Goal: Task Accomplishment & Management: Manage account settings

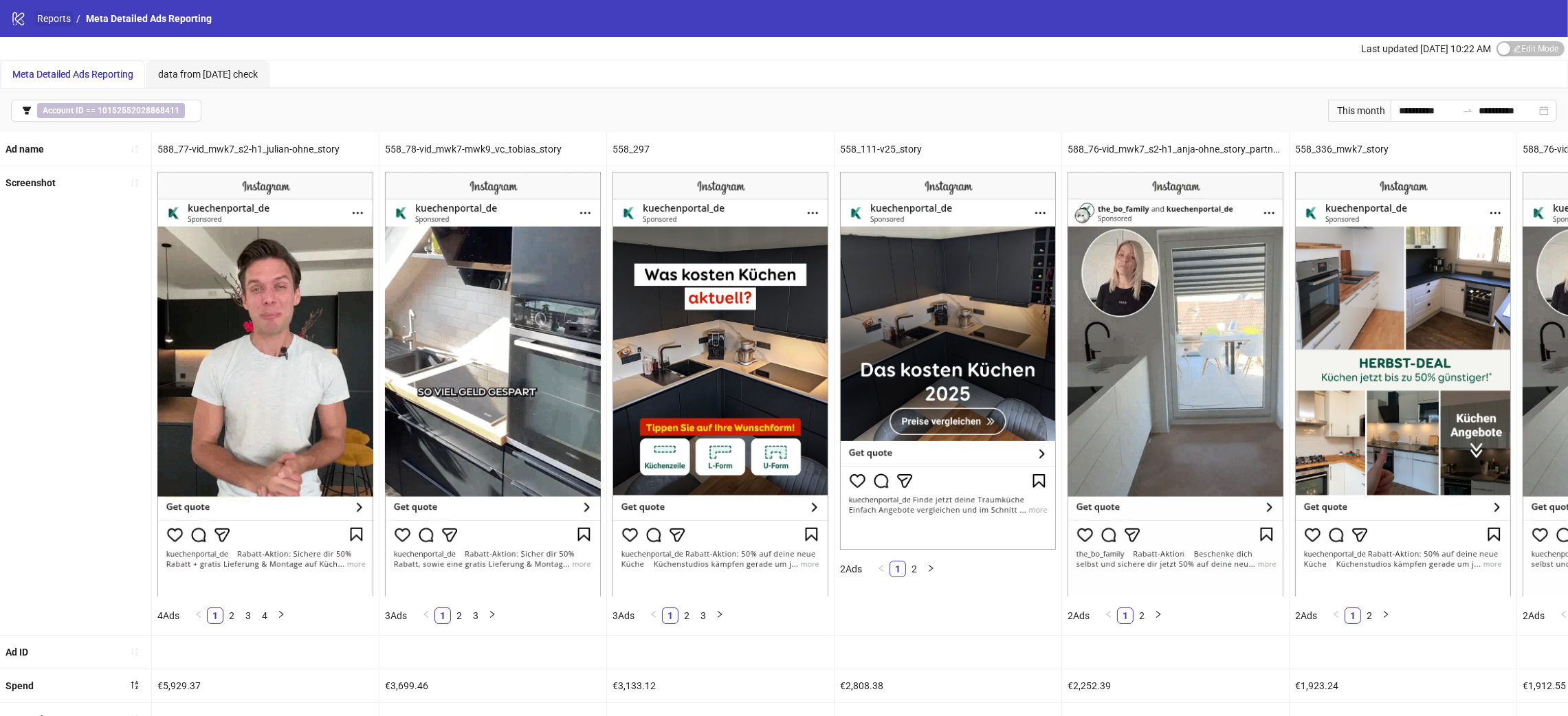
click at [69, 21] on link "Reports" at bounding box center [54, 18] width 39 height 15
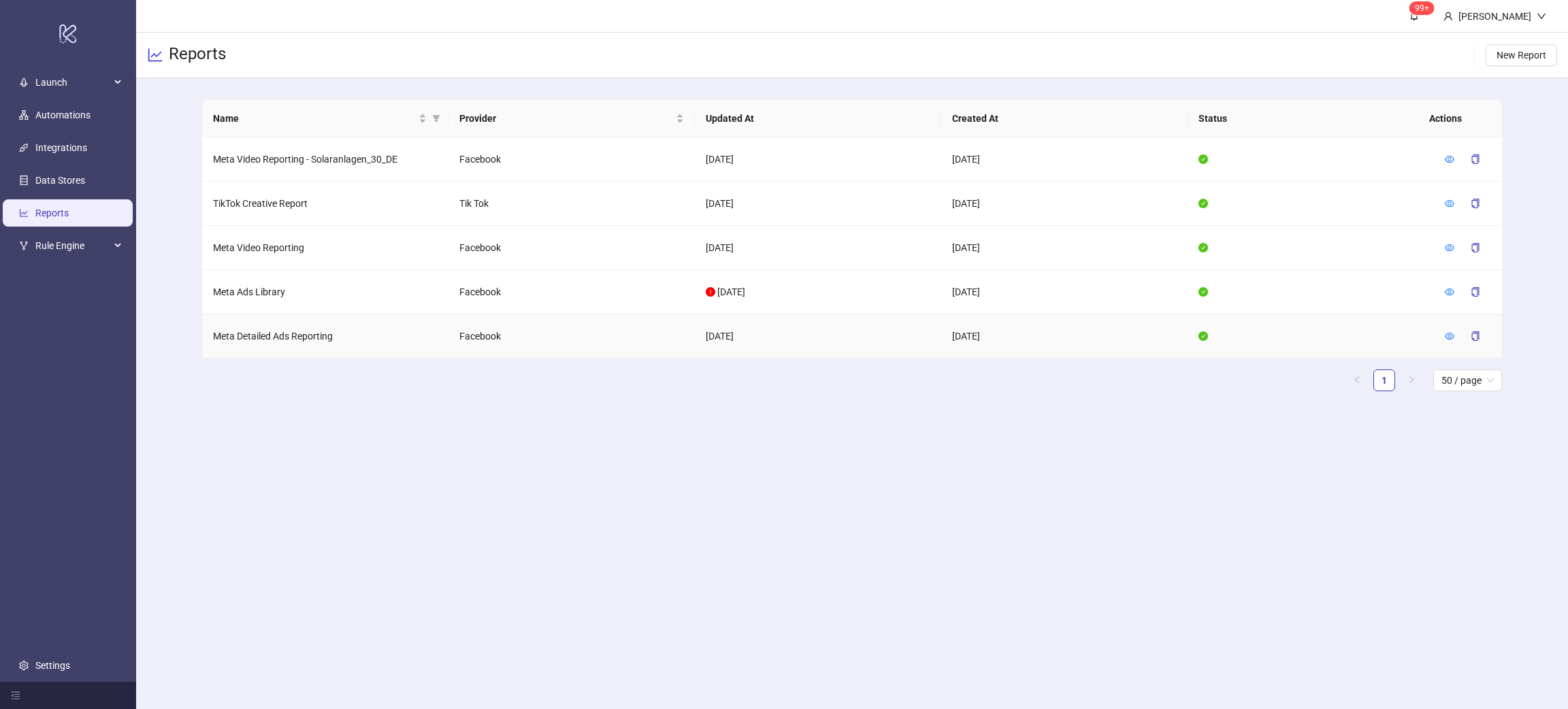
click at [316, 336] on td "Meta Detailed Ads Reporting" at bounding box center [325, 336] width 246 height 45
click at [313, 336] on td "Meta Detailed Ads Reporting" at bounding box center [325, 336] width 246 height 45
click at [259, 248] on td "Meta Video Reporting" at bounding box center [325, 248] width 246 height 45
click at [1453, 245] on icon "eye" at bounding box center [1449, 247] width 9 height 9
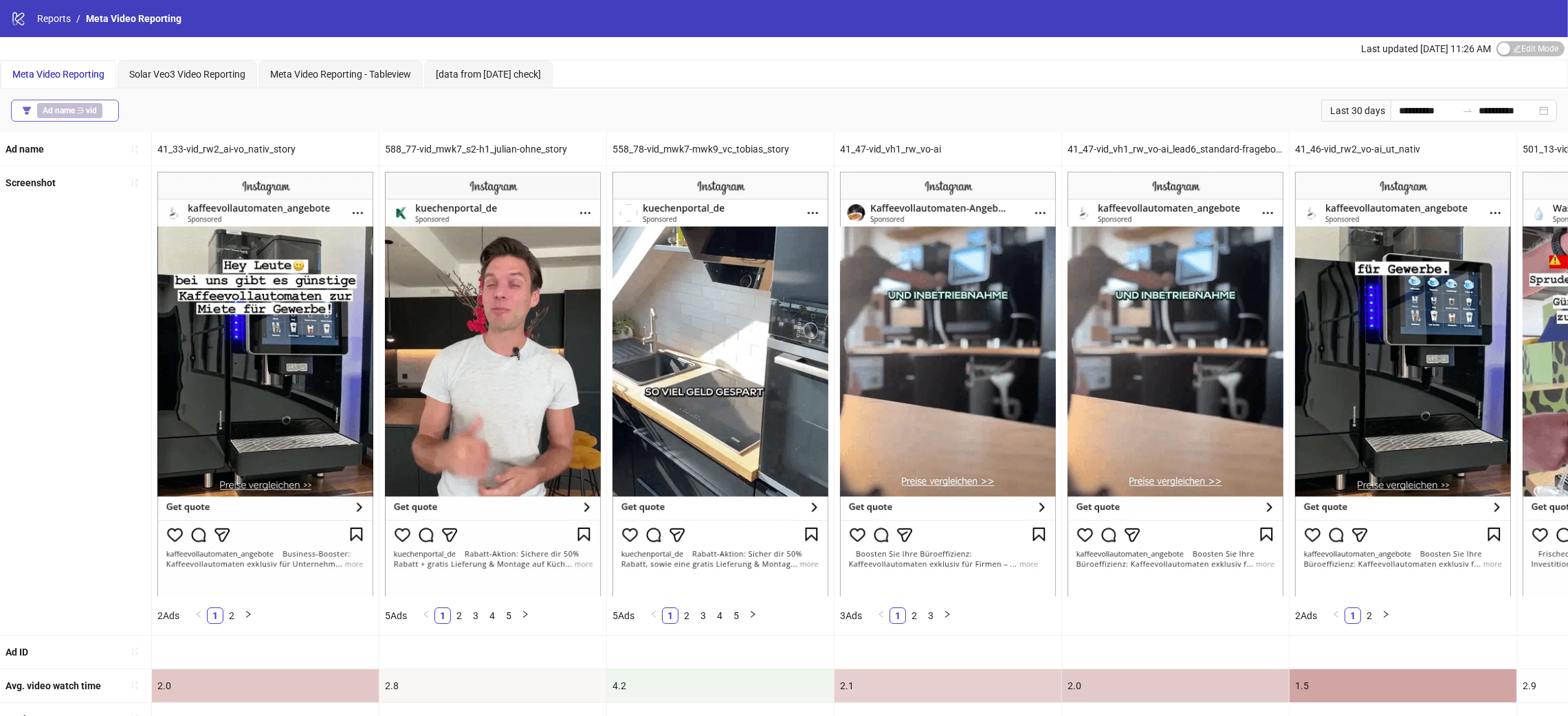
click at [96, 104] on span "Ad name ∋ vid" at bounding box center [69, 110] width 65 height 15
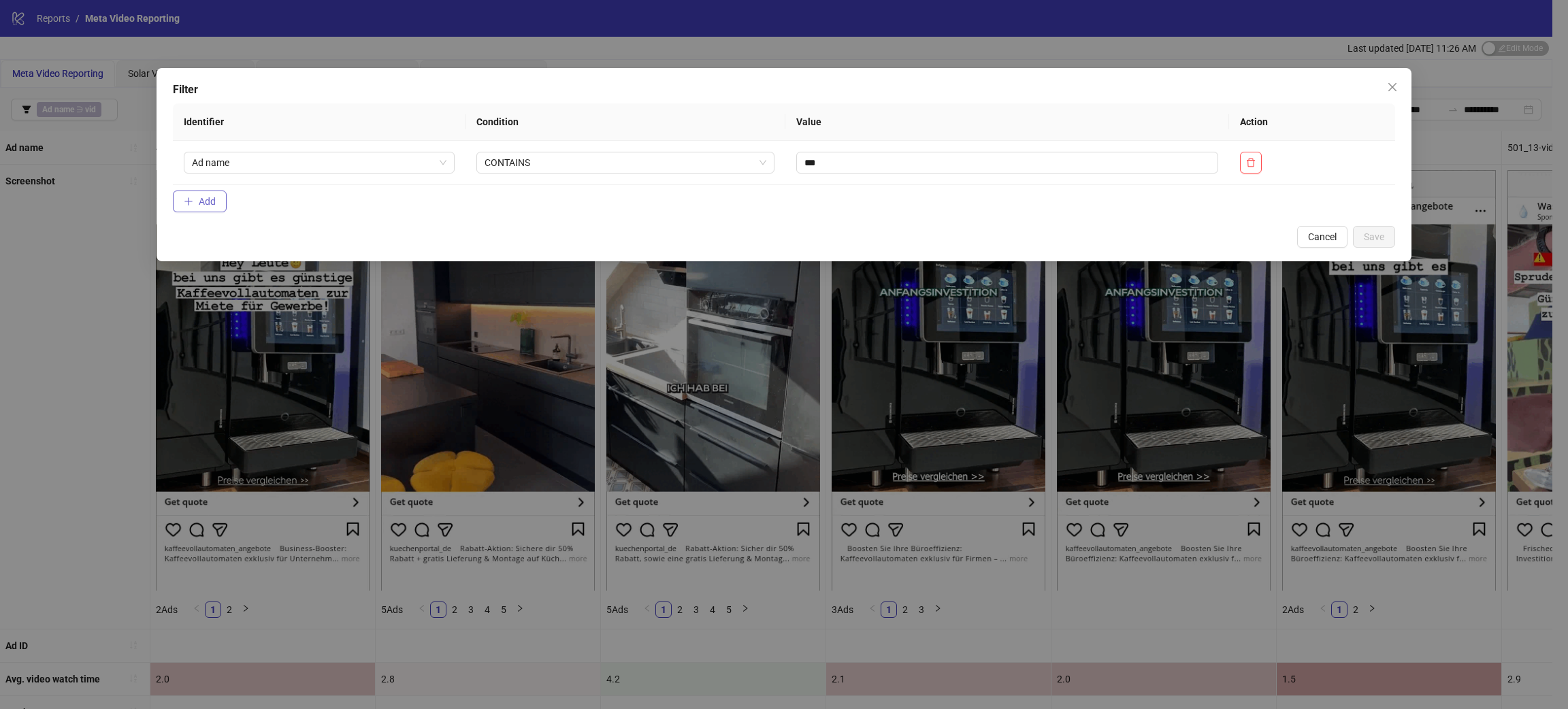
click at [205, 206] on span "Add" at bounding box center [207, 201] width 17 height 11
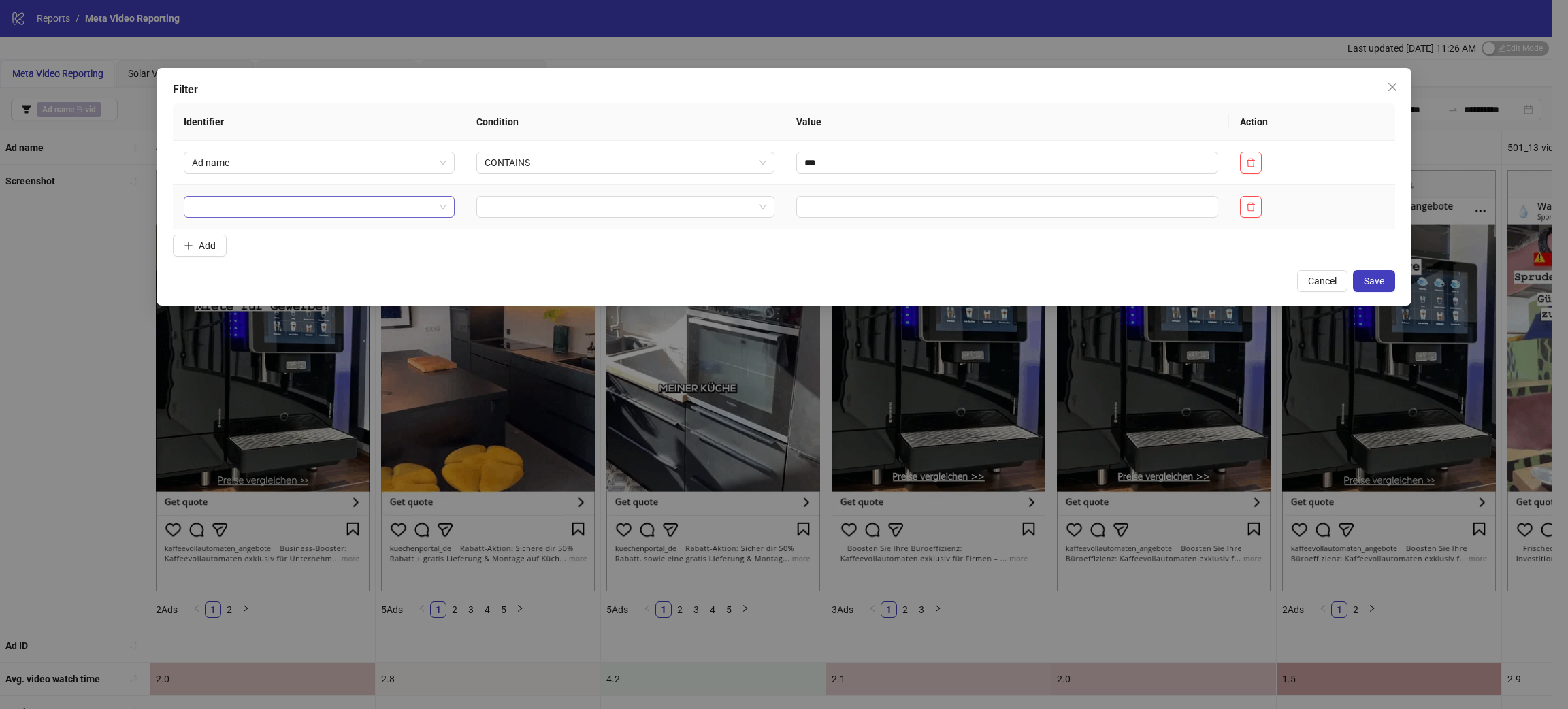
click at [269, 209] on input "search" at bounding box center [313, 207] width 242 height 21
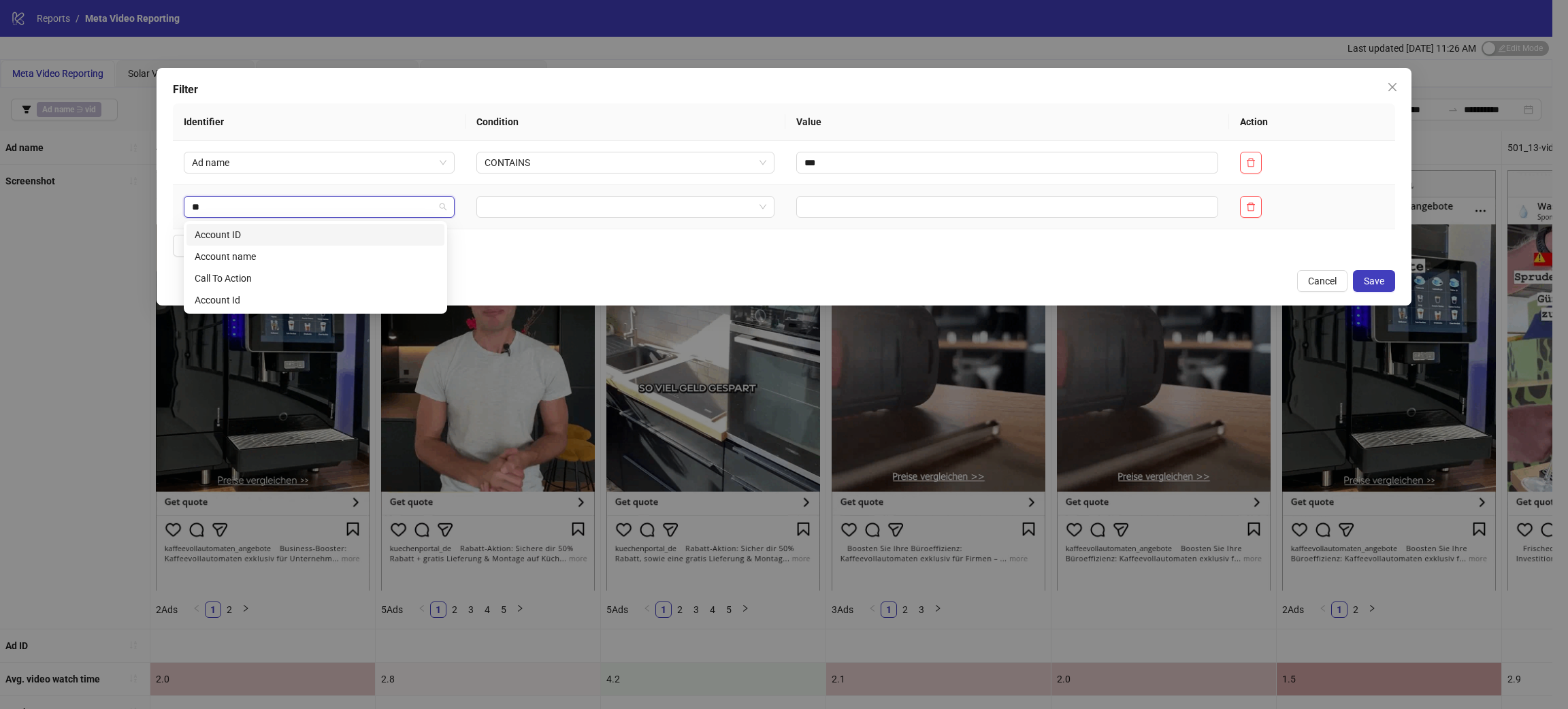
type input "***"
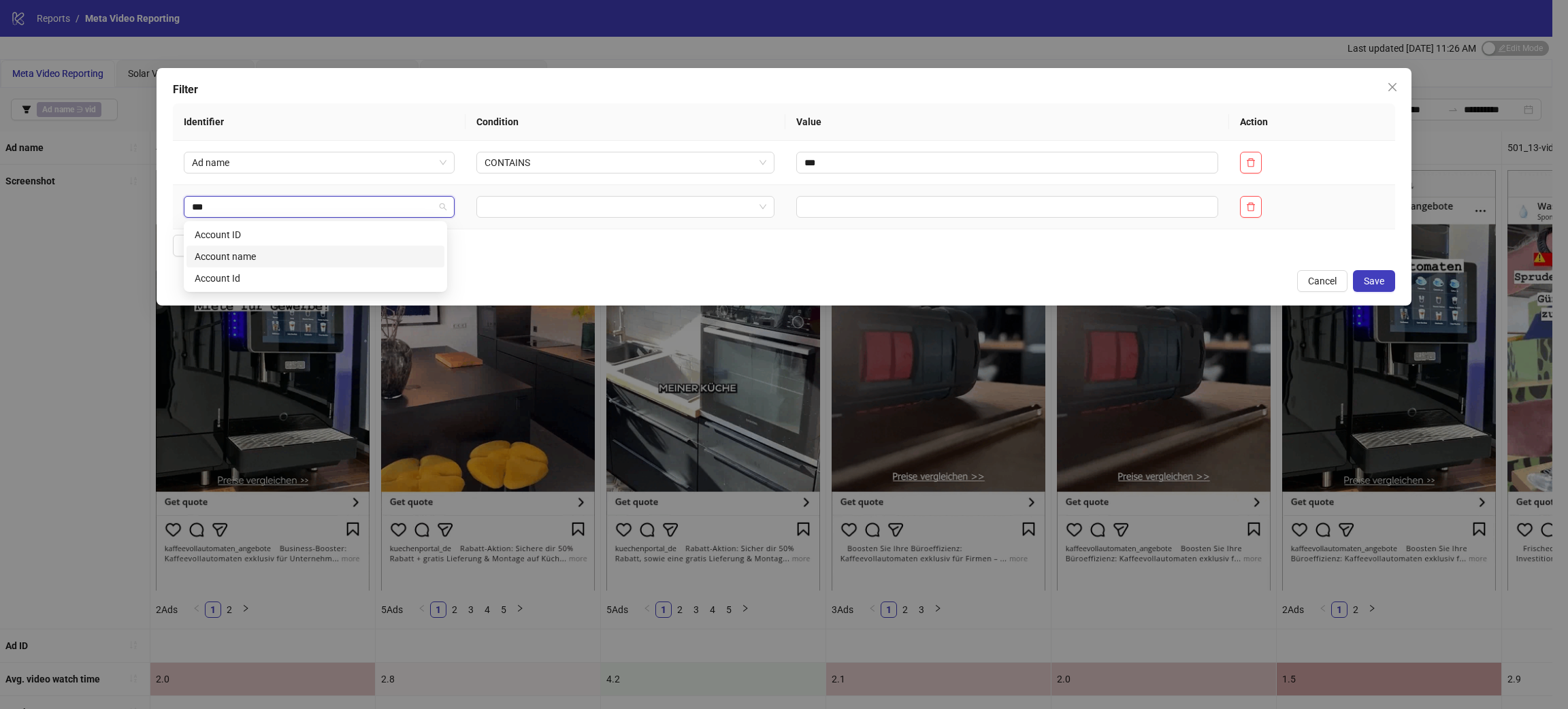
click at [266, 239] on div "Account ID" at bounding box center [315, 234] width 241 height 15
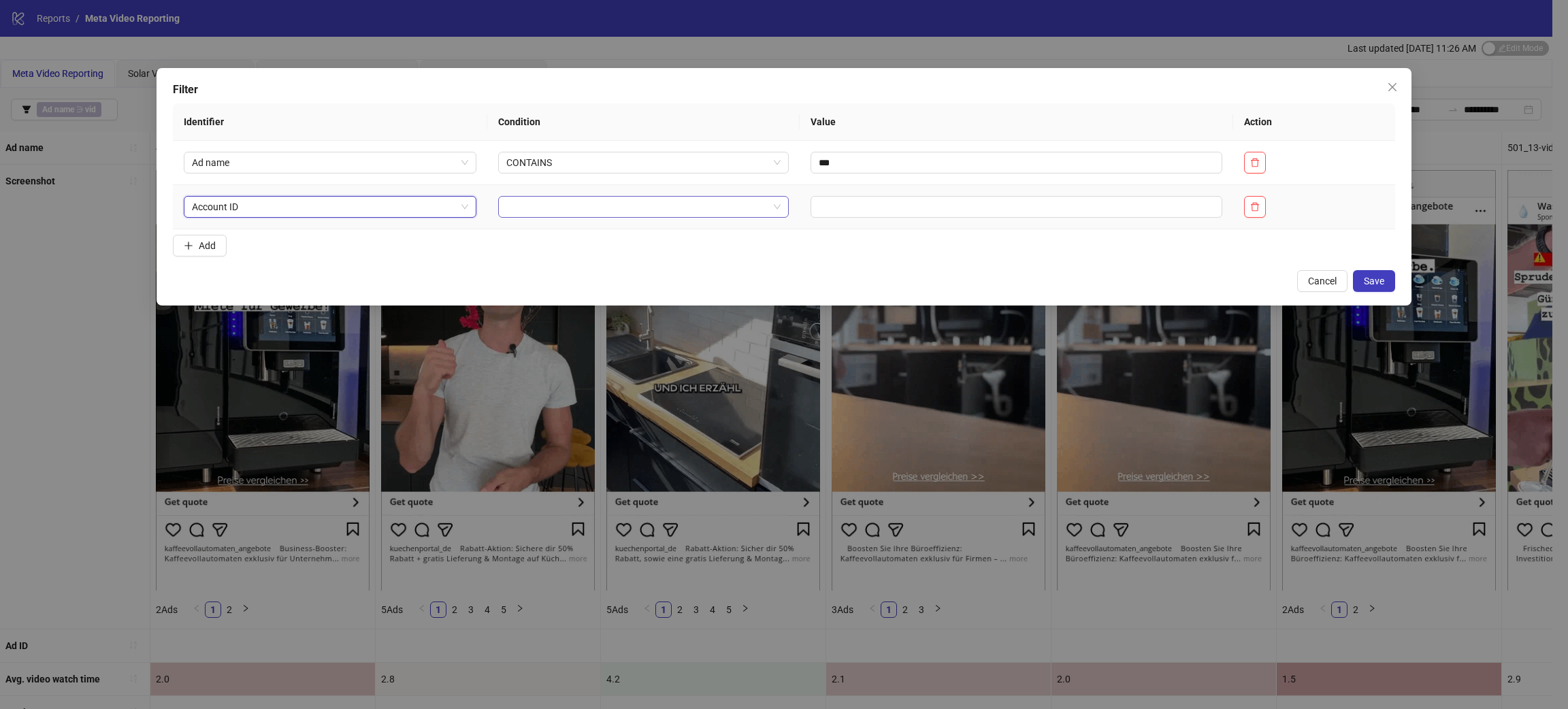
click at [592, 206] on input "search" at bounding box center [637, 207] width 262 height 21
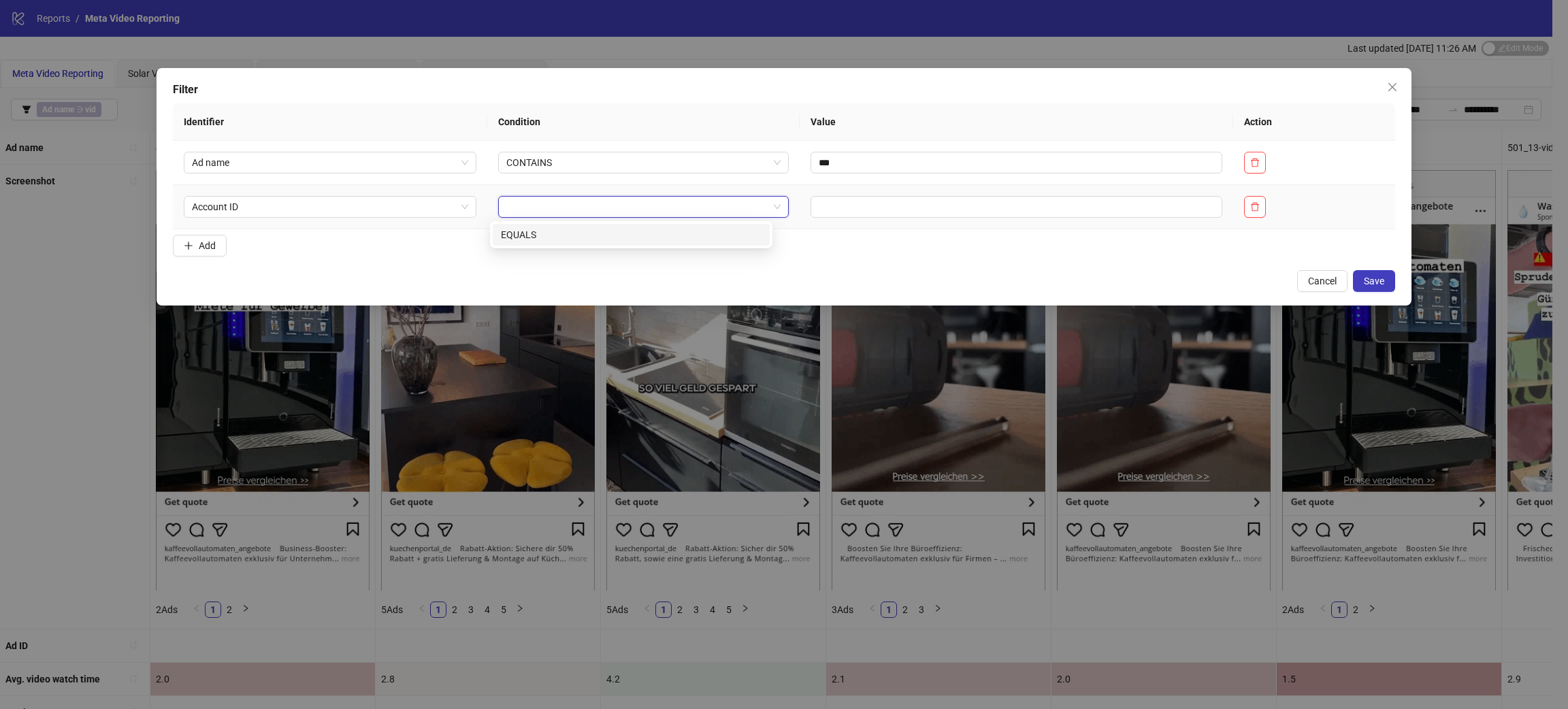
click at [570, 232] on div "EQUALS" at bounding box center [631, 234] width 261 height 15
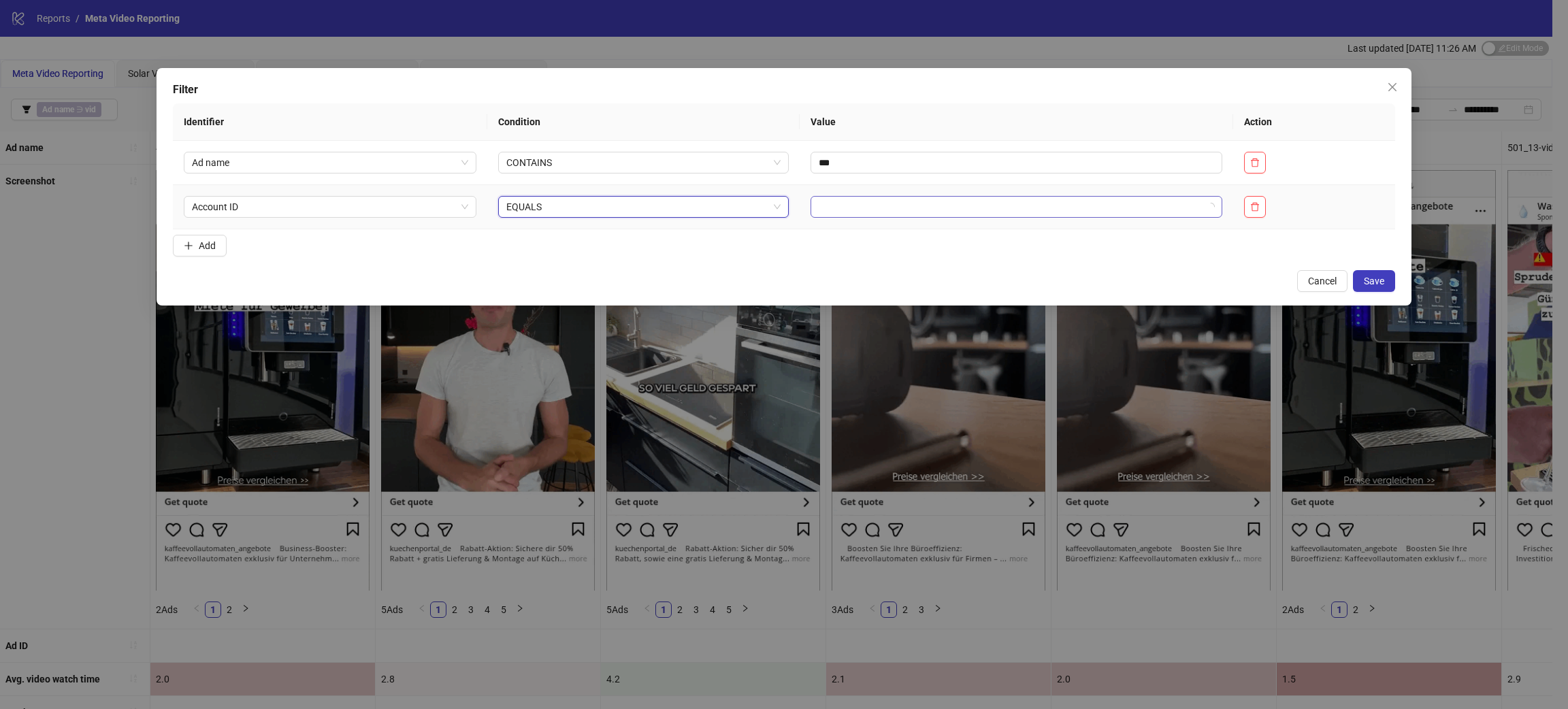
click at [878, 209] on input "search" at bounding box center [1011, 207] width 383 height 21
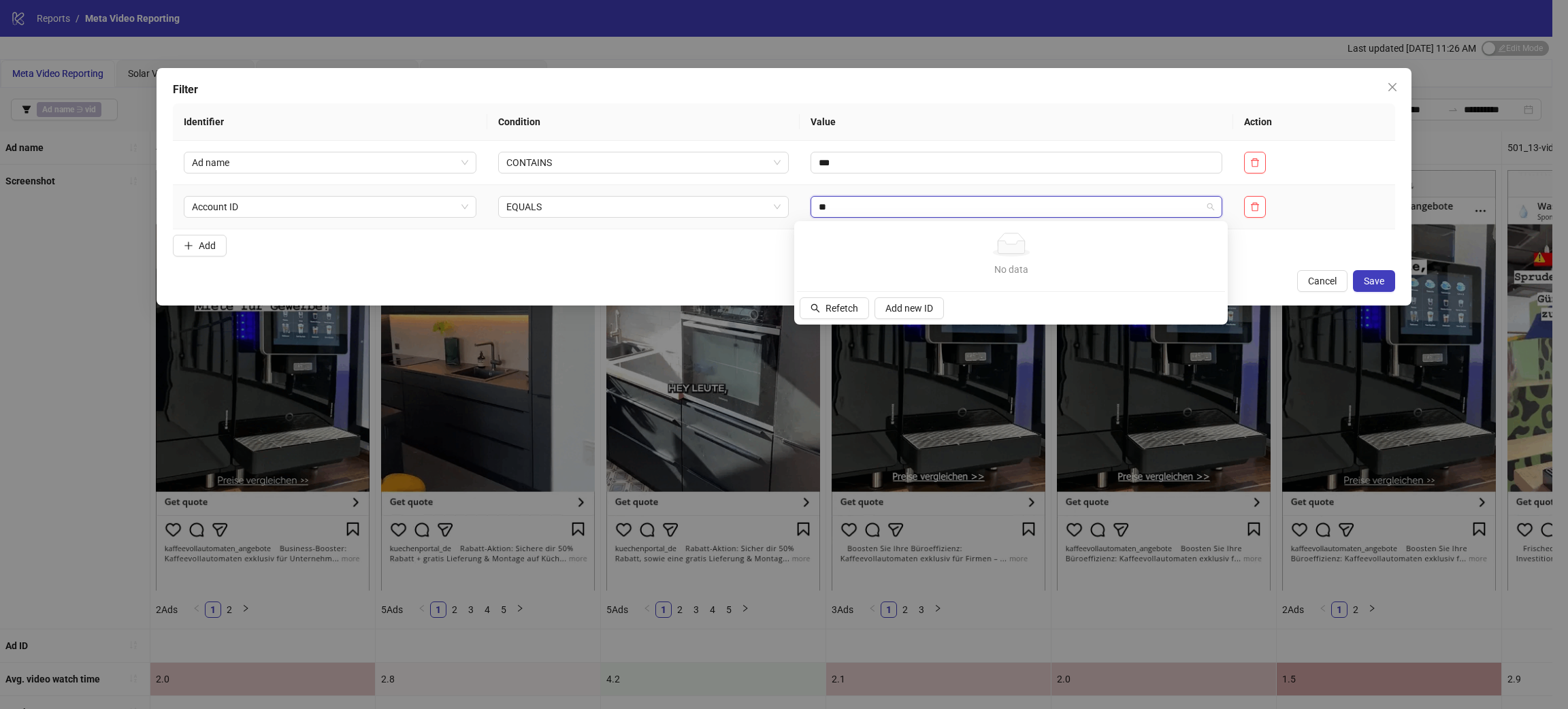
type input "*"
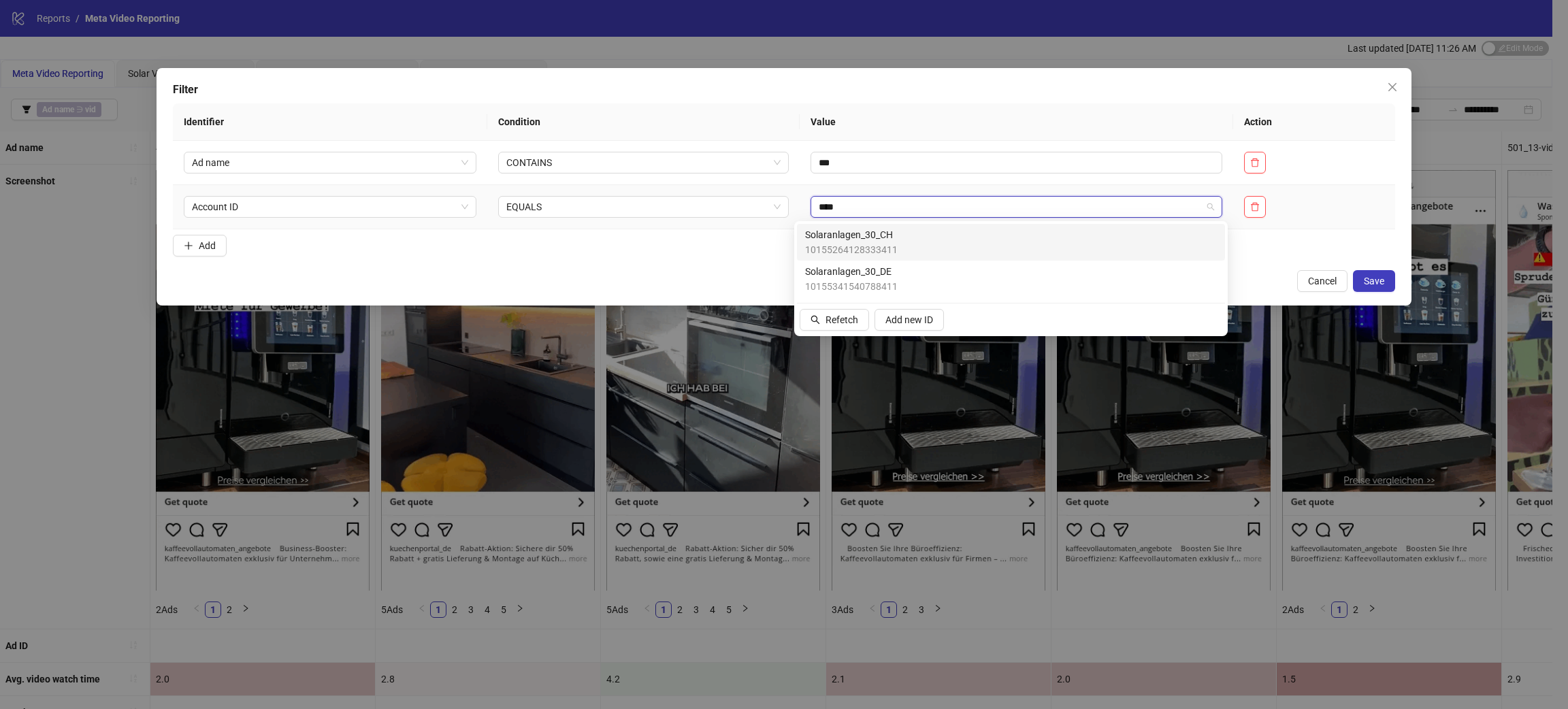
type input "*****"
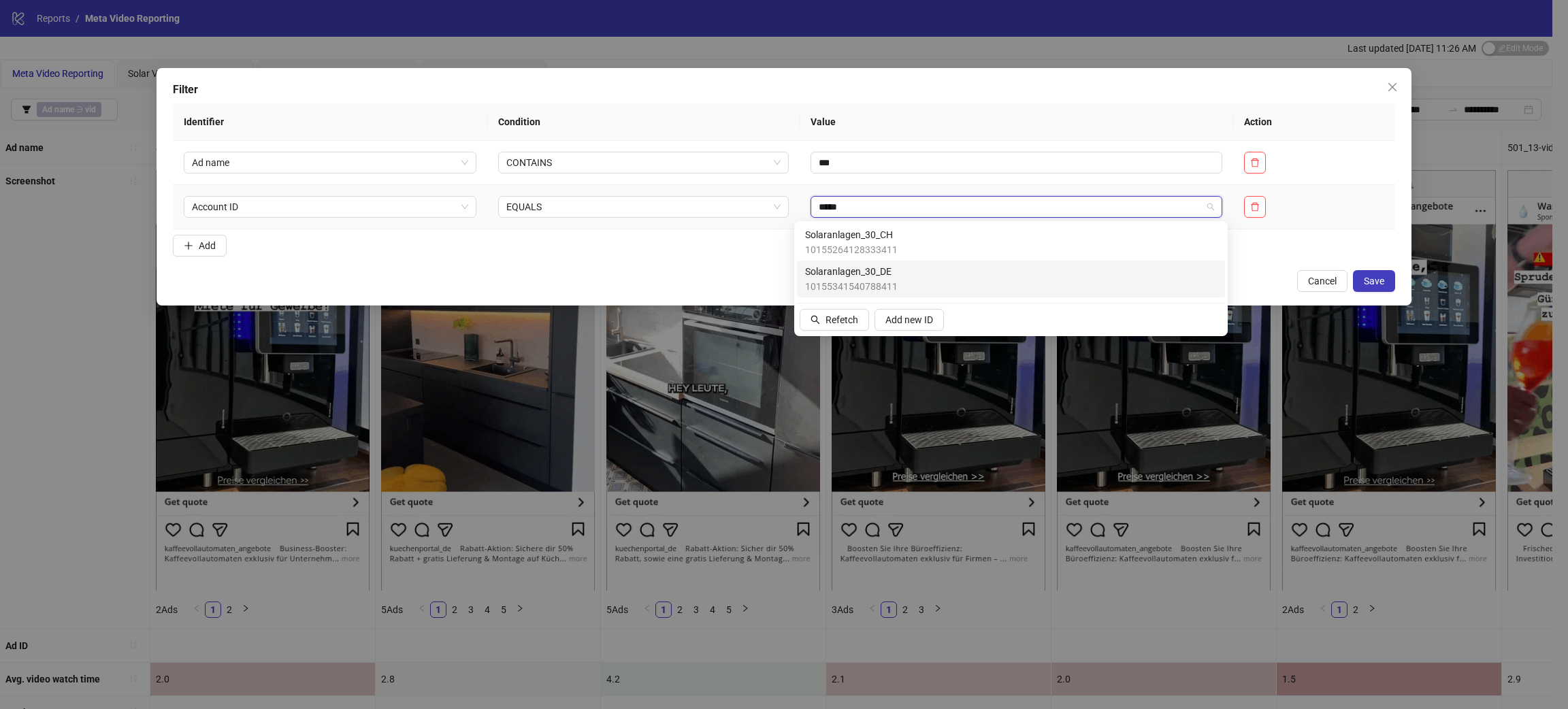
click at [926, 281] on div "Solaranlagen_30_DE 10155341540788411" at bounding box center [1012, 279] width 412 height 30
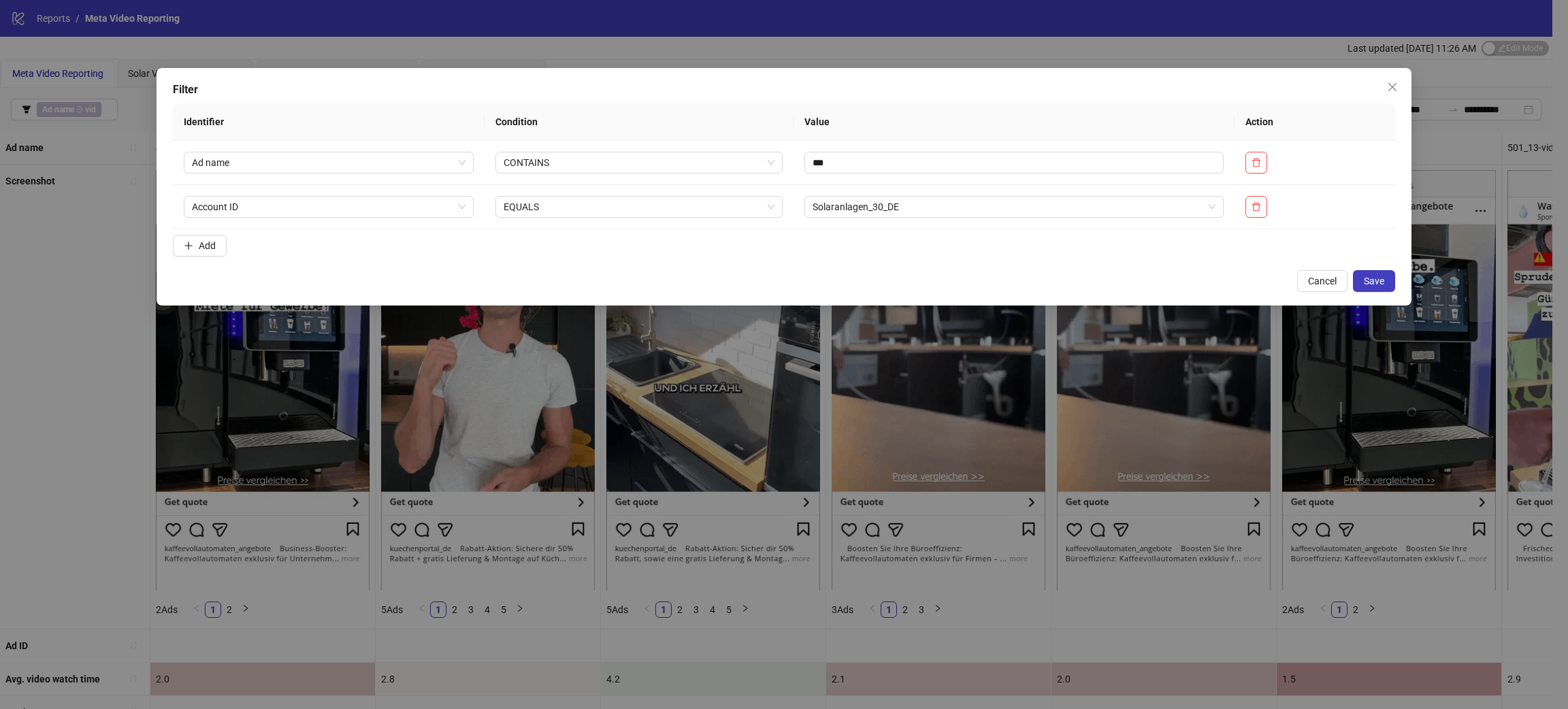
click at [1269, 230] on form "Identifier Condition Value Action Ad name CONTAINS *** Account ID EQUALS Solara…" at bounding box center [783, 182] width 1222 height 159
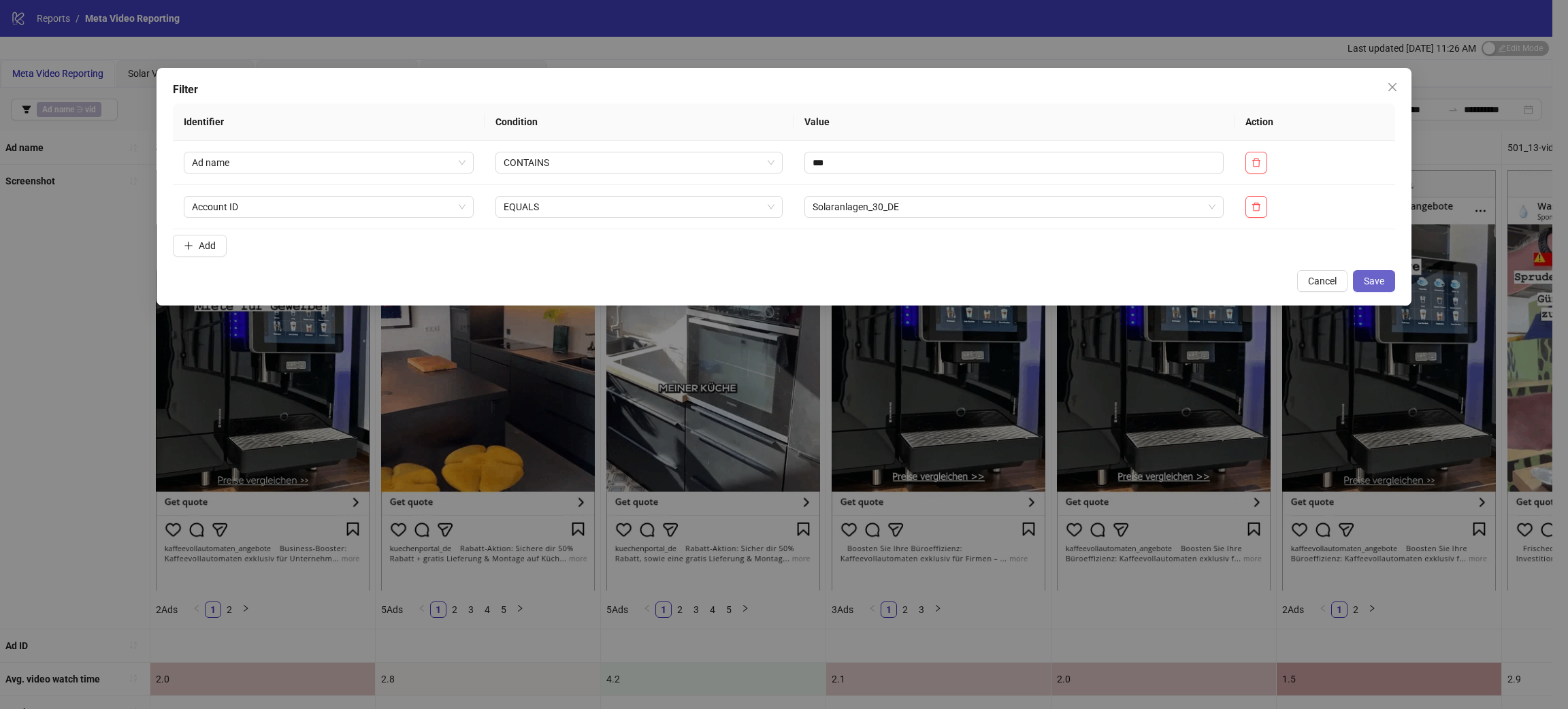
click at [1370, 277] on span "Save" at bounding box center [1375, 281] width 21 height 11
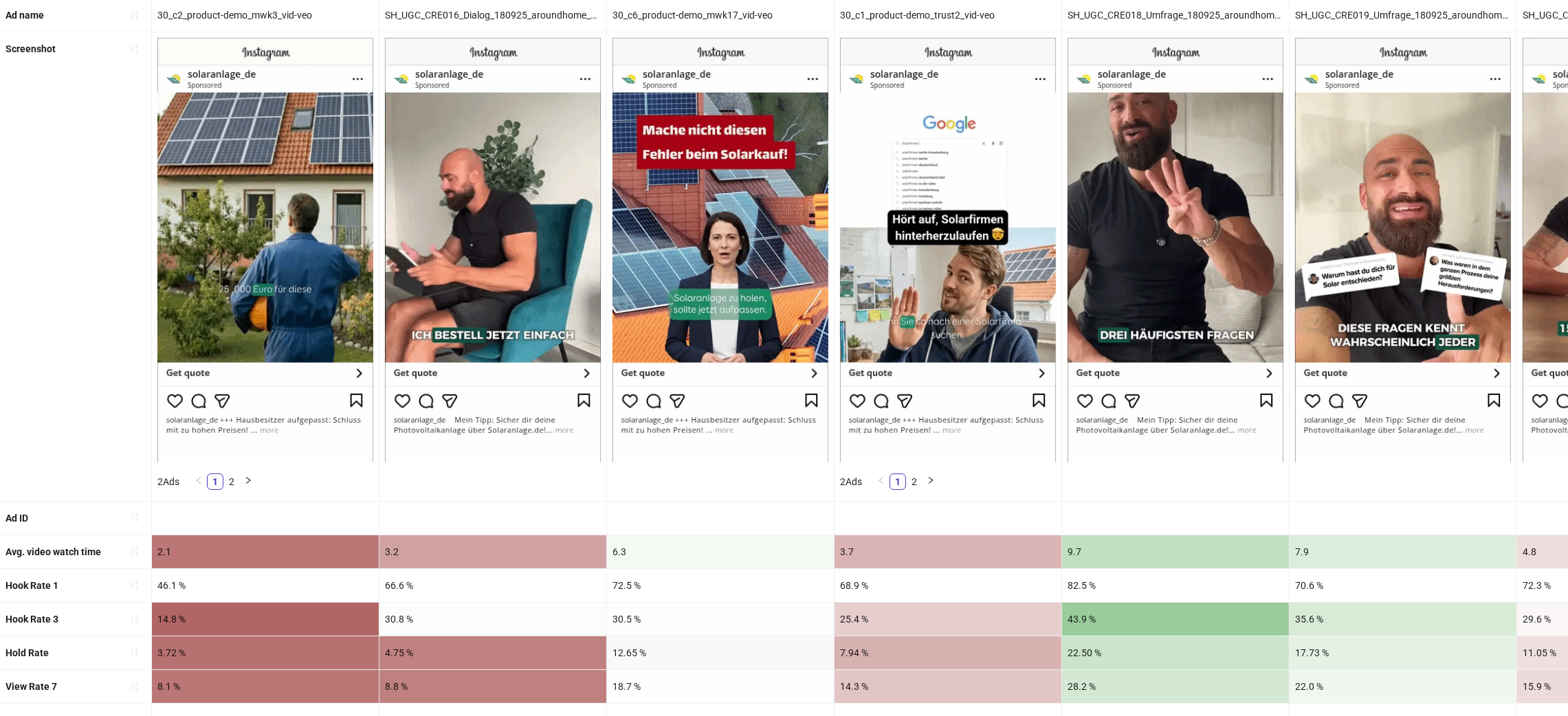
scroll to position [413, 0]
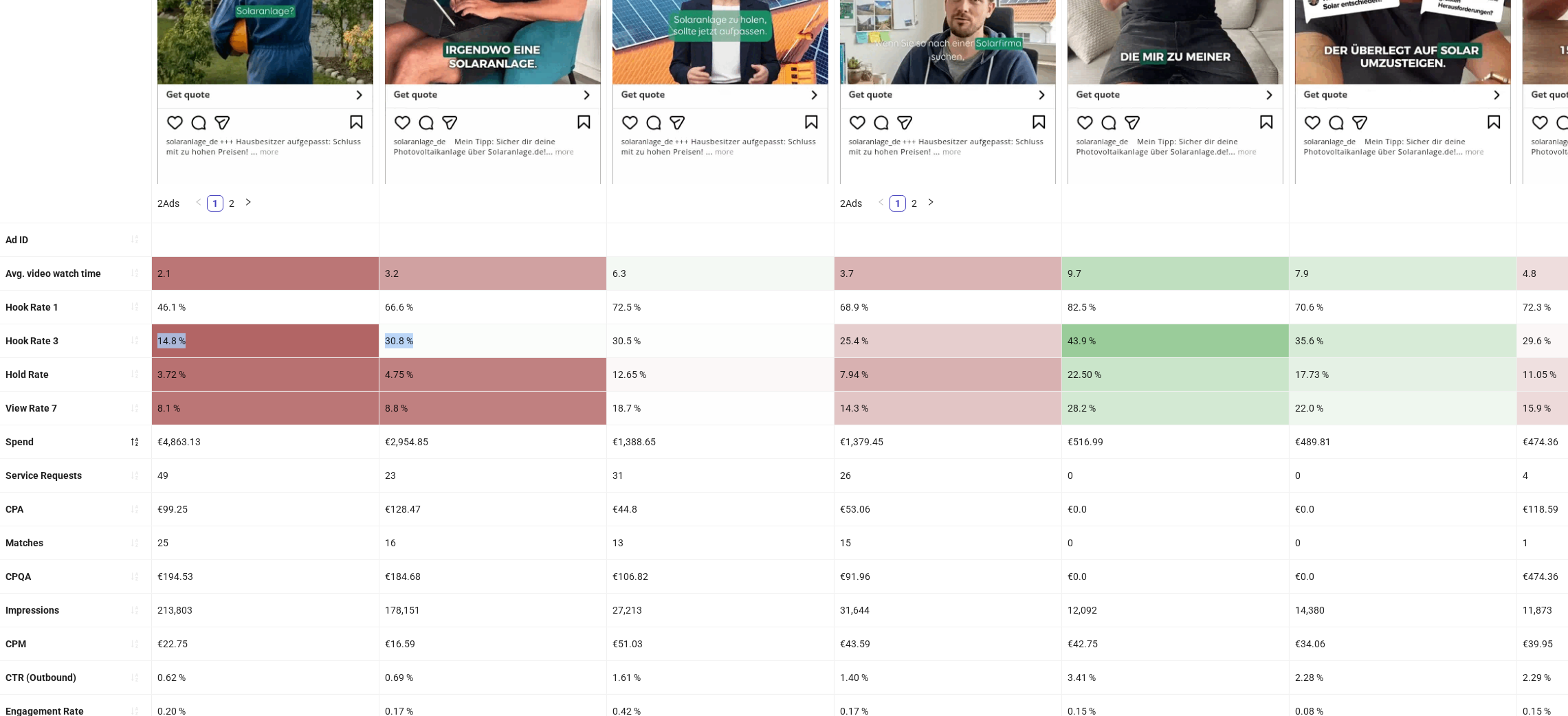
drag, startPoint x: 493, startPoint y: 346, endPoint x: 114, endPoint y: 336, distance: 379.1
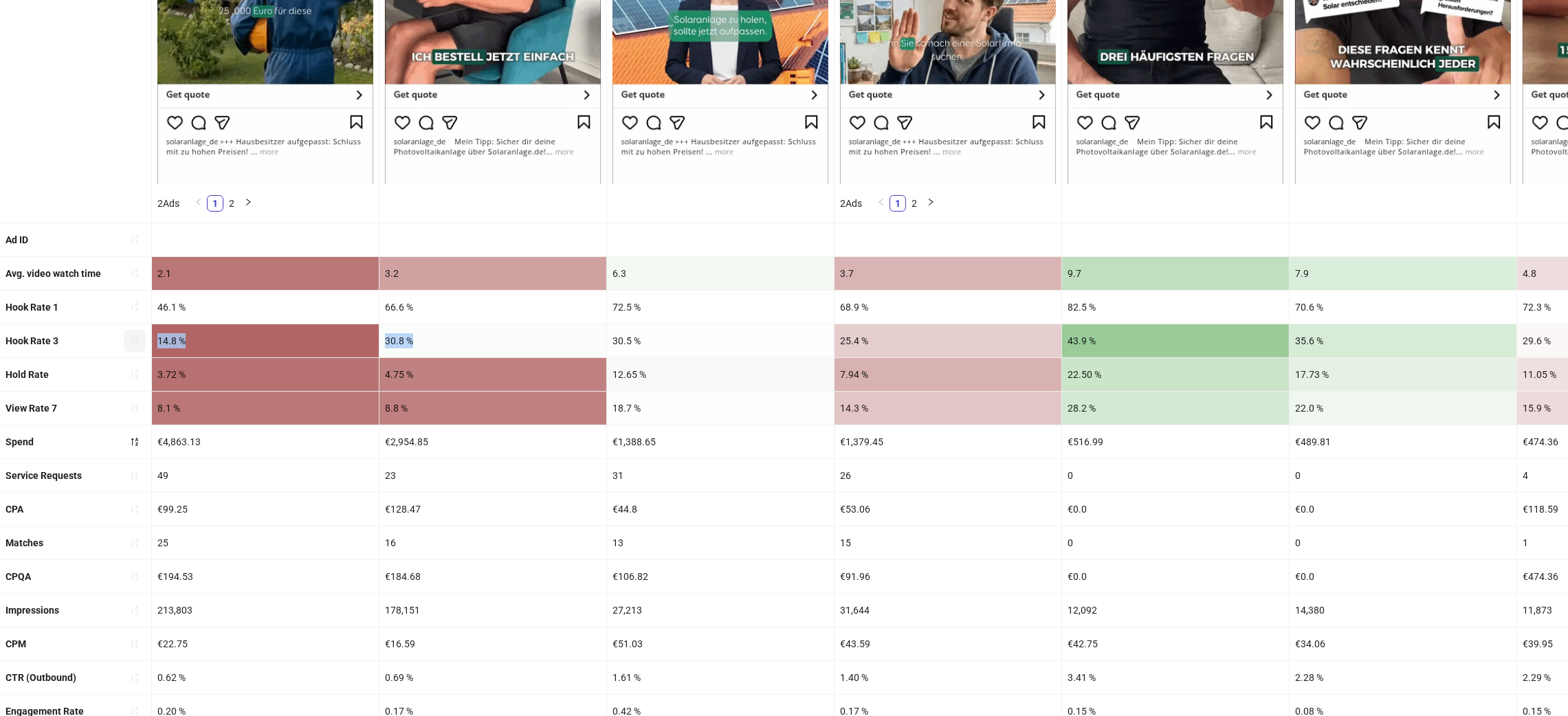
click at [124, 338] on button "button" at bounding box center [134, 341] width 22 height 22
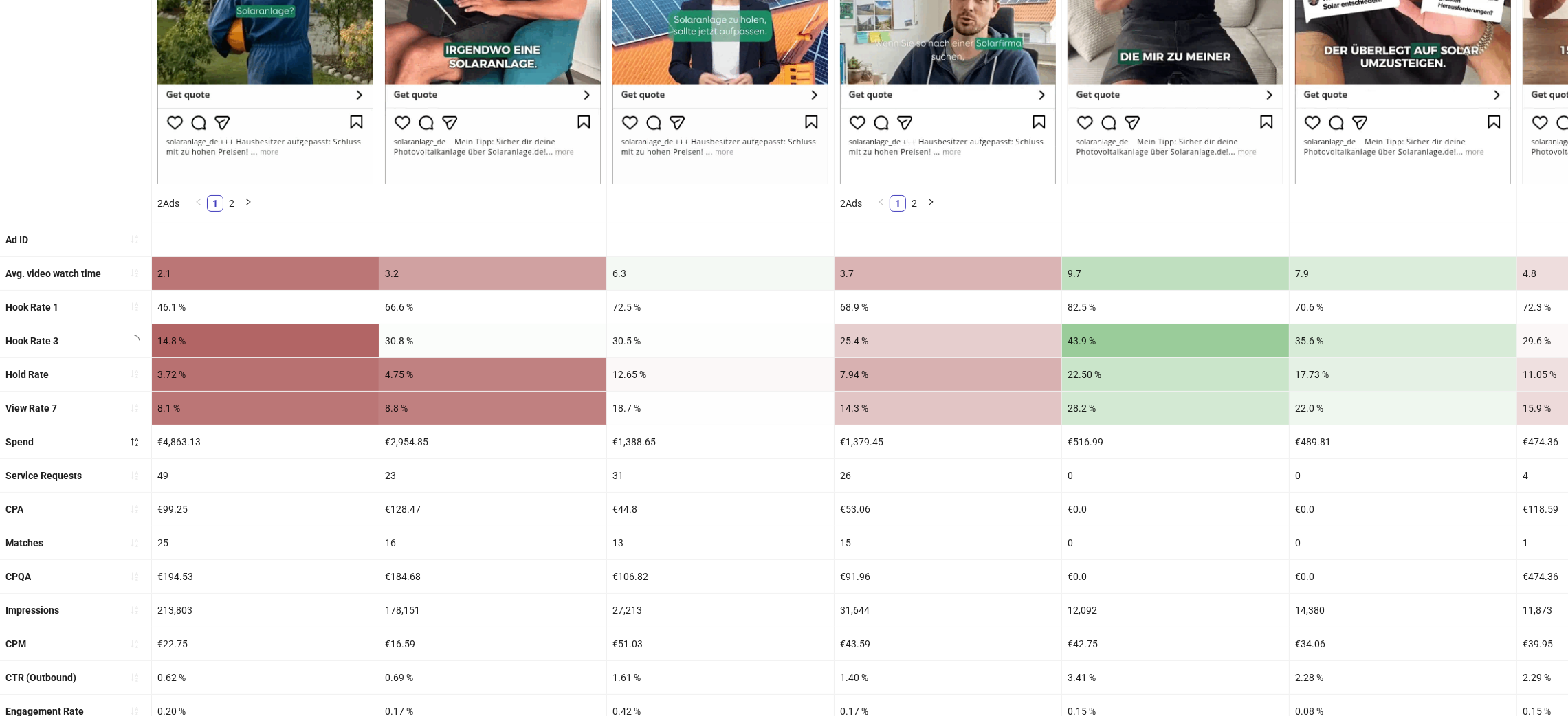
click at [560, 489] on div "23" at bounding box center [493, 476] width 227 height 33
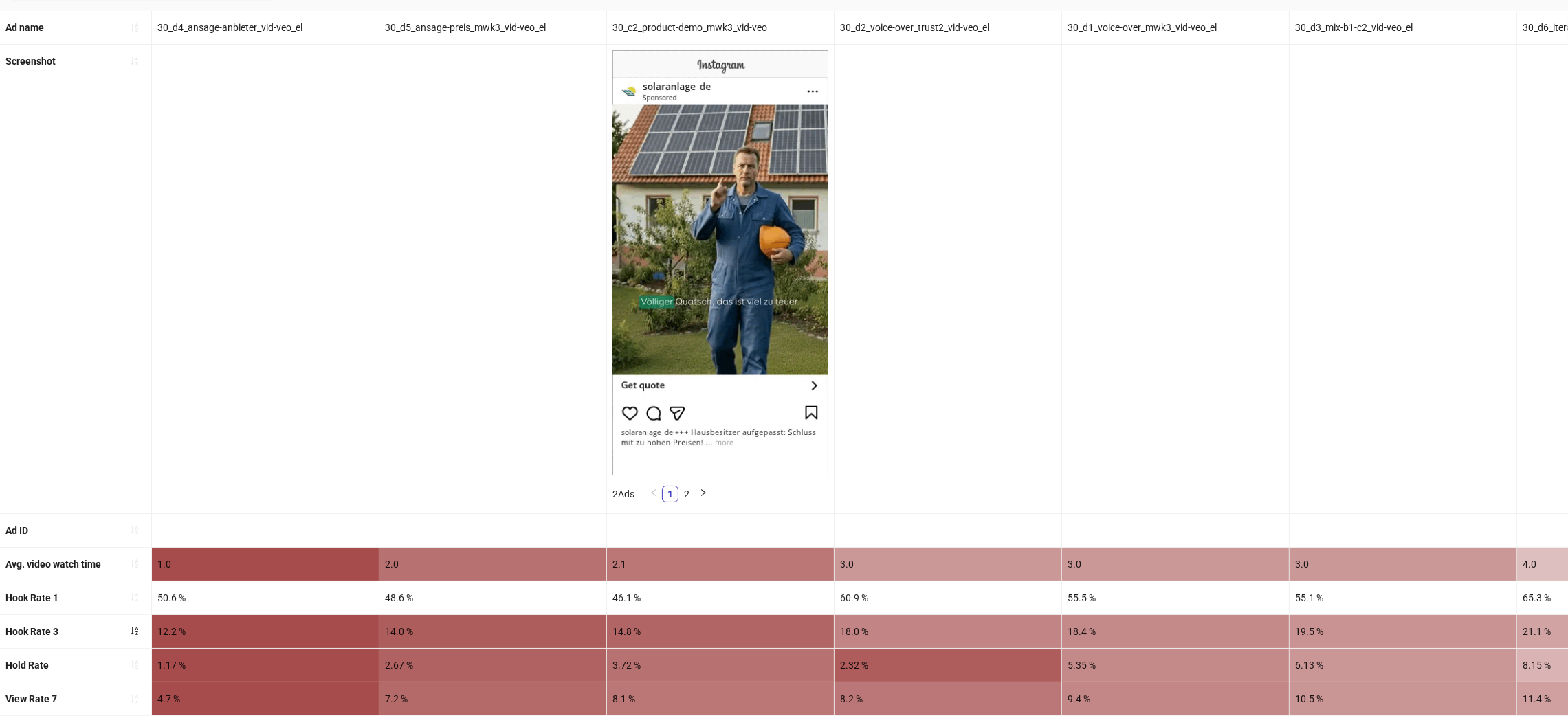
scroll to position [0, 0]
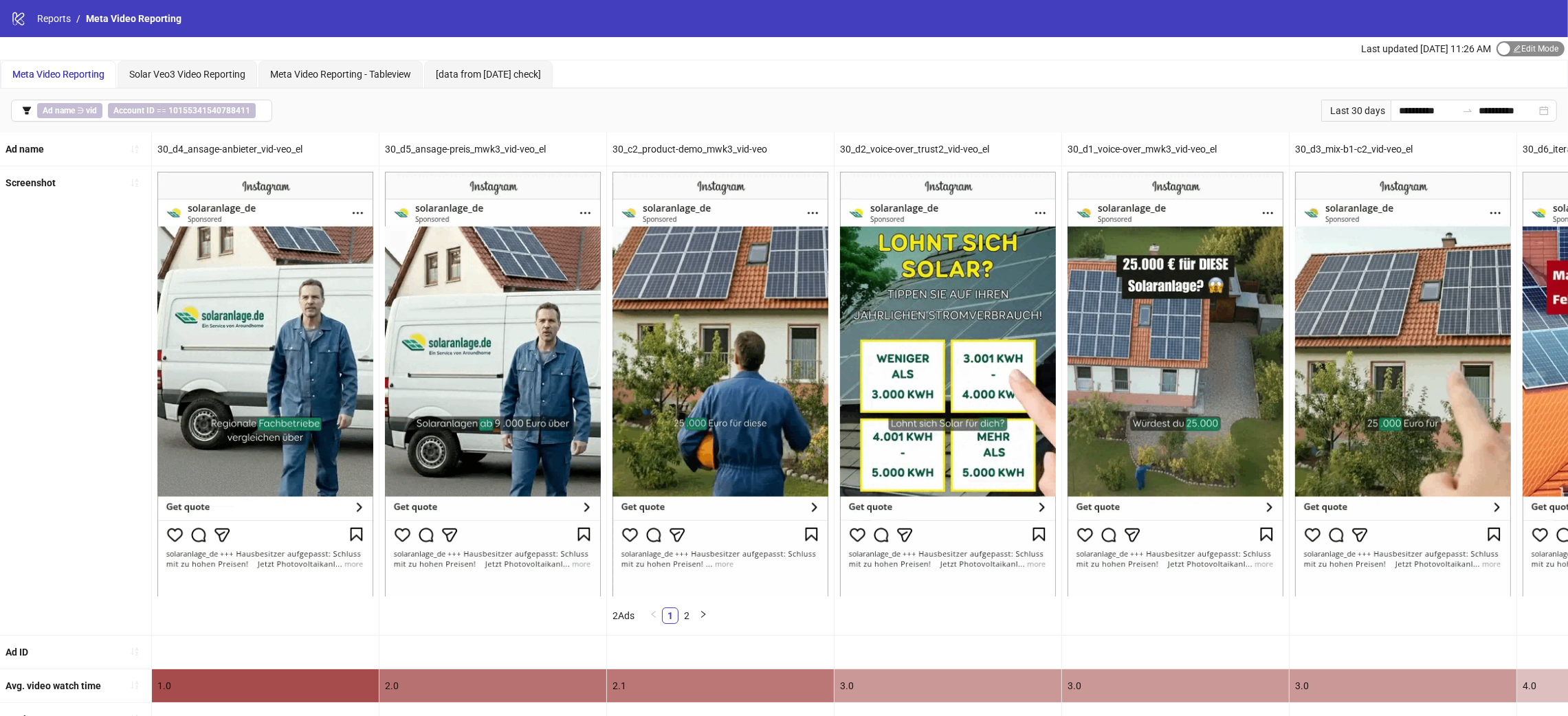
click at [1536, 49] on span "Edit Mode Edit Mode" at bounding box center [1531, 49] width 68 height 15
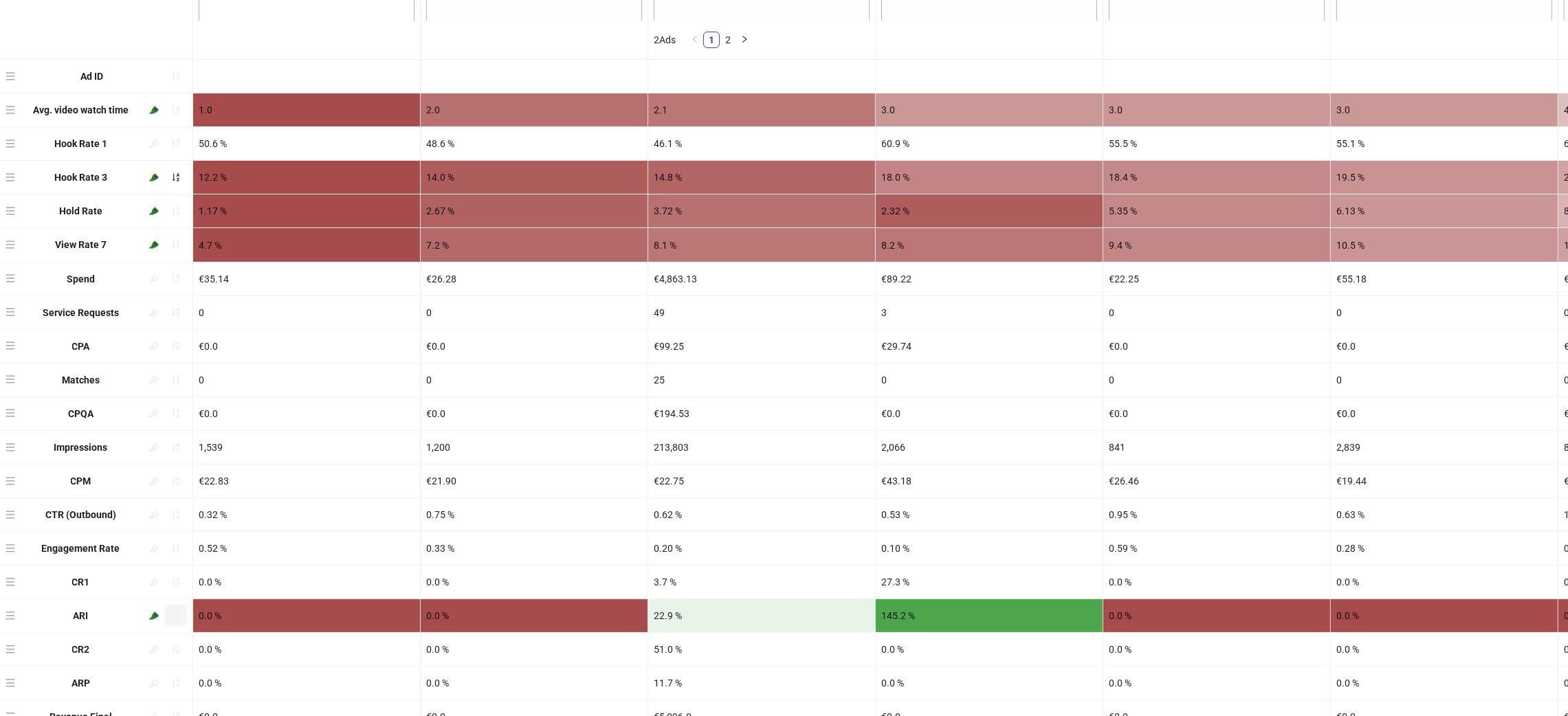
scroll to position [618, 0]
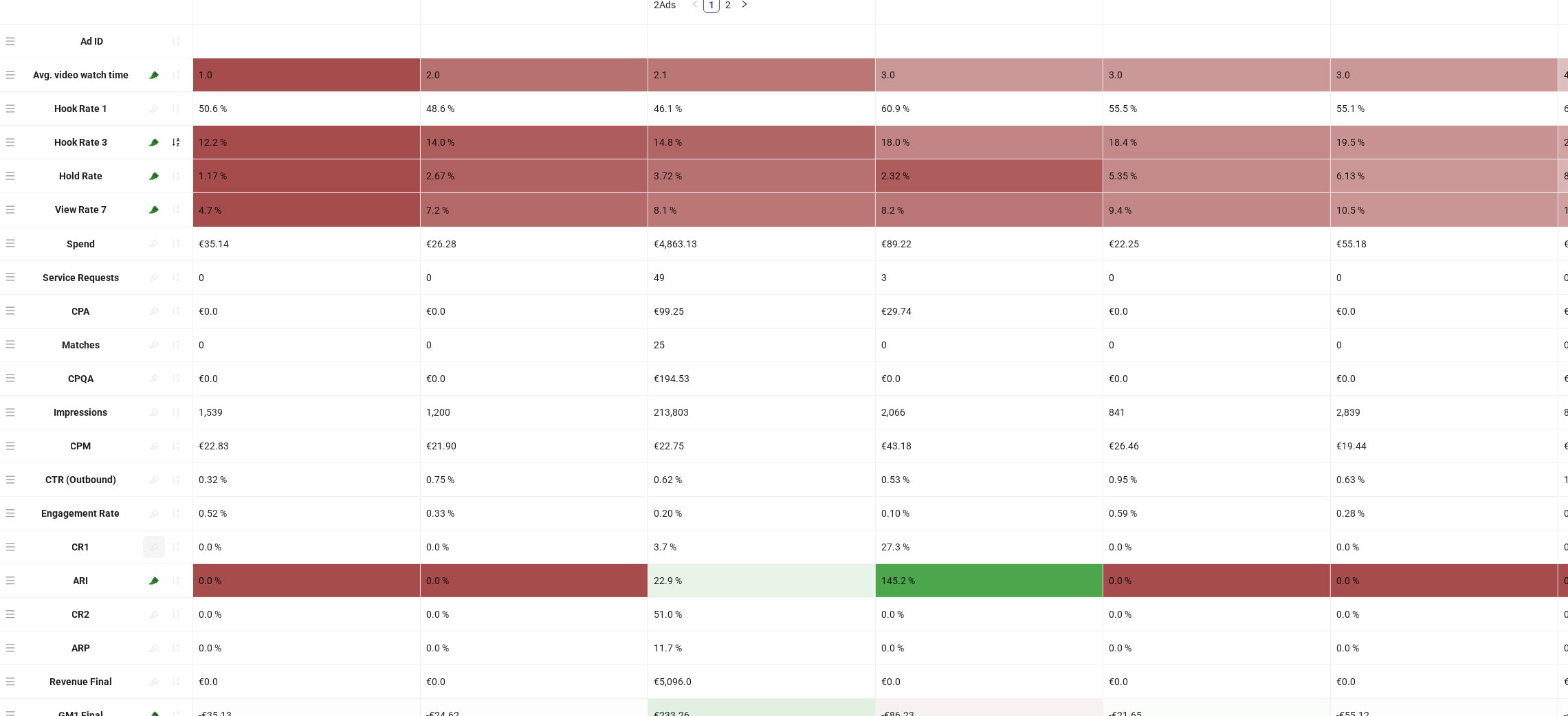
click at [154, 550] on icon "highlight" at bounding box center [154, 546] width 10 height 8
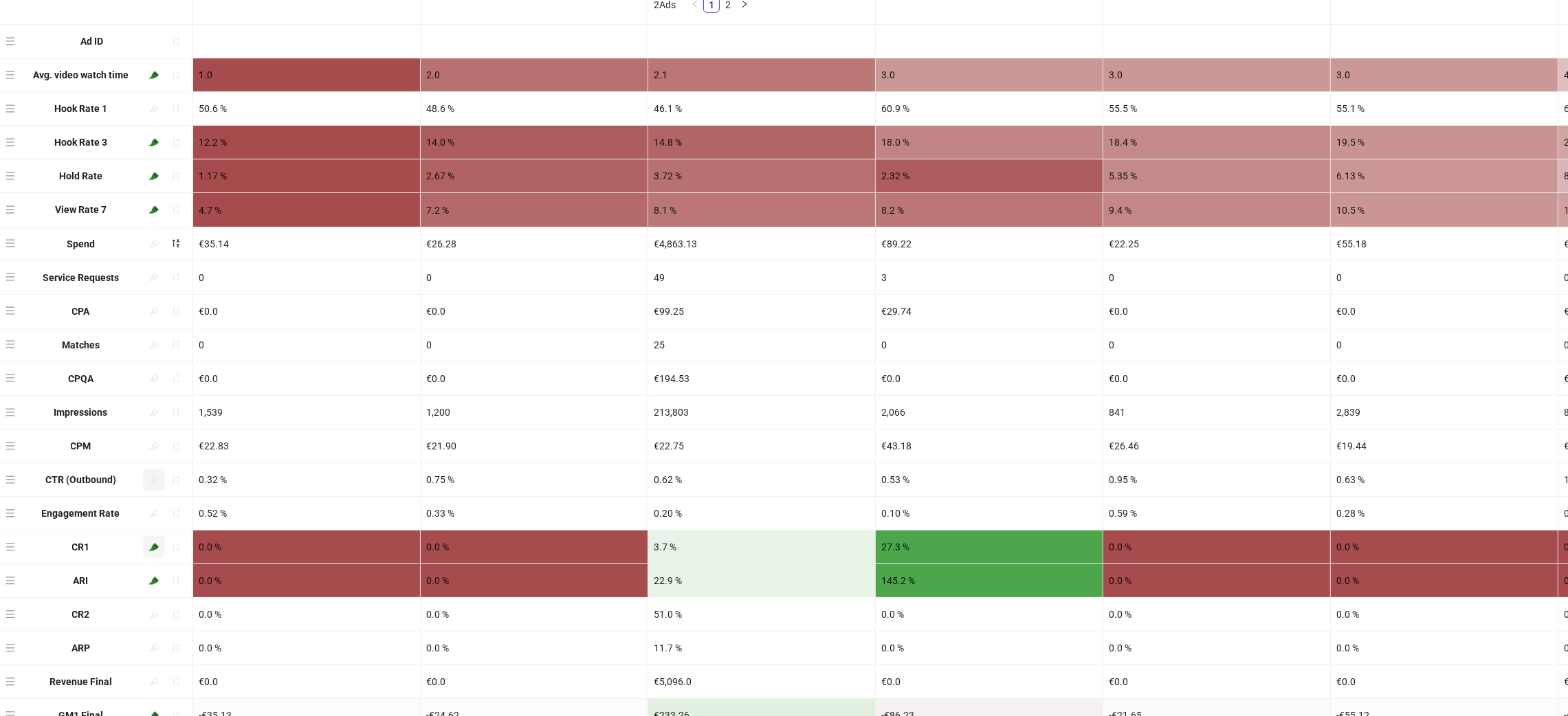
click at [155, 482] on icon "highlight" at bounding box center [154, 479] width 10 height 10
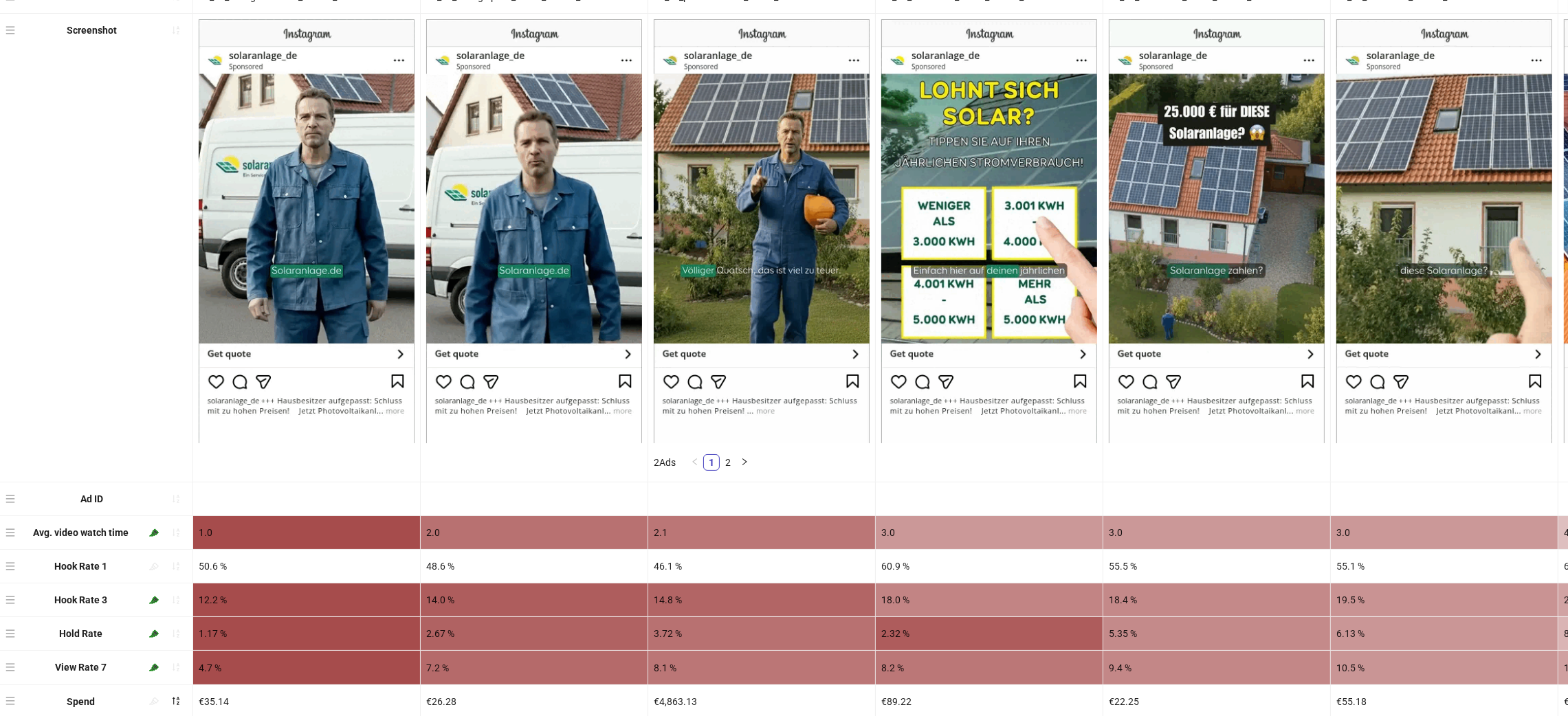
scroll to position [0, 0]
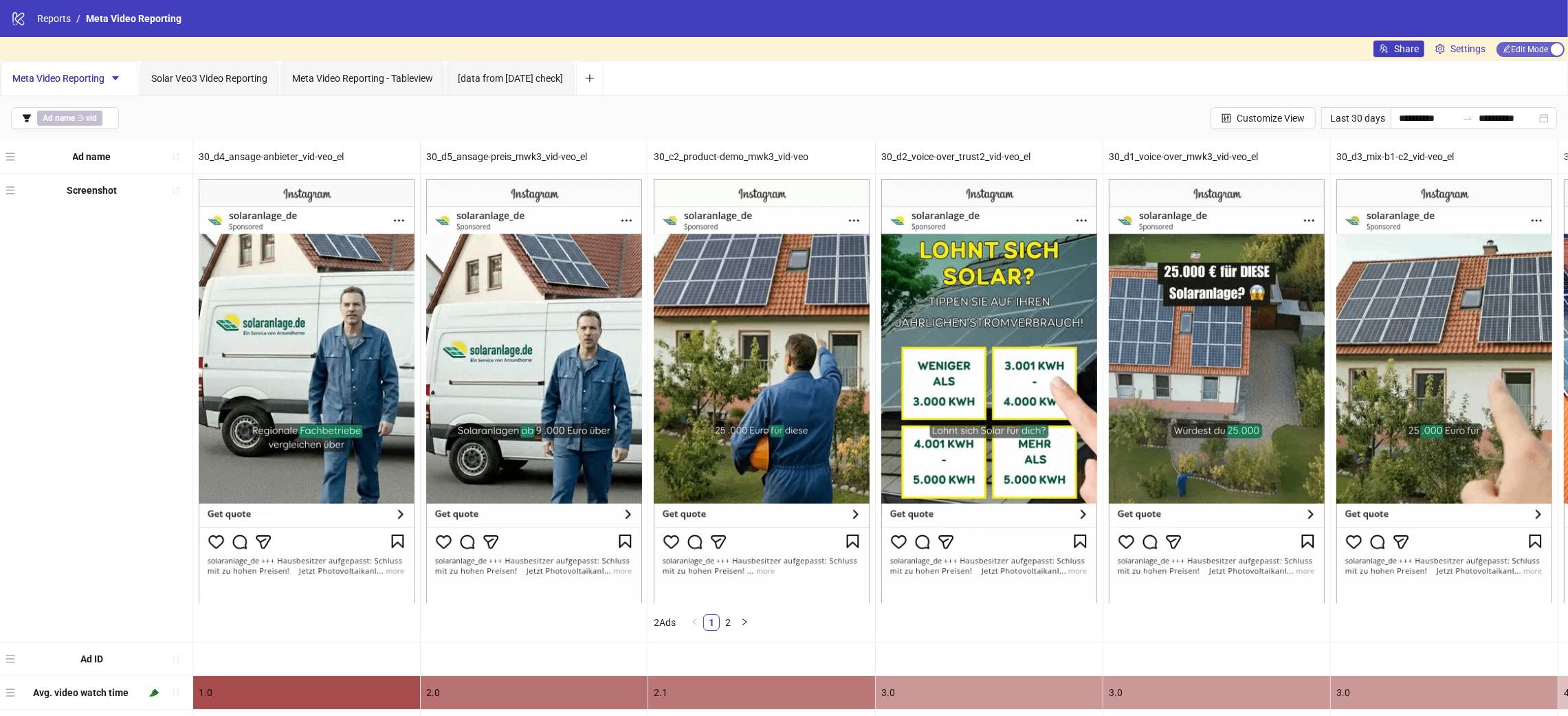
click at [1545, 45] on span "Edit Mode Edit Mode" at bounding box center [1531, 49] width 68 height 15
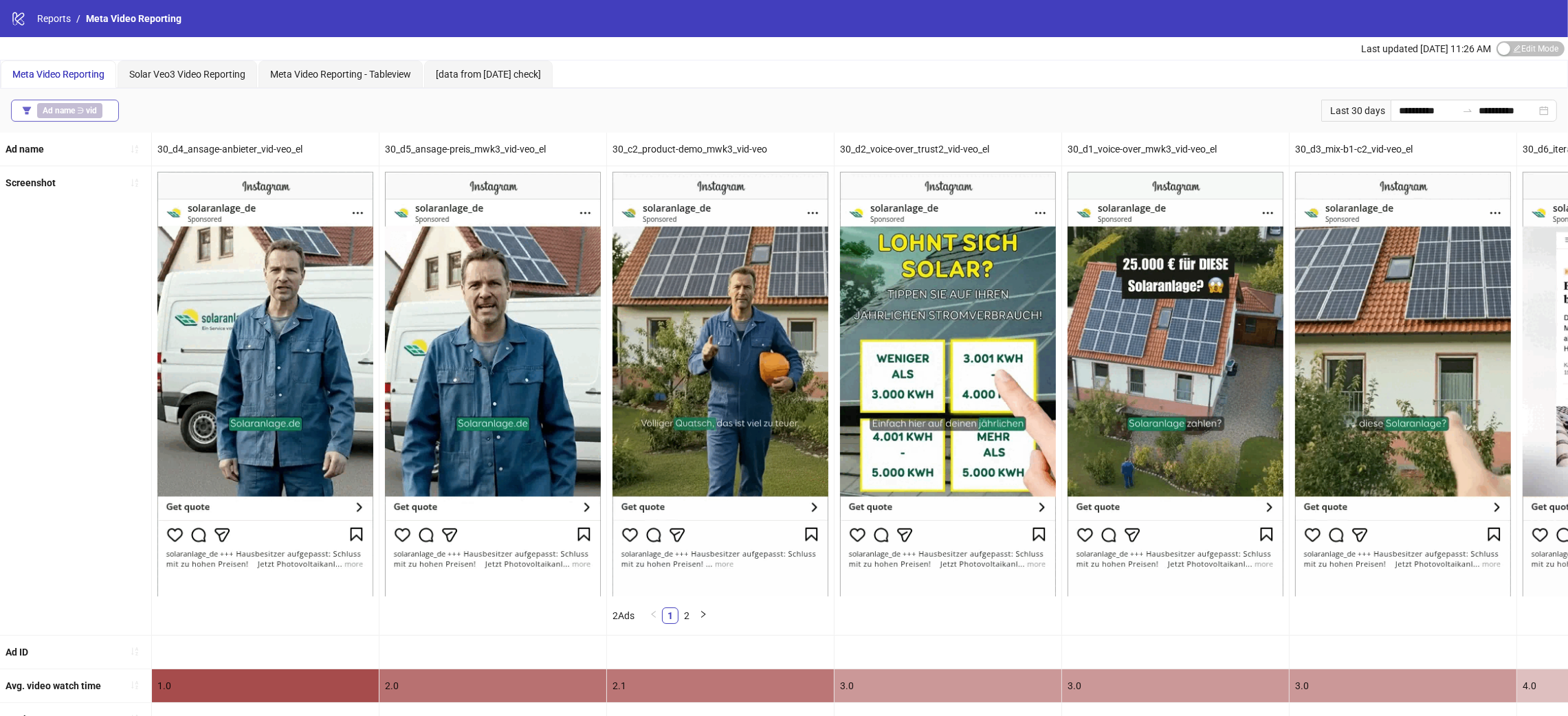
click at [104, 107] on div "Ad name ∋ vid" at bounding box center [73, 110] width 71 height 15
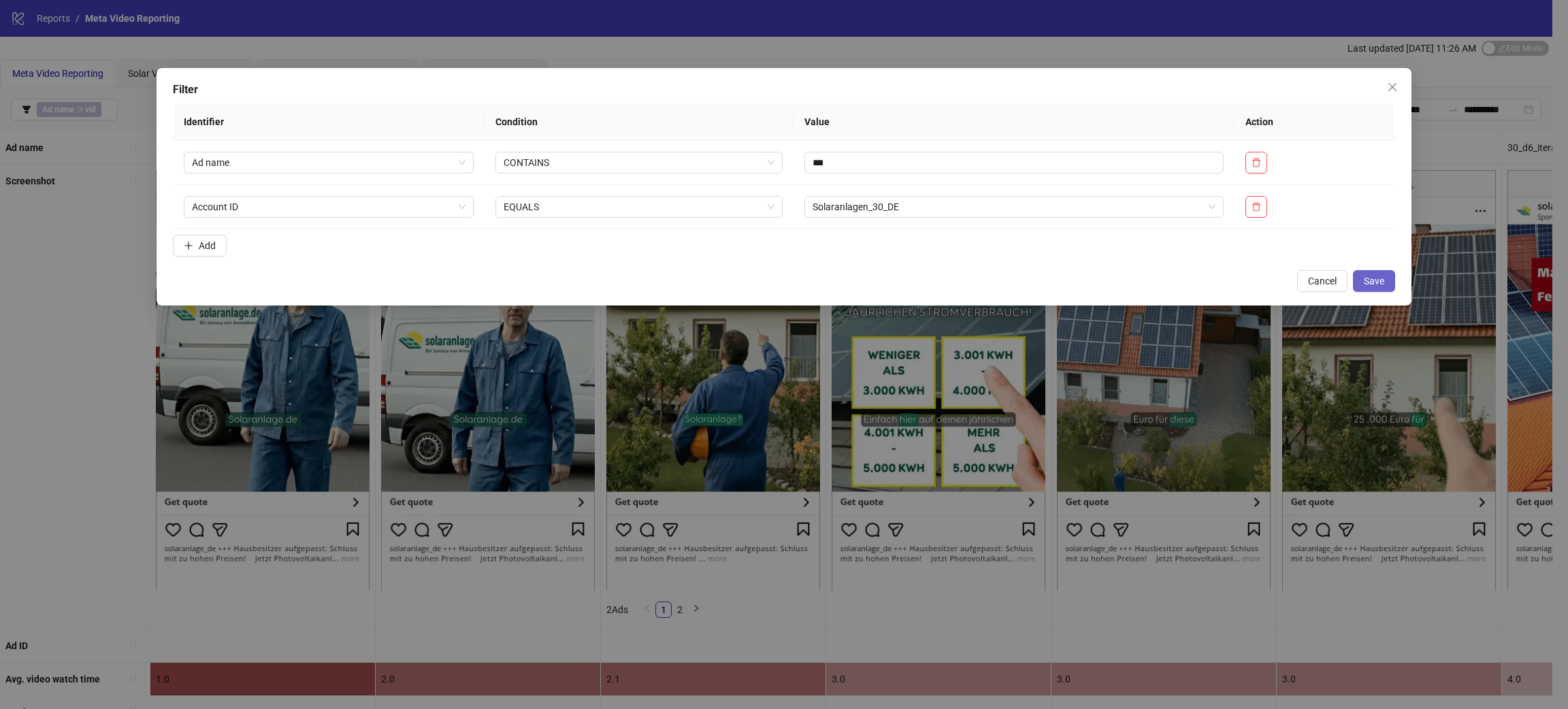
click at [1386, 274] on button "Save" at bounding box center [1374, 281] width 42 height 21
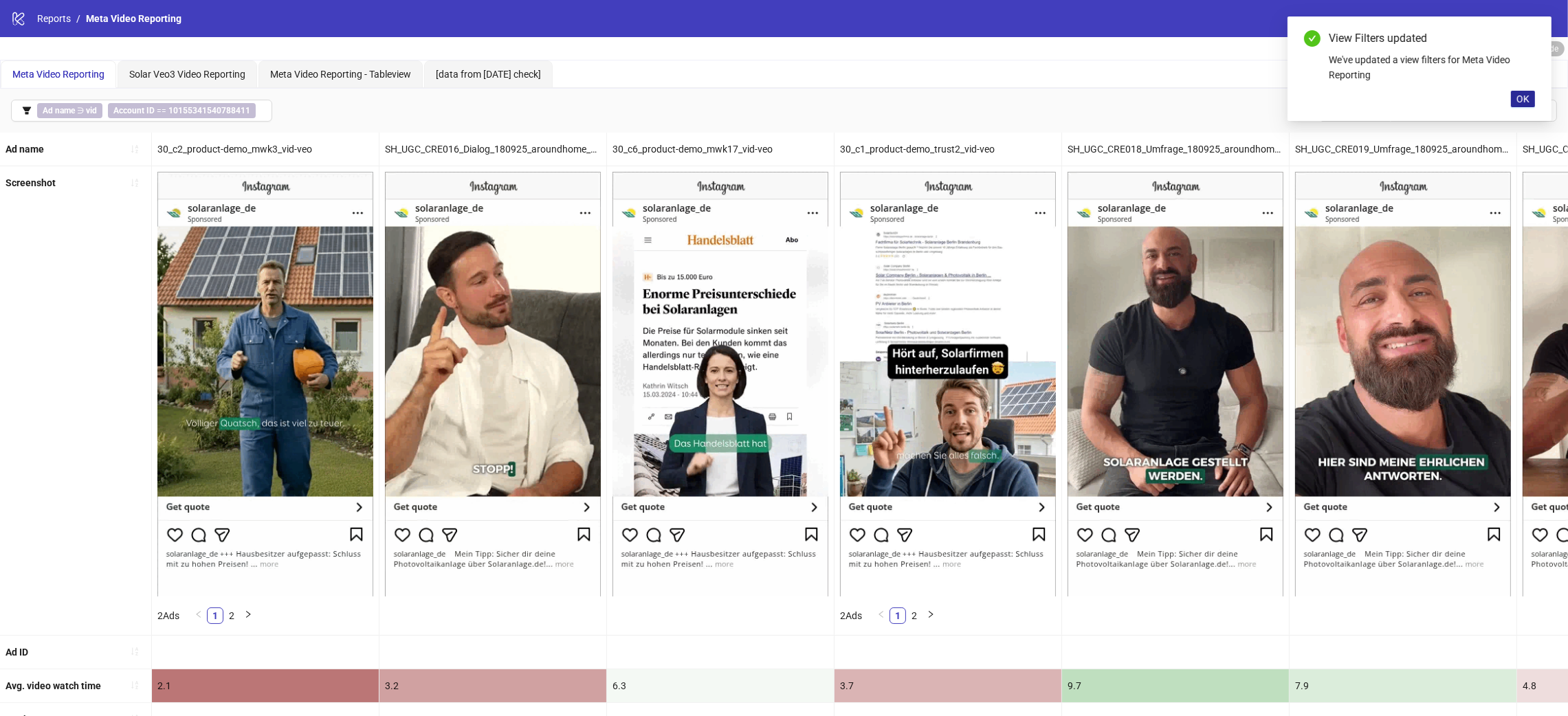
click at [1521, 97] on span "OK" at bounding box center [1523, 99] width 13 height 11
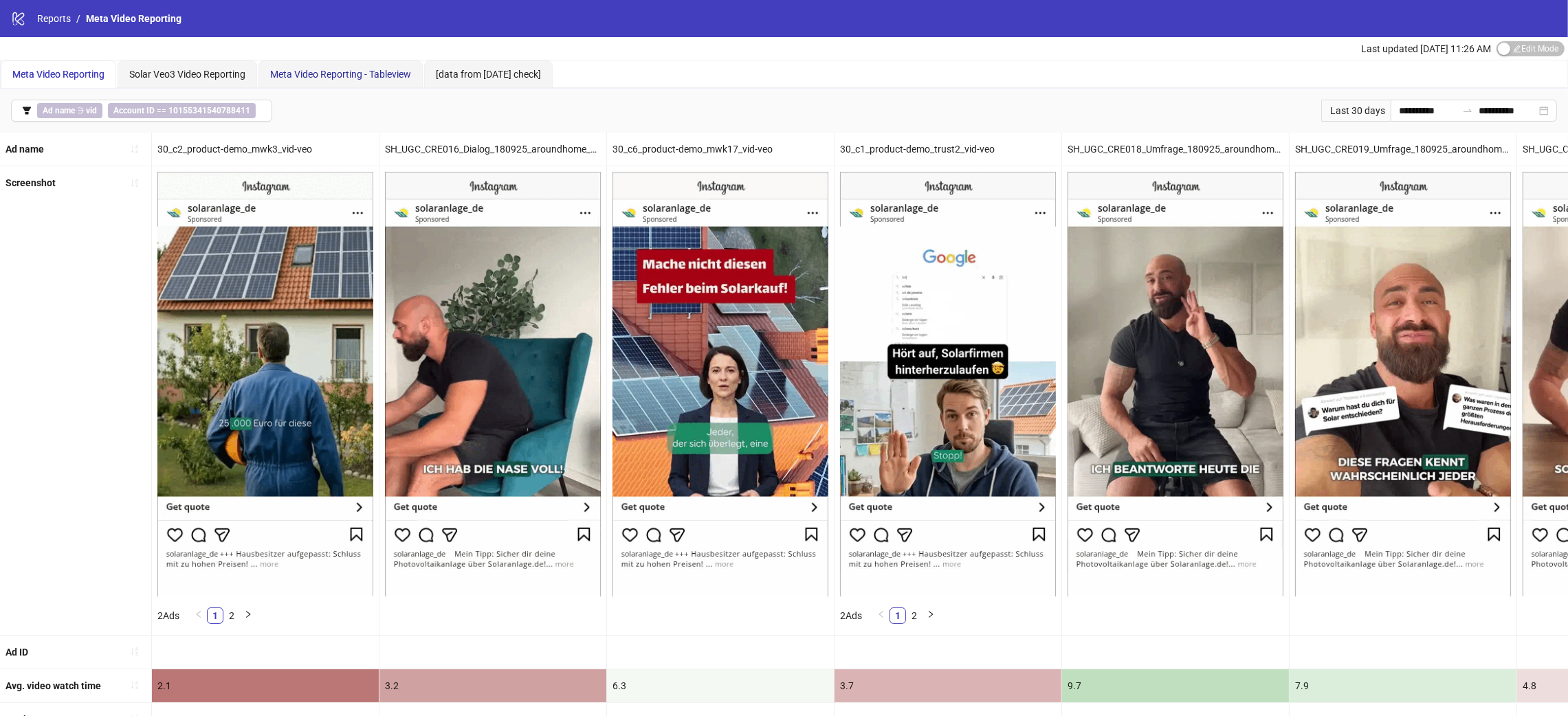
click at [340, 68] on span "Meta Video Reporting - Tableview" at bounding box center [341, 74] width 141 height 11
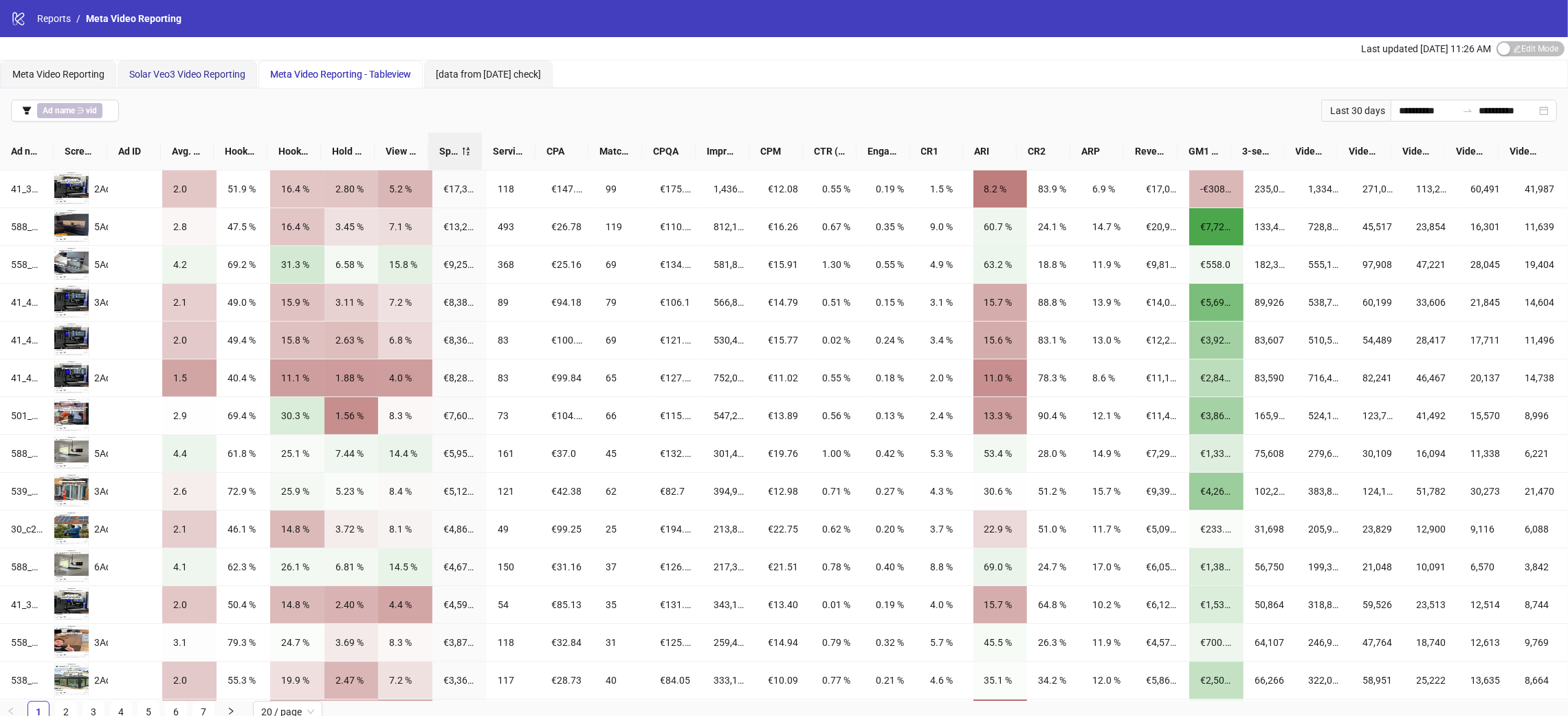
click at [207, 80] on span "Solar Veo3 Video Reporting" at bounding box center [187, 74] width 116 height 11
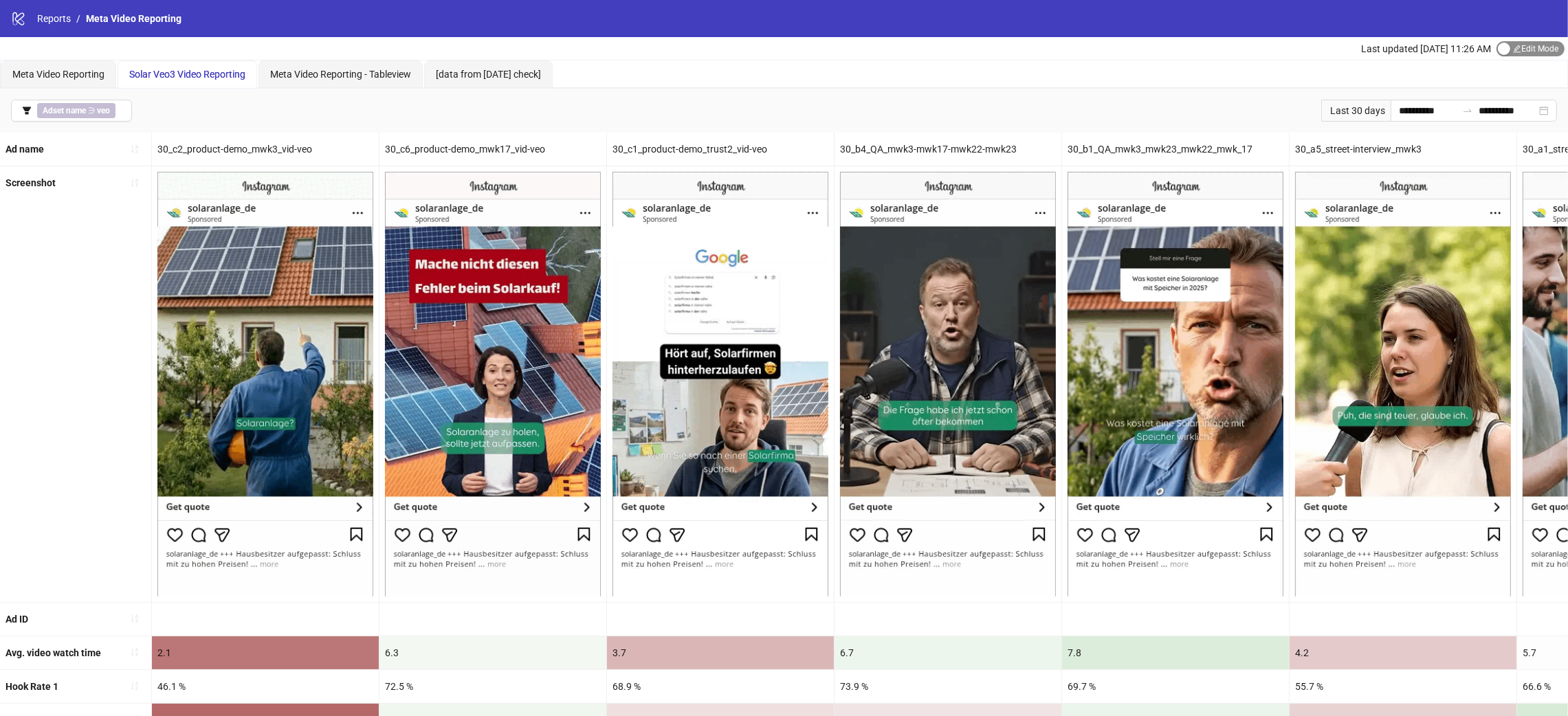
click at [1519, 42] on span "Edit Mode Edit Mode" at bounding box center [1531, 49] width 68 height 15
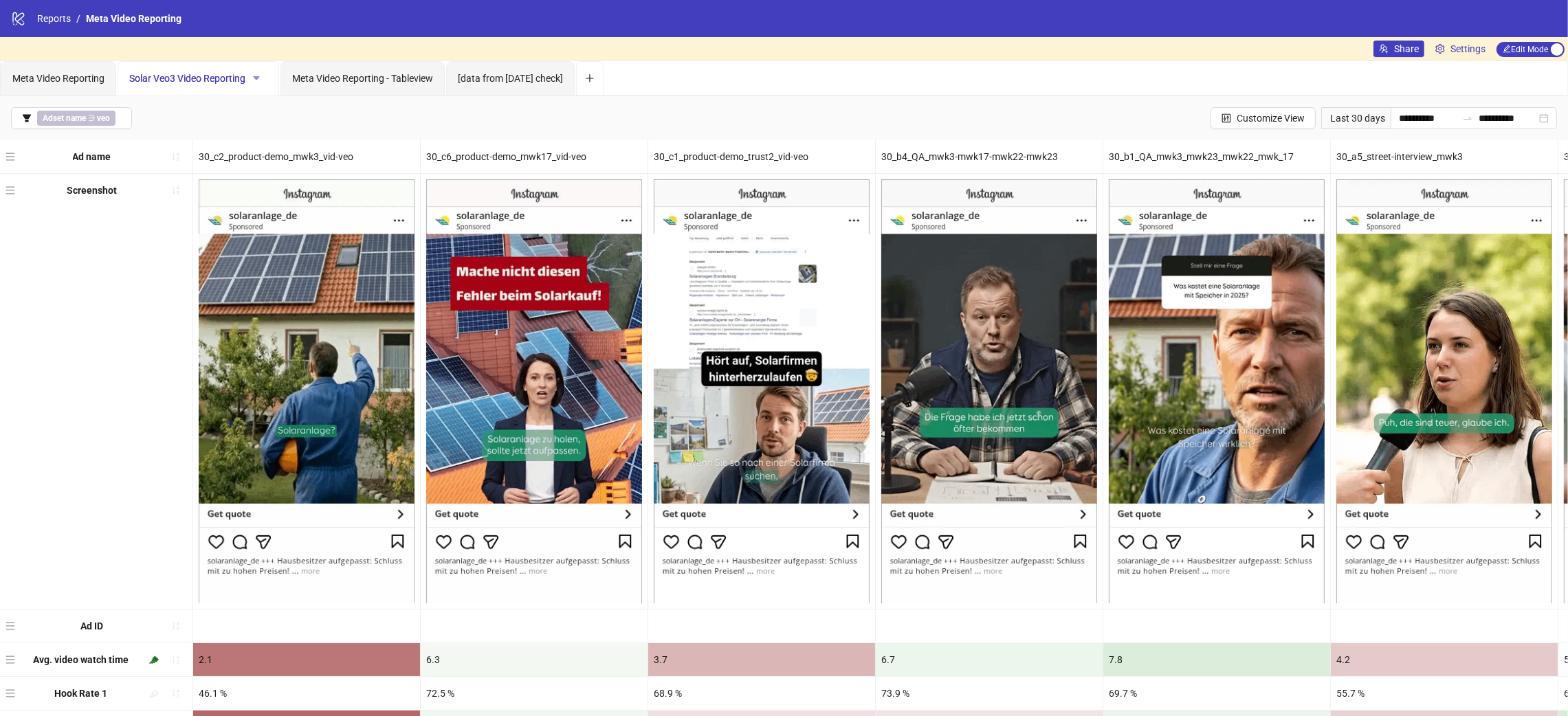
click at [258, 81] on icon "caret-down" at bounding box center [256, 78] width 10 height 10
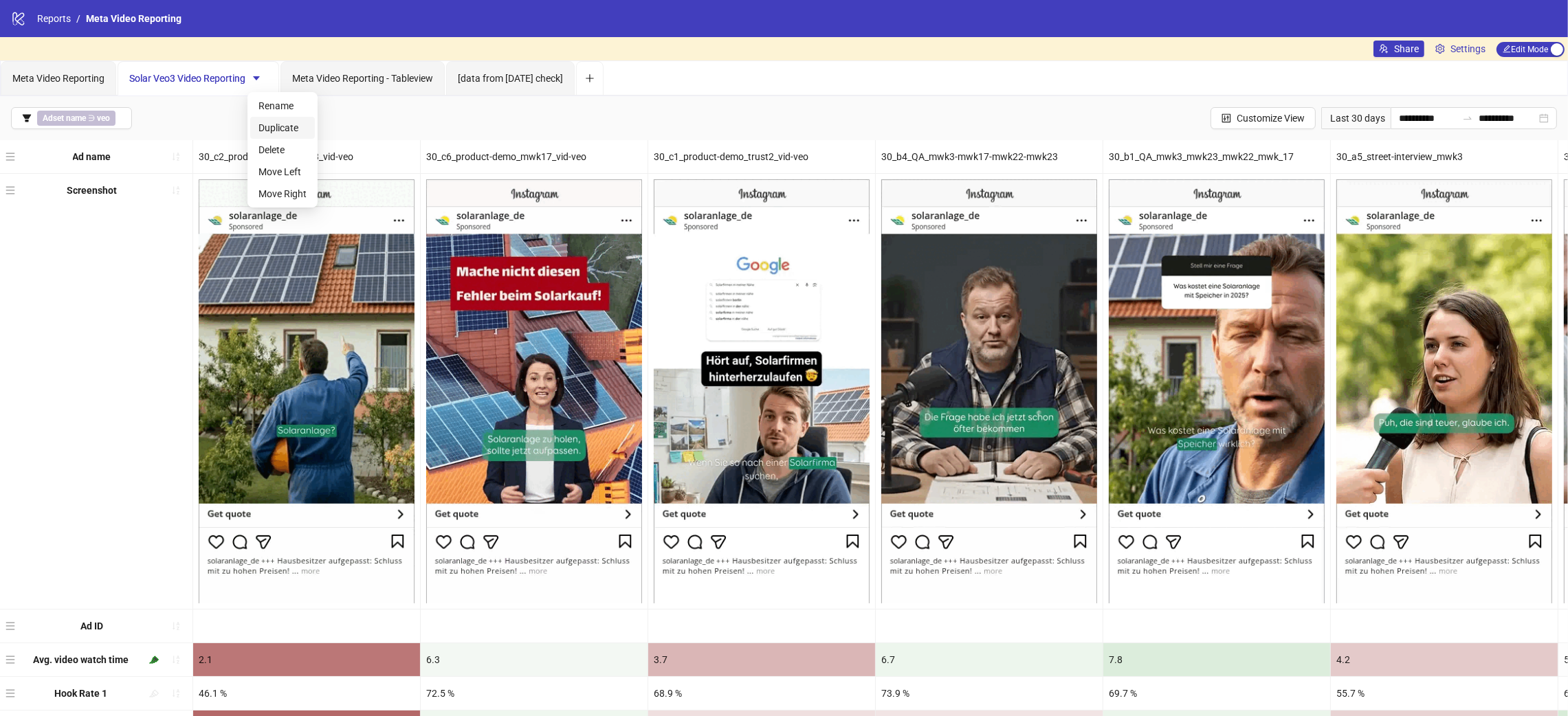
click at [298, 131] on span "Duplicate" at bounding box center [282, 127] width 48 height 15
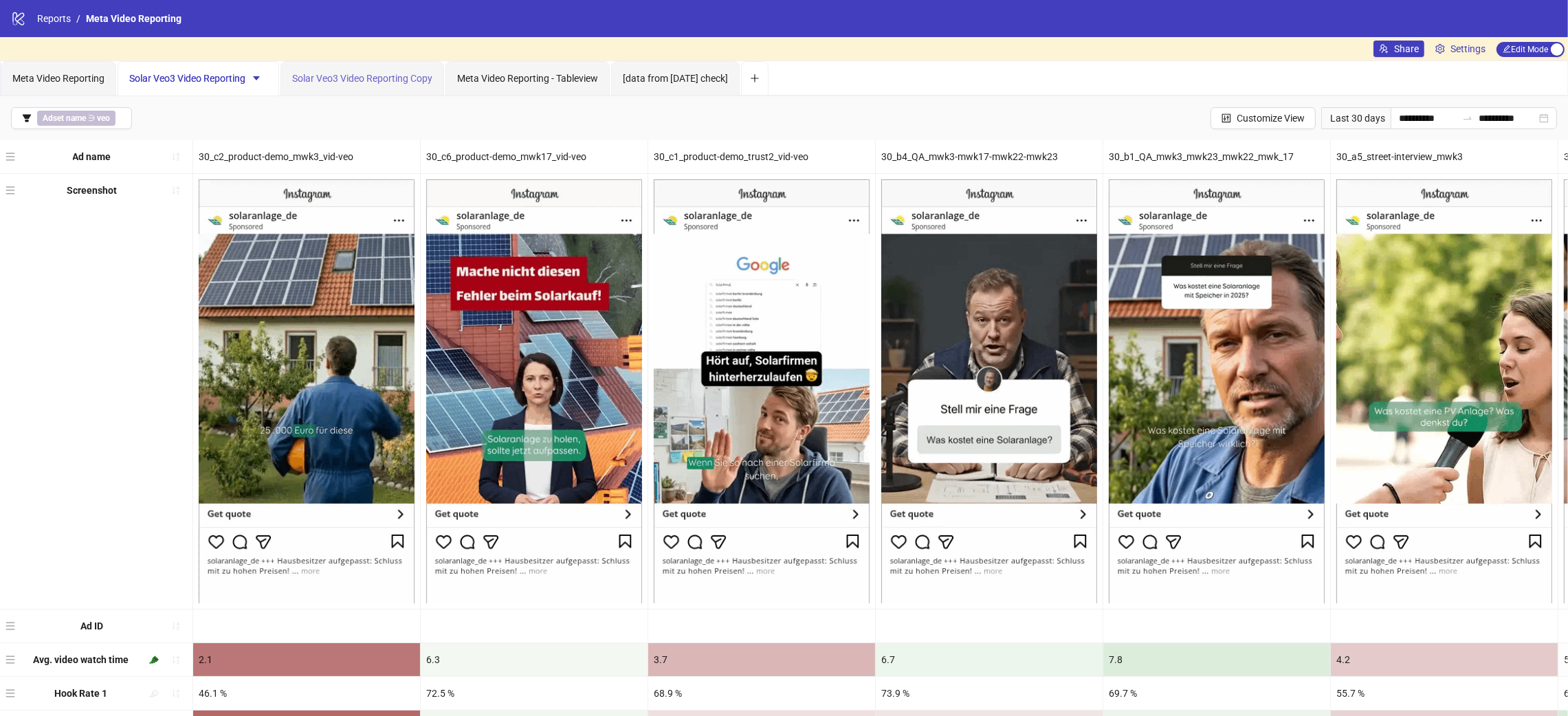
click at [356, 88] on div "Solar Veo3 Video Reporting Copy" at bounding box center [362, 79] width 164 height 35
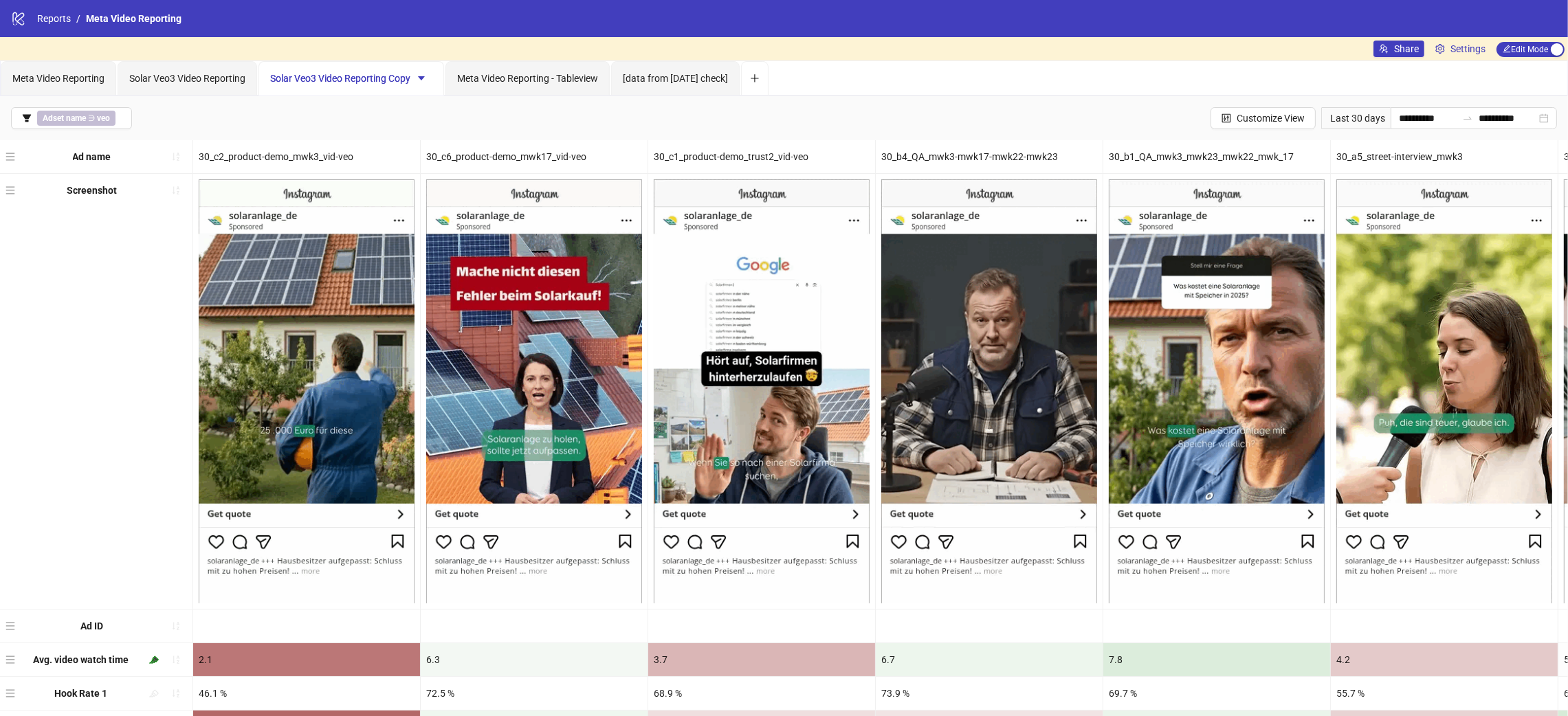
click at [424, 78] on icon "caret-down" at bounding box center [421, 78] width 7 height 4
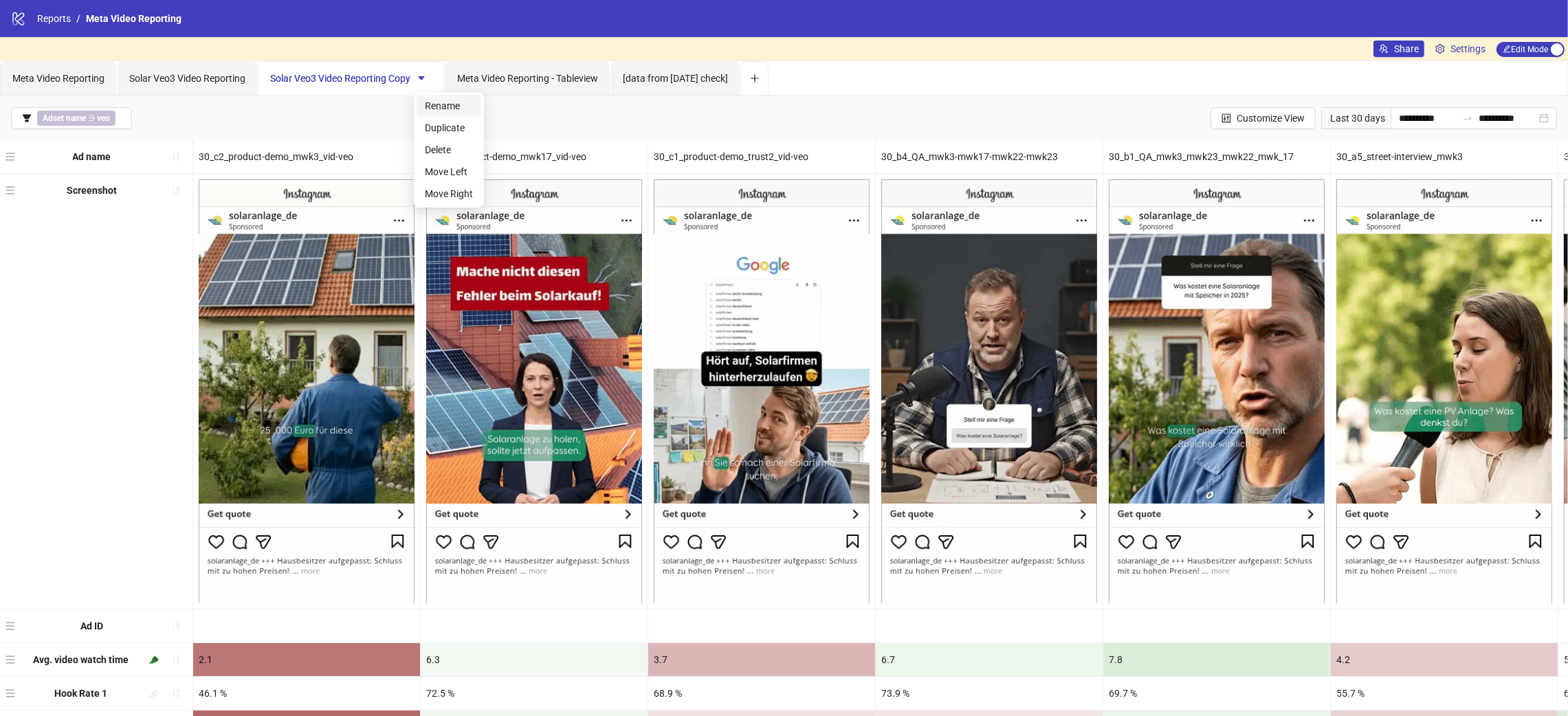
click at [453, 107] on span "Rename" at bounding box center [448, 105] width 48 height 15
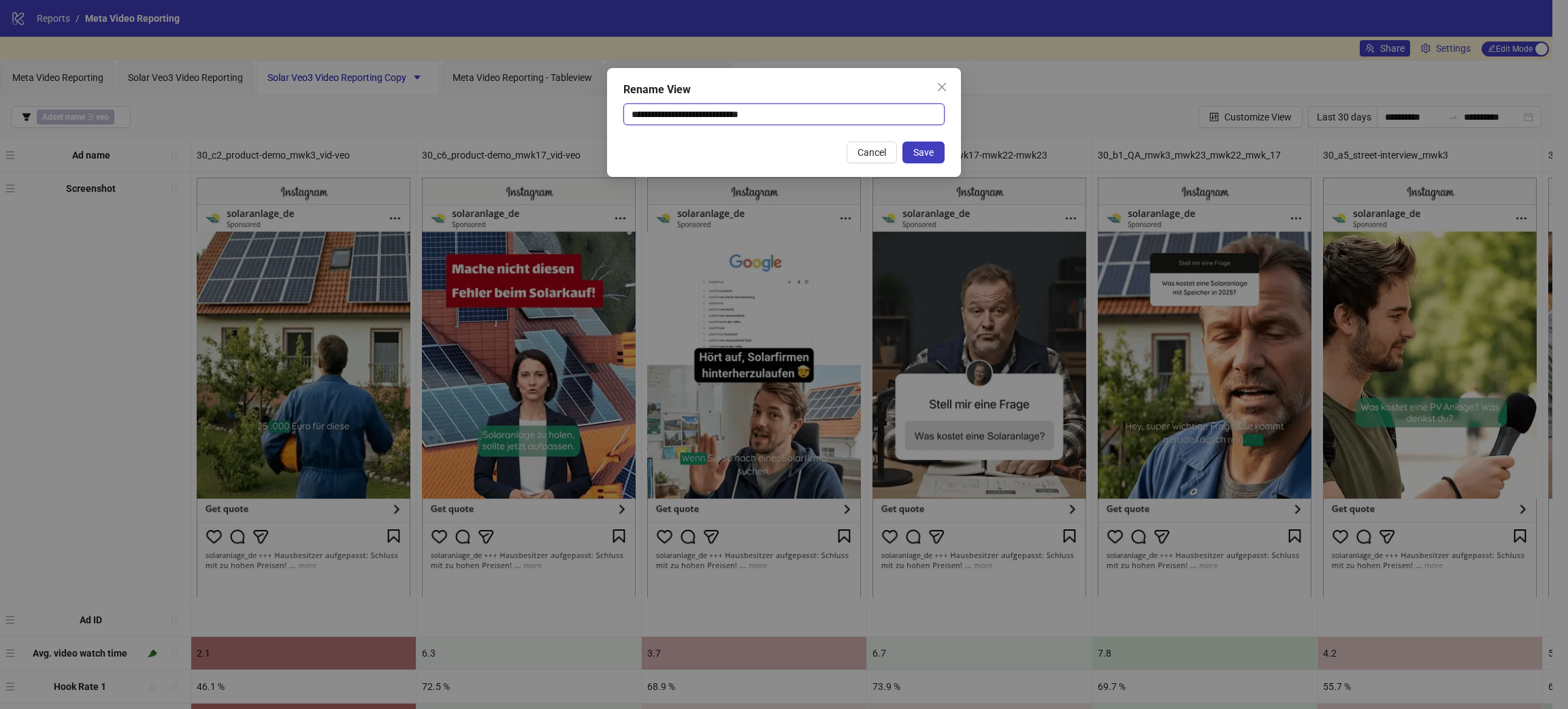
drag, startPoint x: 762, startPoint y: 112, endPoint x: 807, endPoint y: 112, distance: 45.0
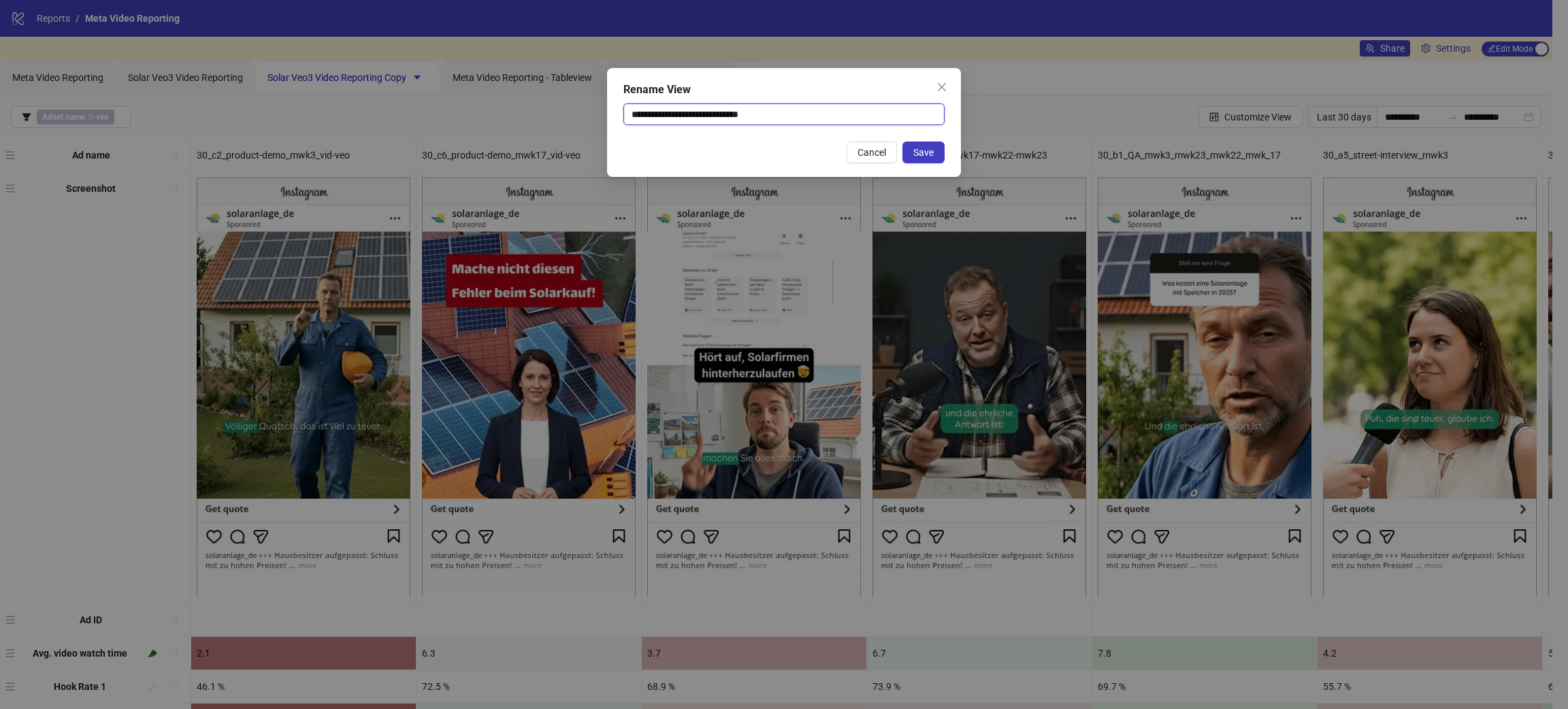
click at [807, 112] on input "**********" at bounding box center [784, 113] width 321 height 21
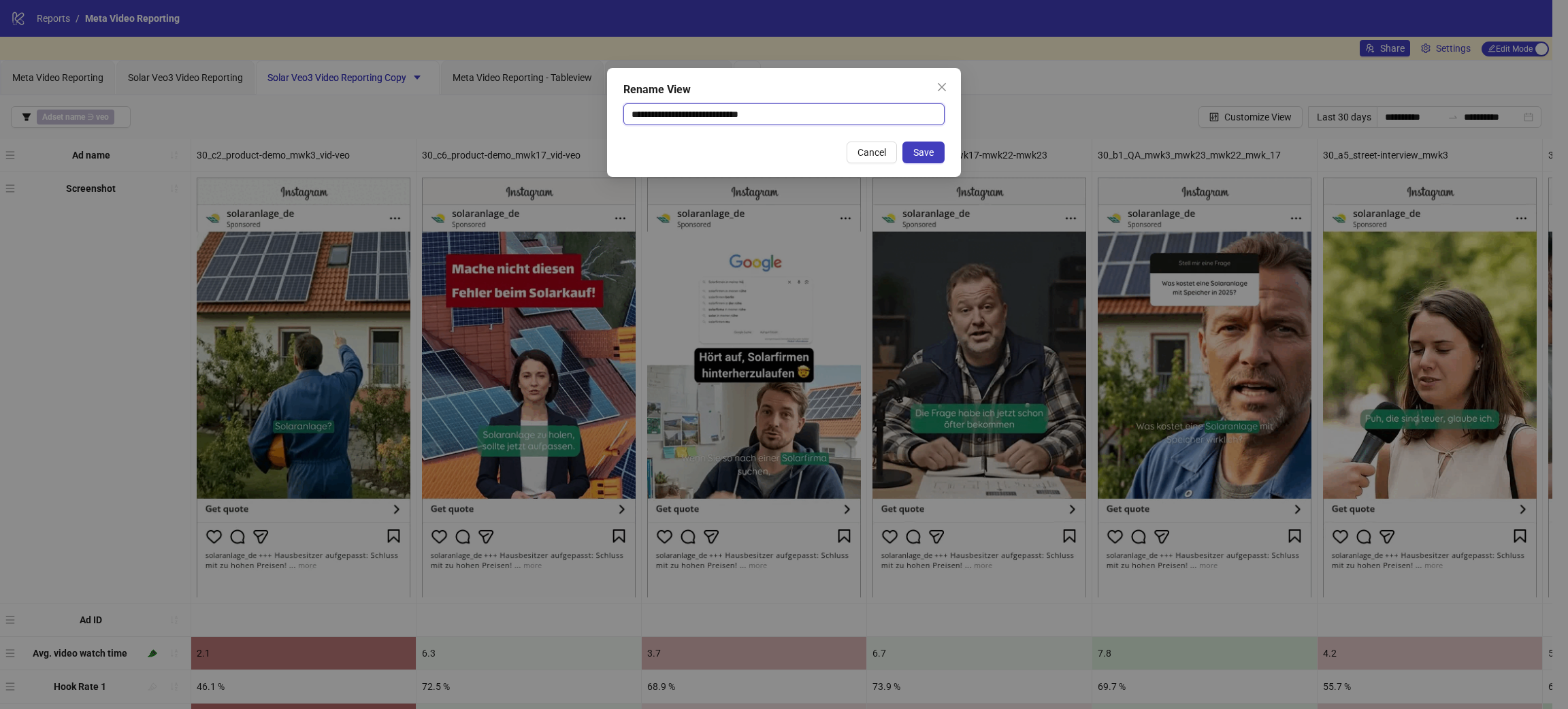
click at [760, 110] on input "**********" at bounding box center [784, 113] width 321 height 21
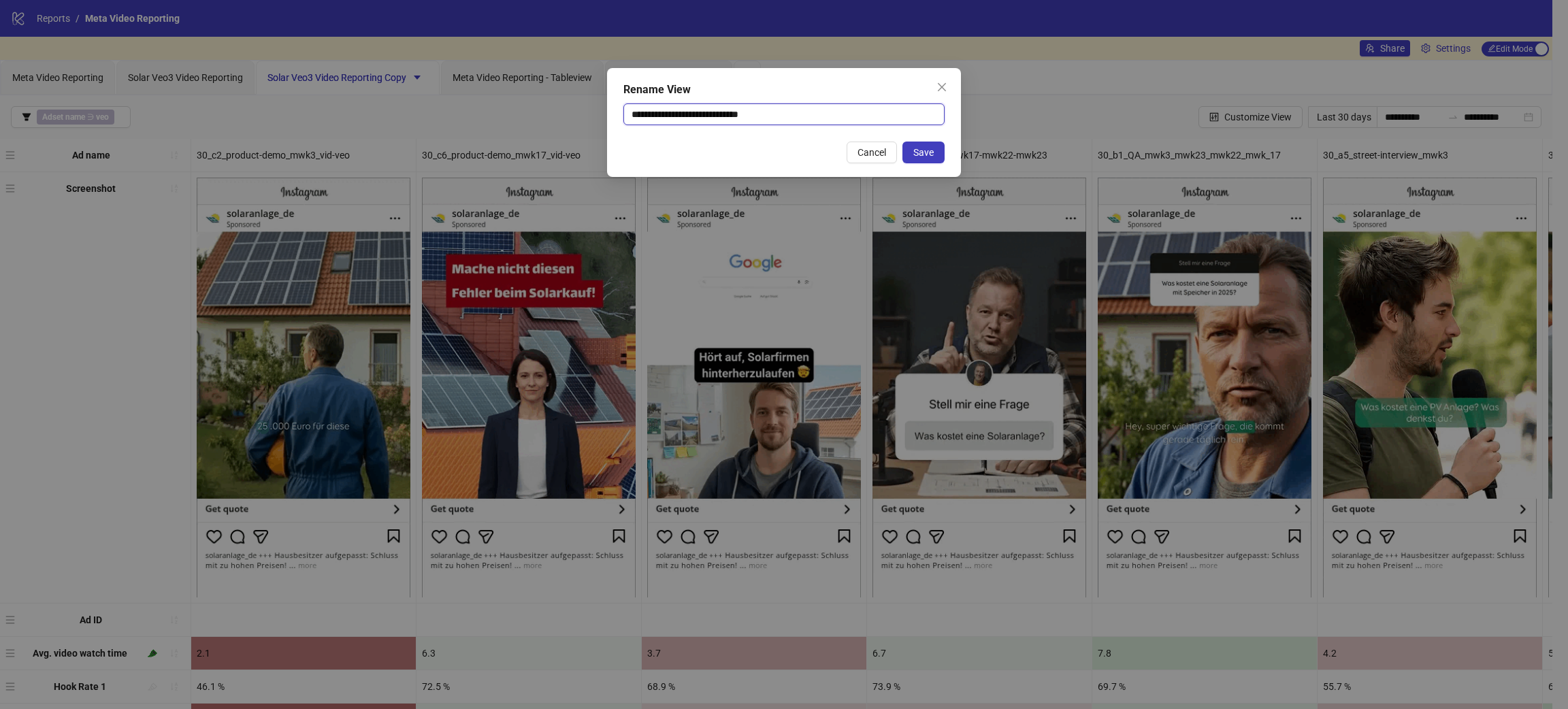
drag, startPoint x: 744, startPoint y: 114, endPoint x: 829, endPoint y: 114, distance: 85.0
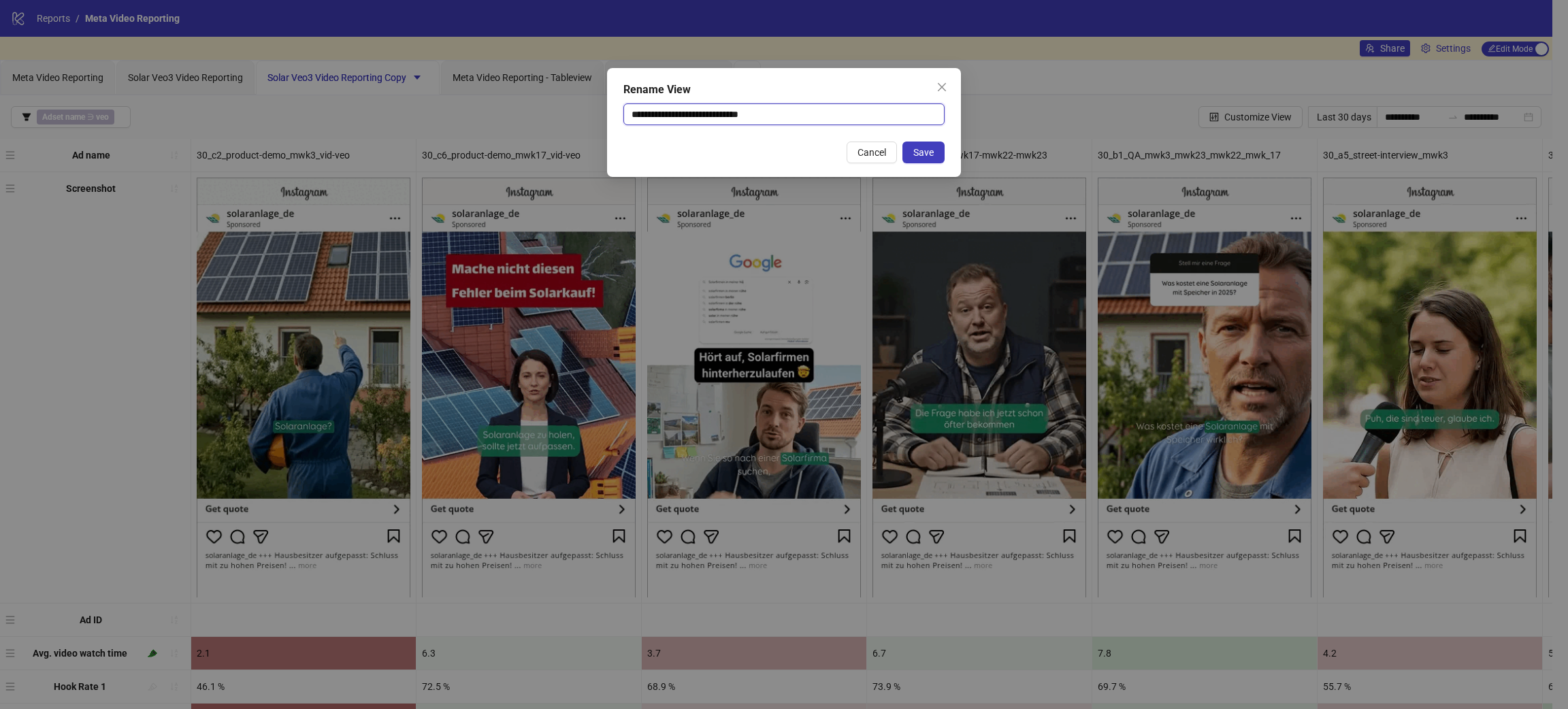
click at [829, 114] on input "**********" at bounding box center [784, 113] width 321 height 21
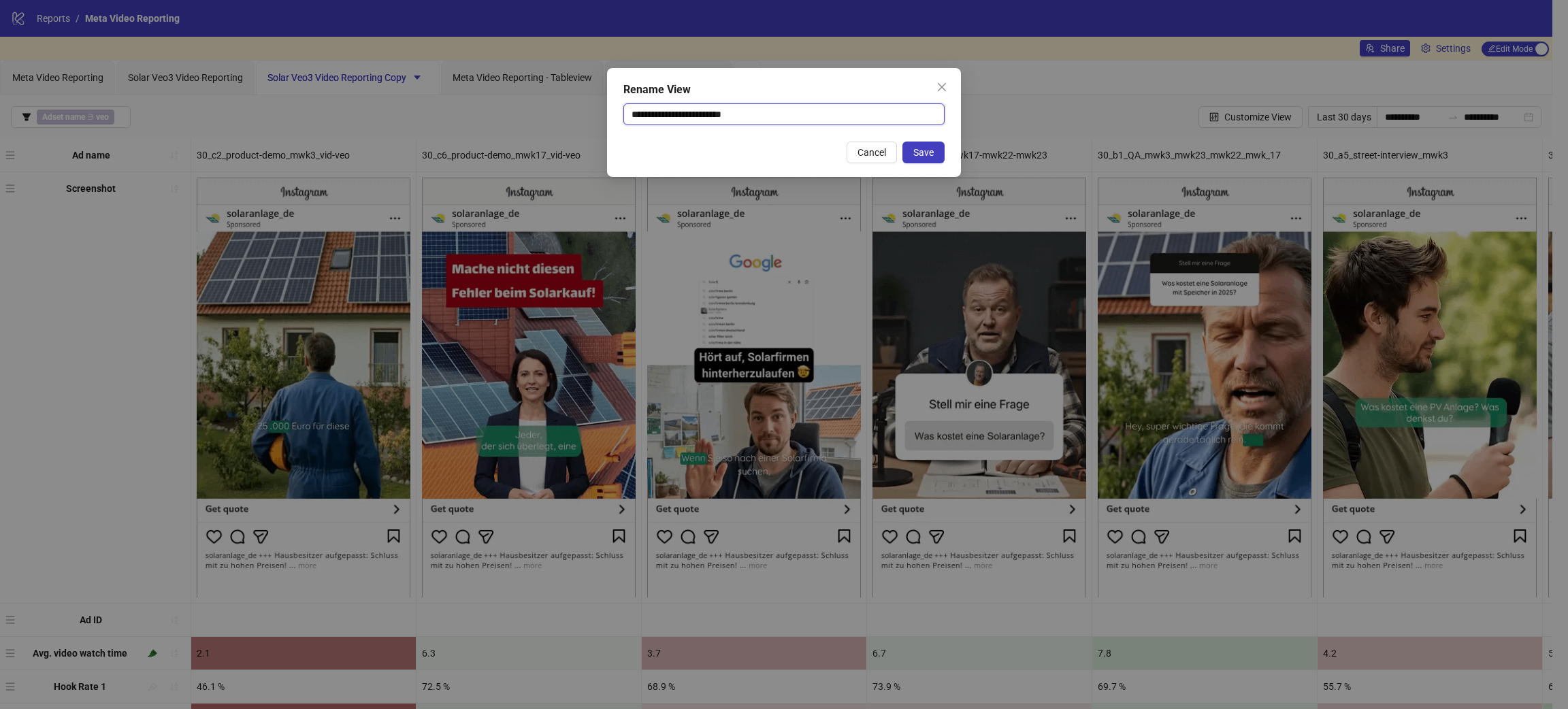
click at [782, 120] on input "**********" at bounding box center [784, 113] width 321 height 21
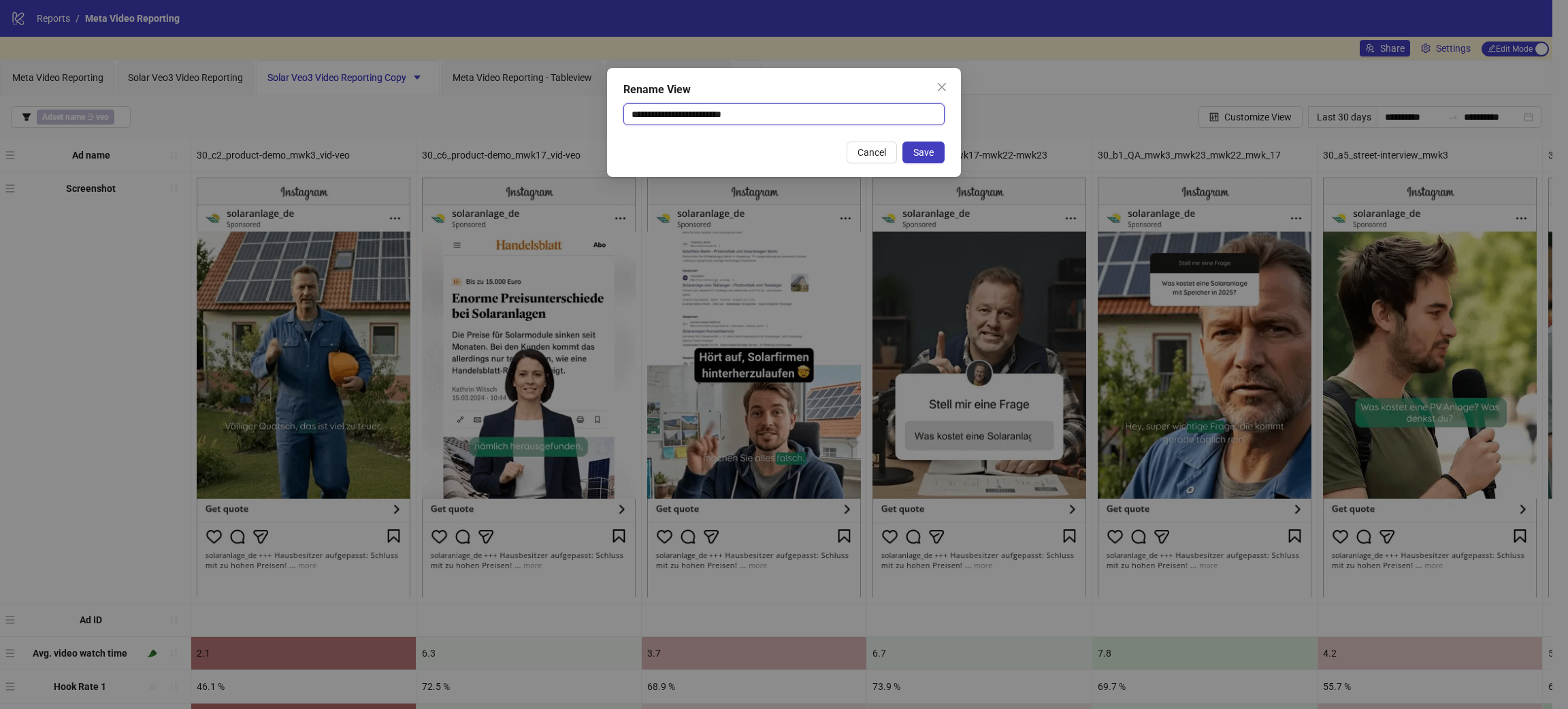
click at [641, 114] on input "**********" at bounding box center [784, 113] width 321 height 21
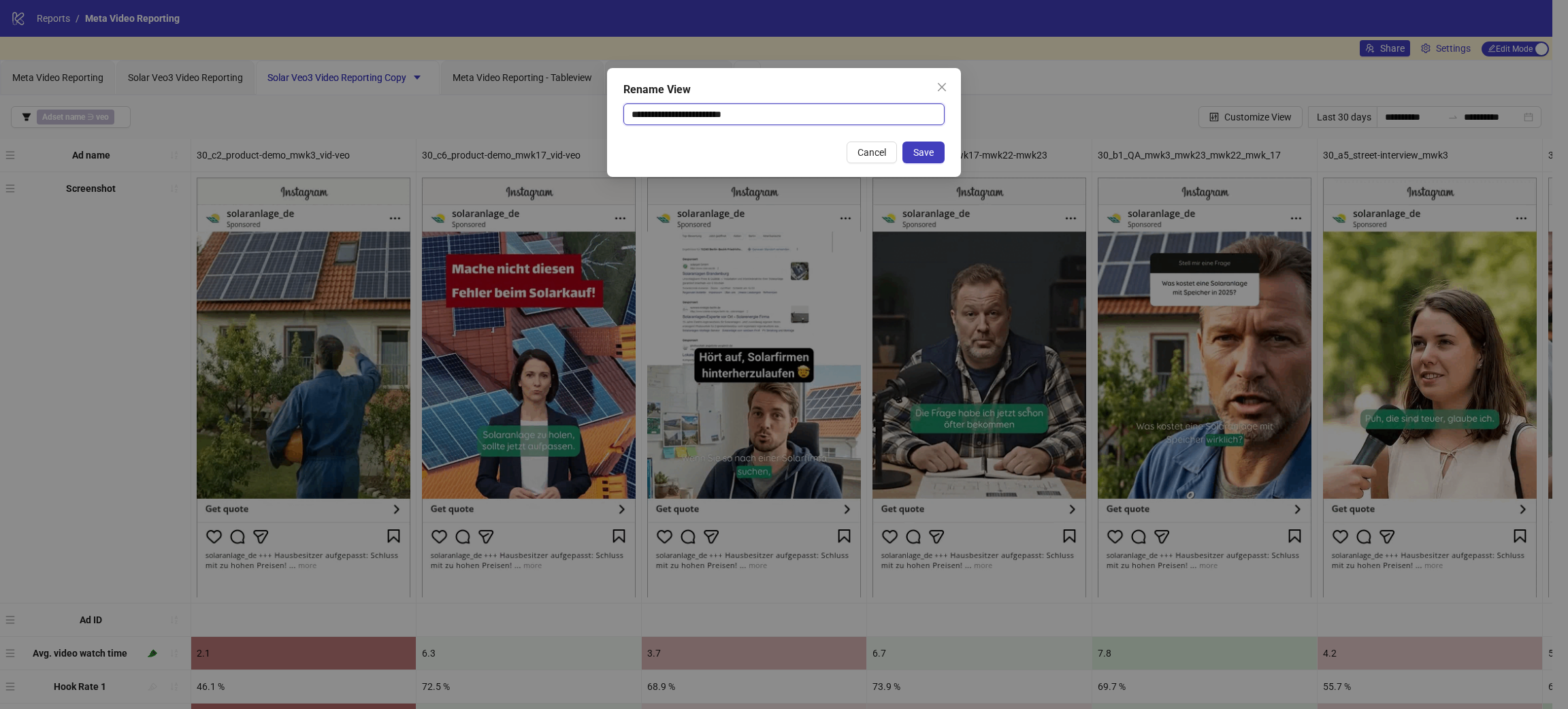
click at [659, 113] on input "**********" at bounding box center [784, 113] width 321 height 21
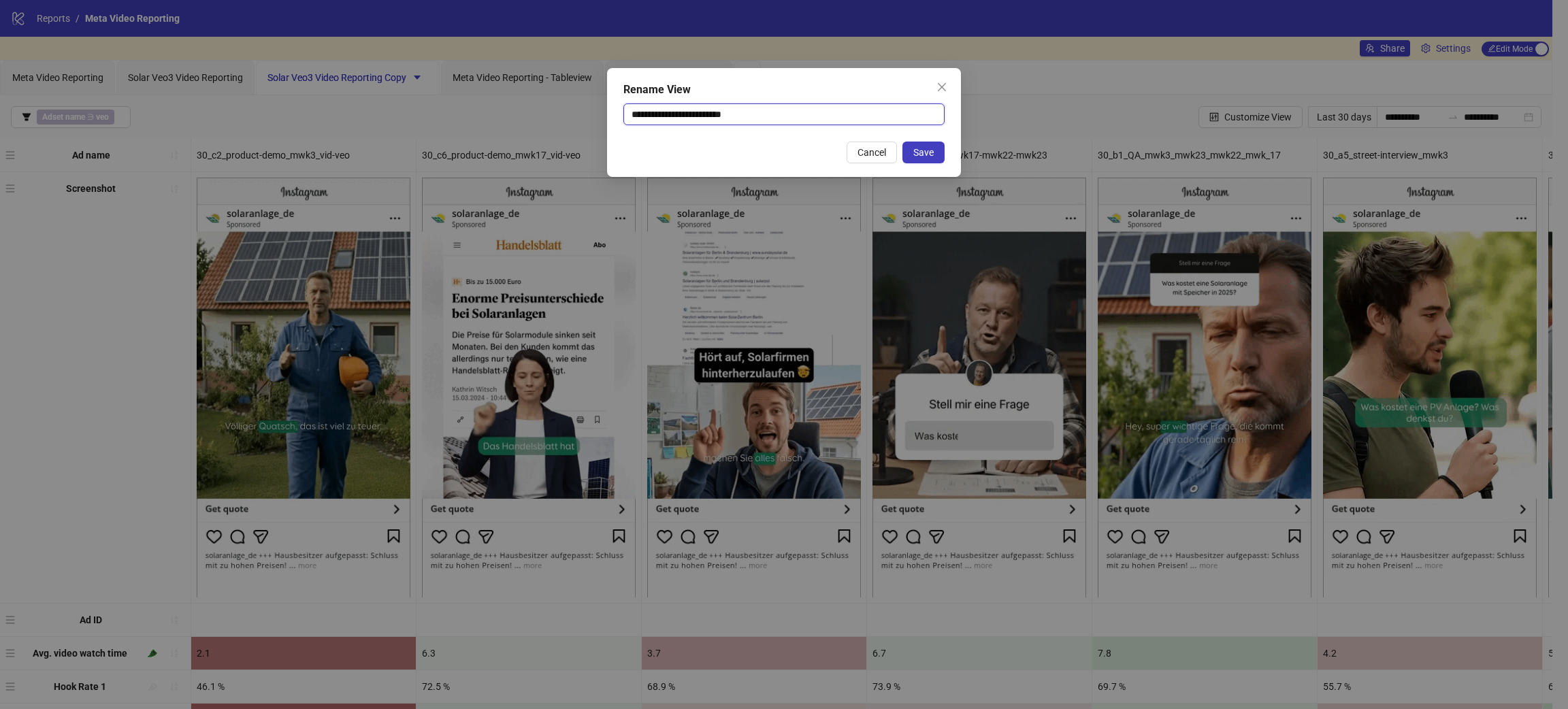
drag, startPoint x: 657, startPoint y: 112, endPoint x: 678, endPoint y: 140, distance: 35.0
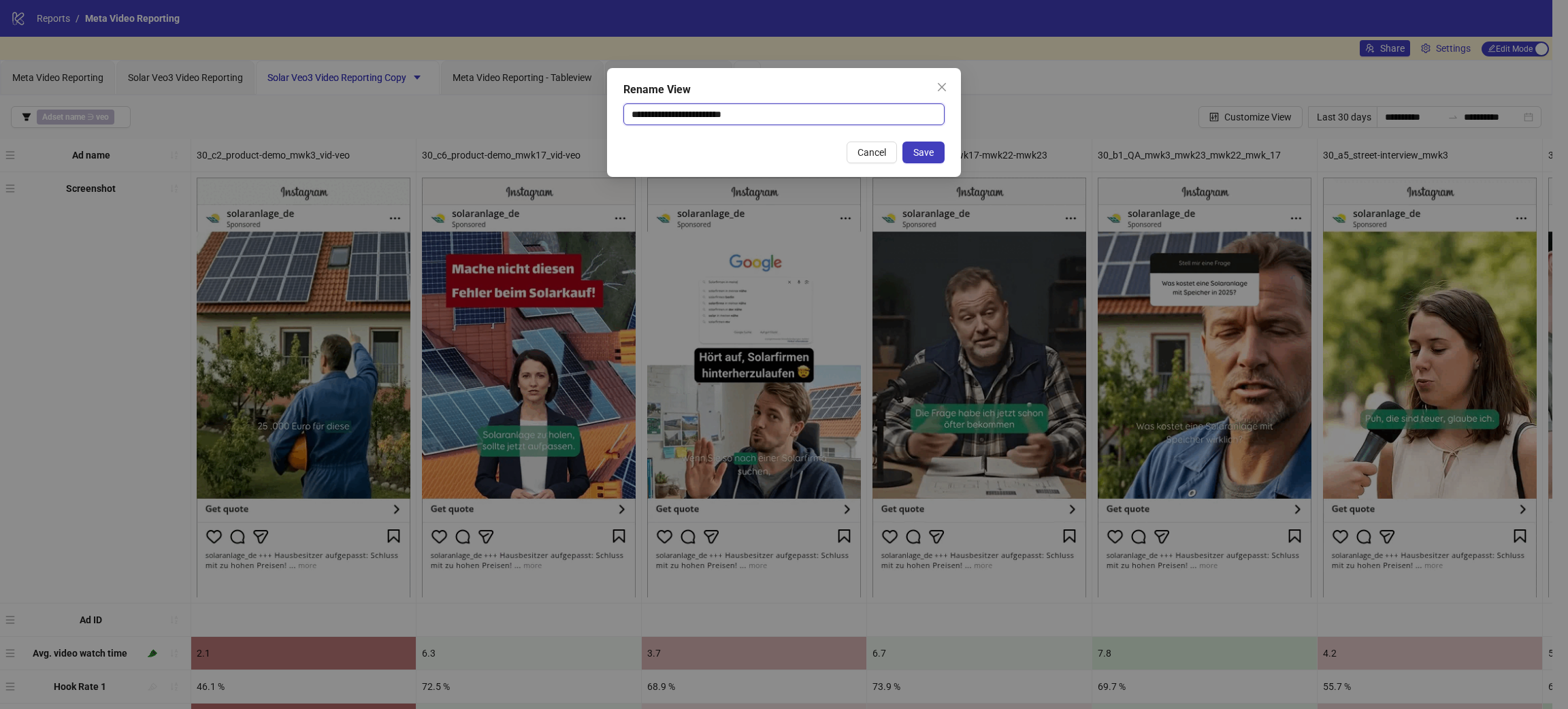
click at [678, 140] on div "**********" at bounding box center [784, 122] width 354 height 109
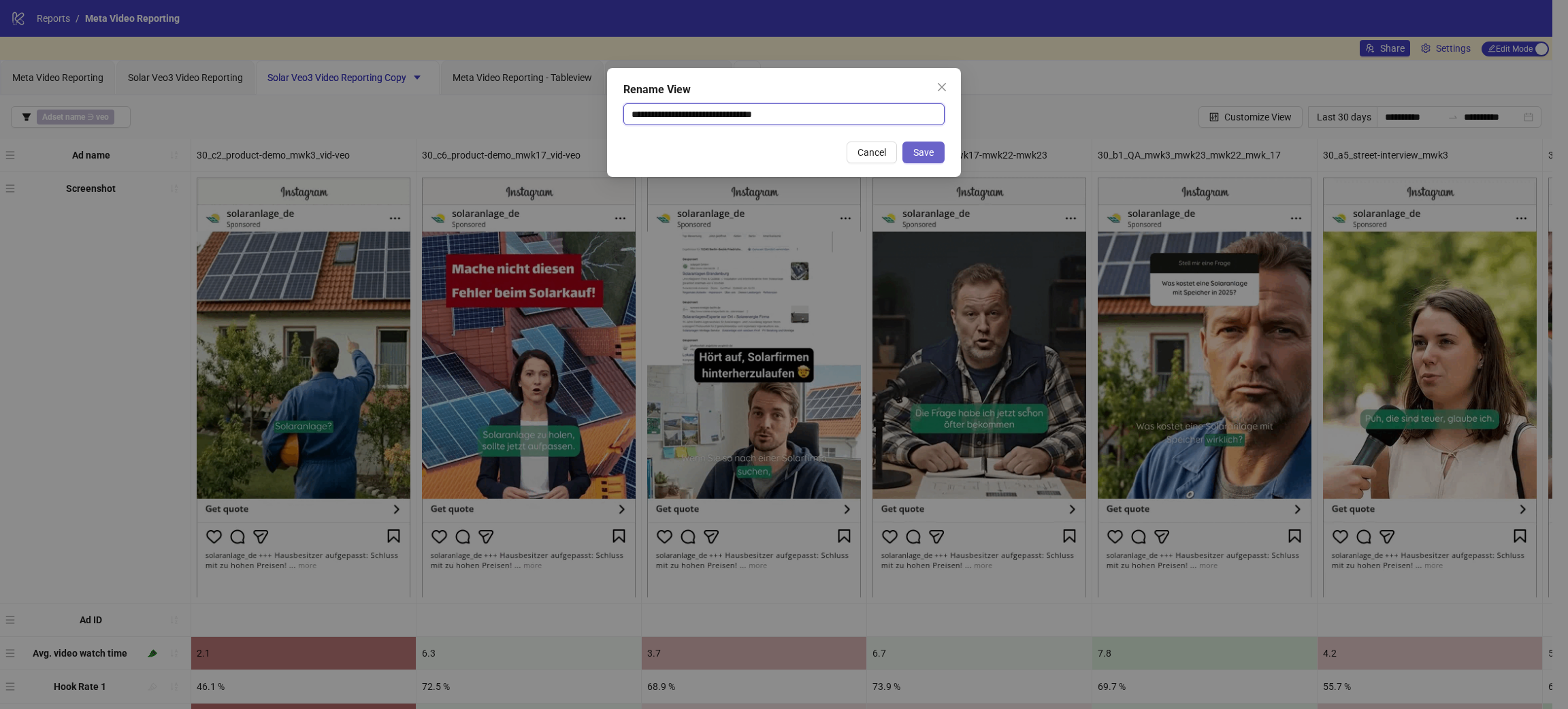
type input "**********"
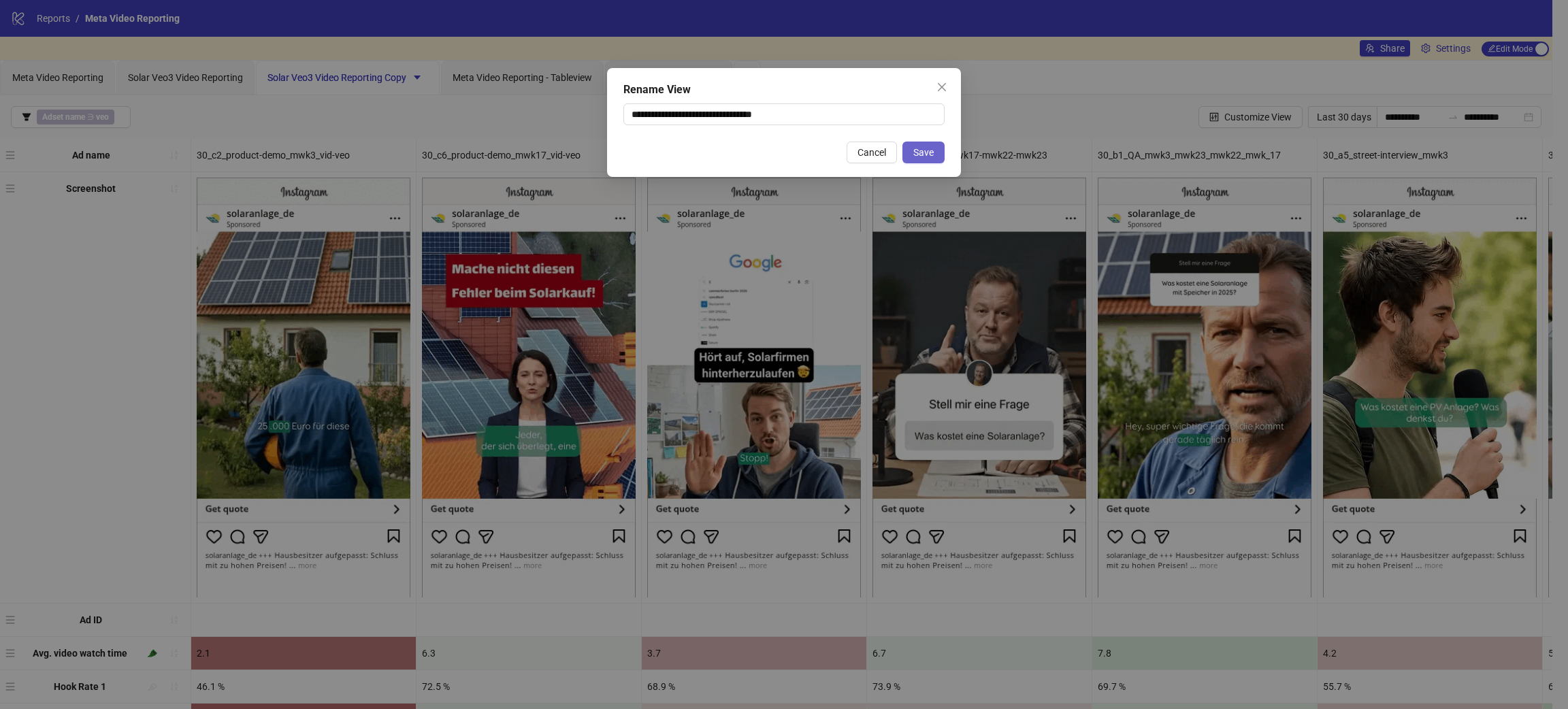
click at [940, 153] on button "Save" at bounding box center [923, 152] width 42 height 21
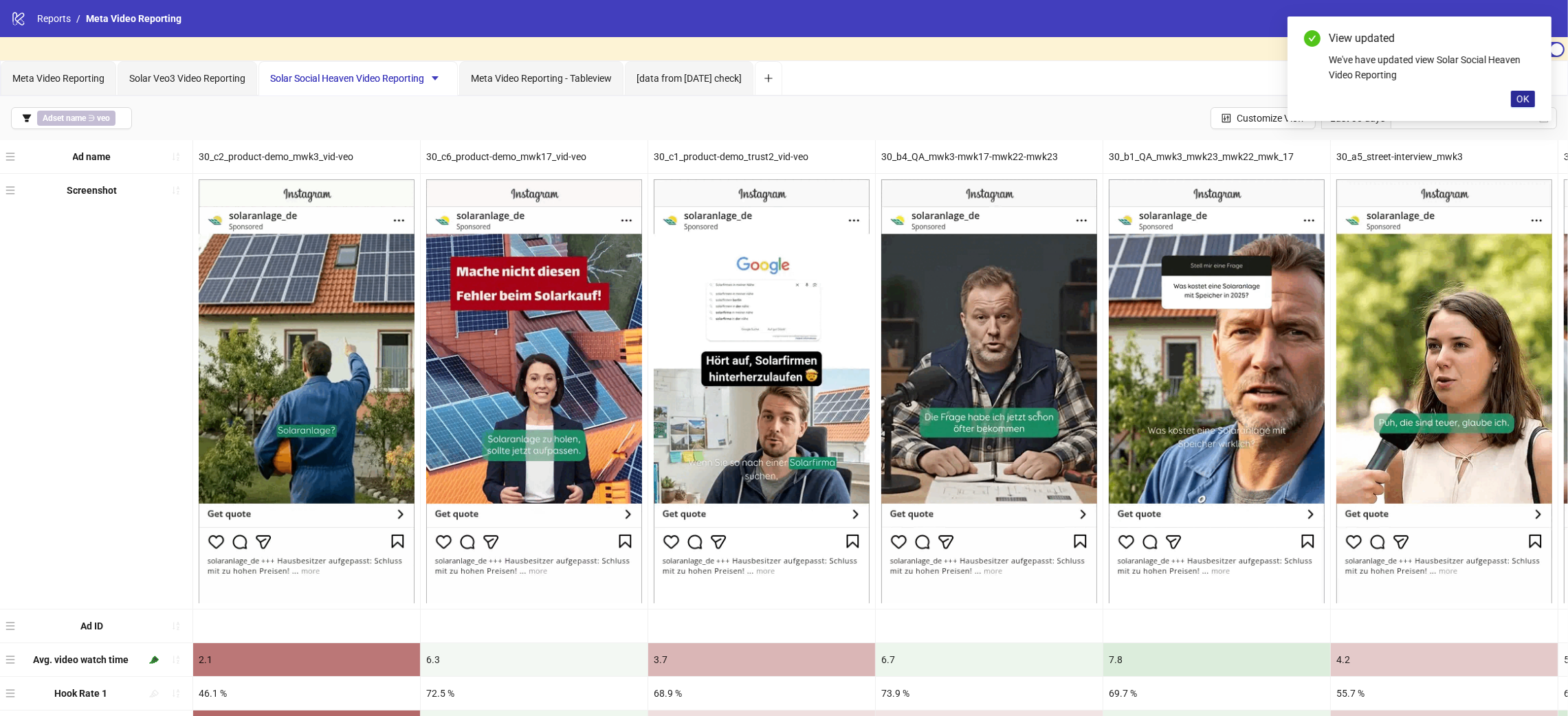
click at [1527, 98] on span "OK" at bounding box center [1523, 99] width 13 height 11
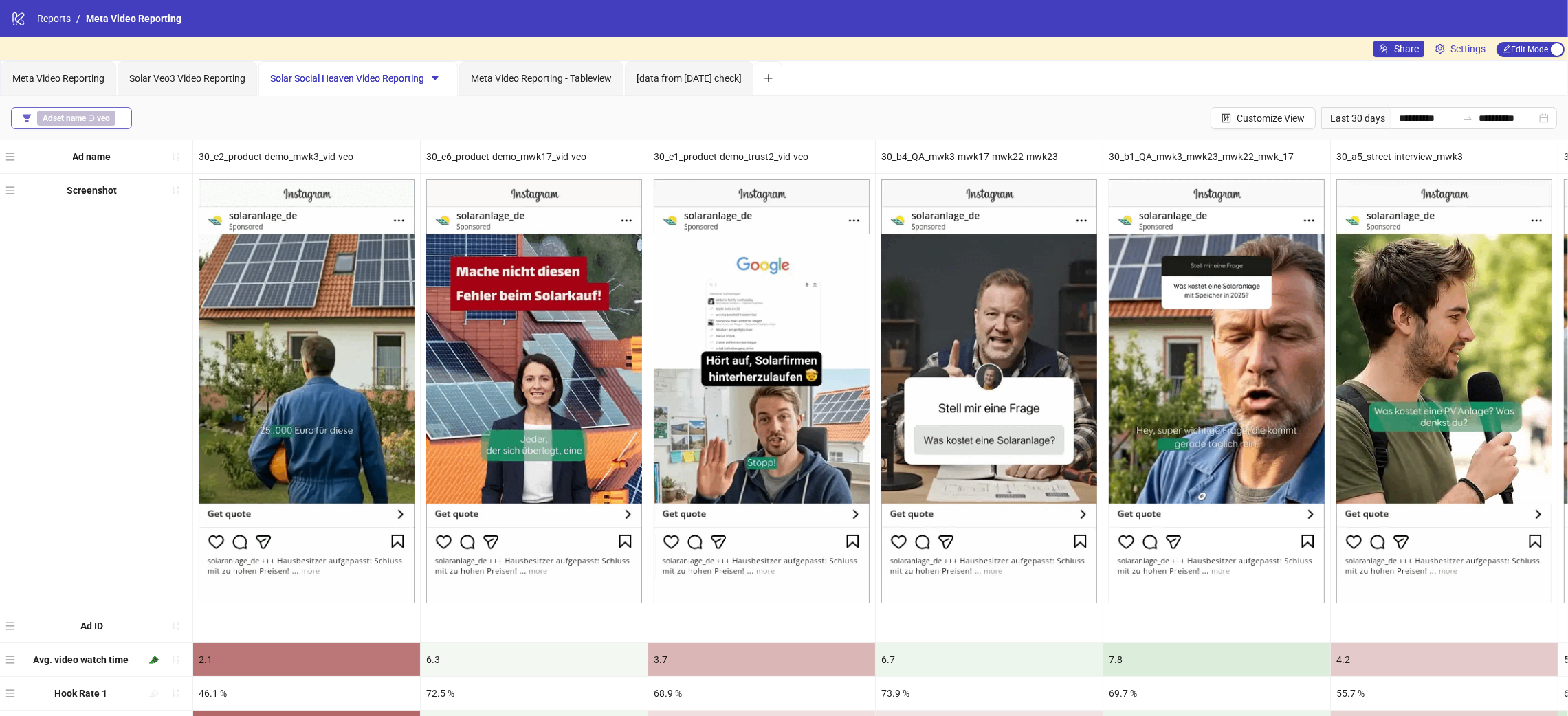
click at [111, 114] on span "Adset name ∋ veo" at bounding box center [76, 118] width 78 height 15
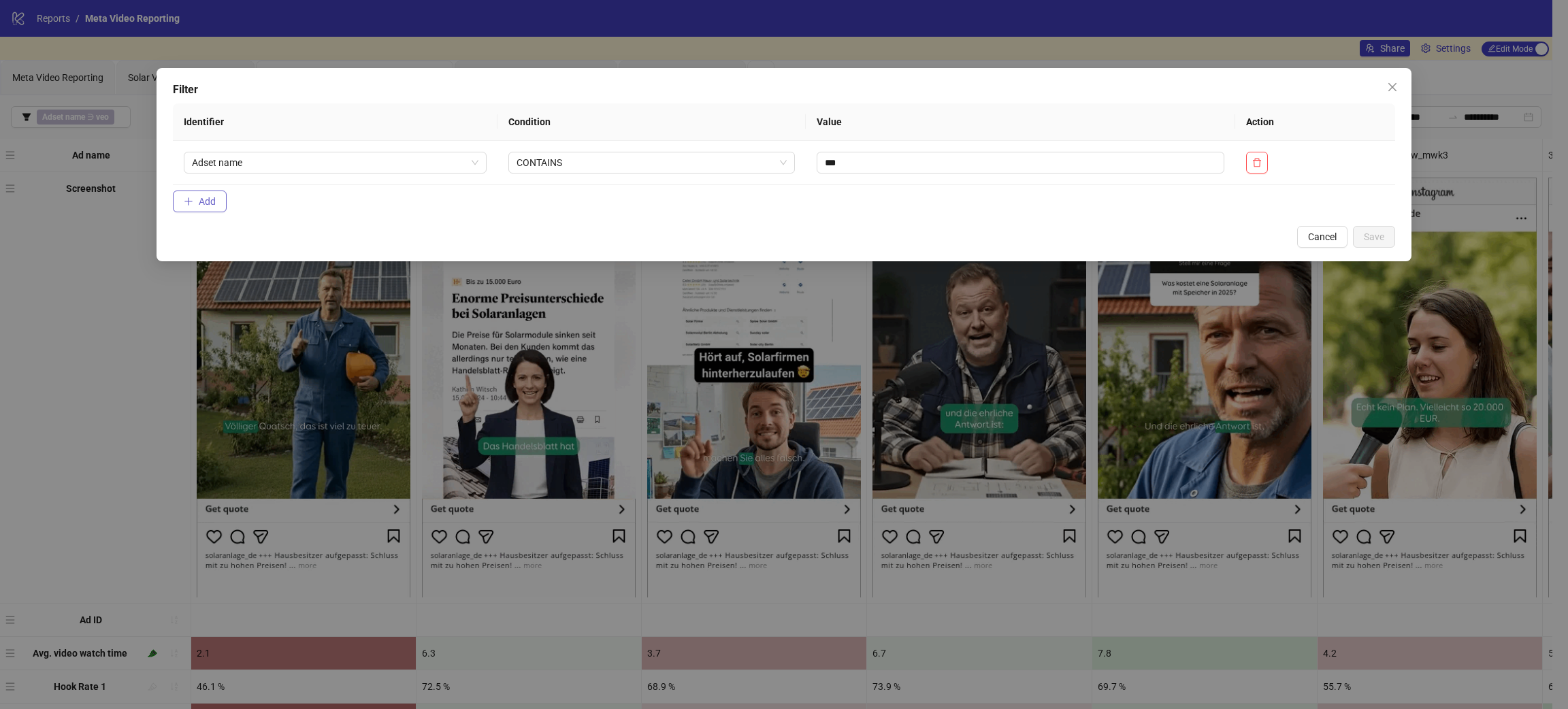
click at [208, 208] on button "Add" at bounding box center [199, 201] width 54 height 21
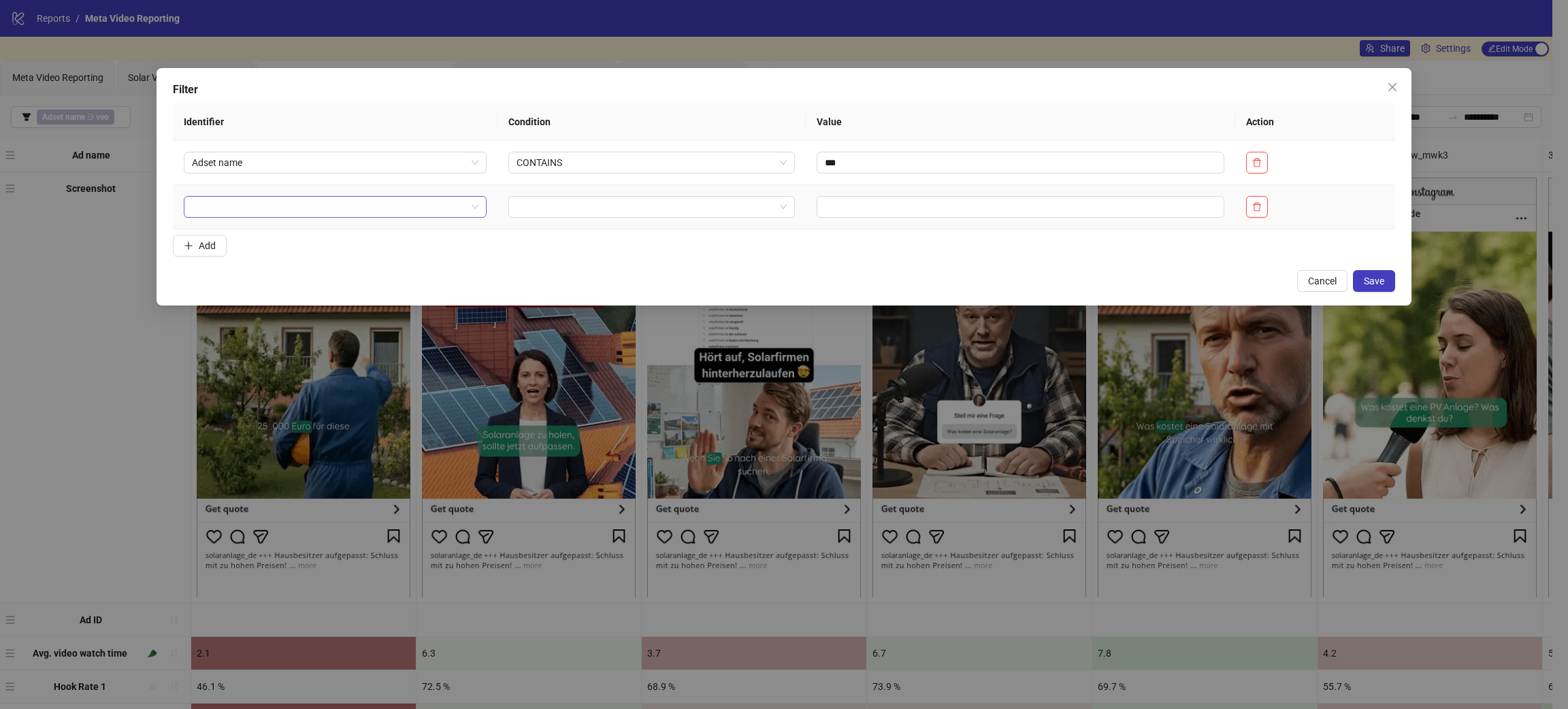
click at [268, 214] on input "search" at bounding box center [329, 207] width 274 height 21
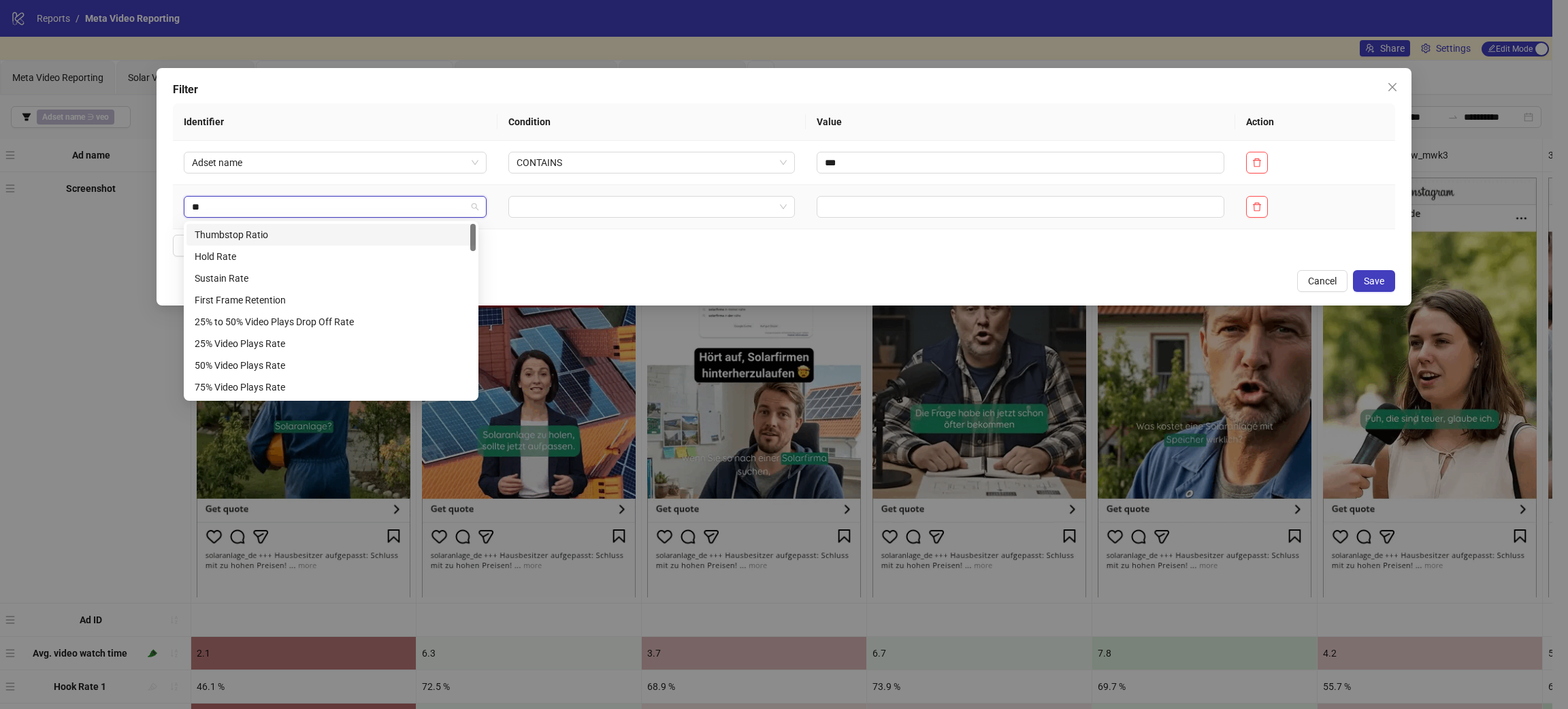
type input "***"
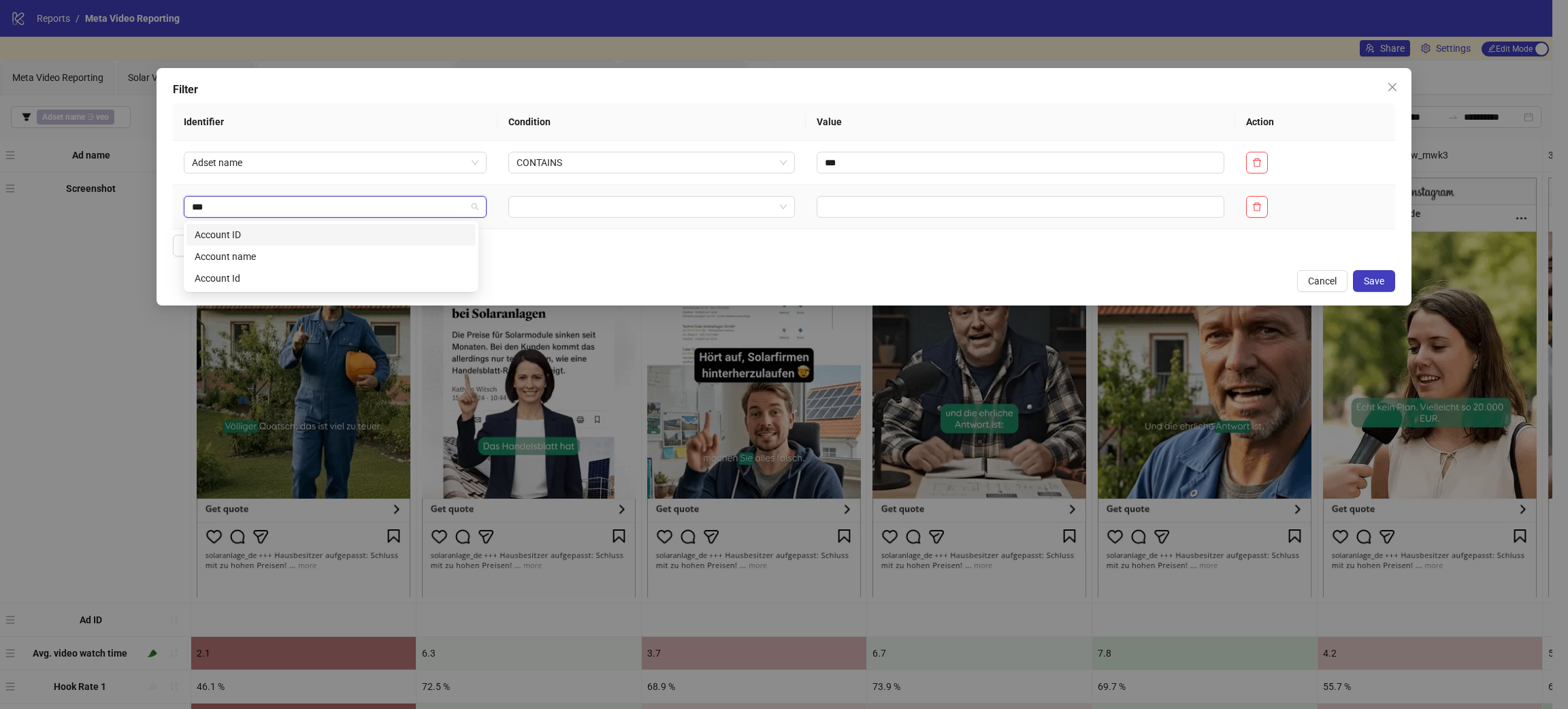
click at [297, 232] on div "Account ID" at bounding box center [331, 234] width 273 height 15
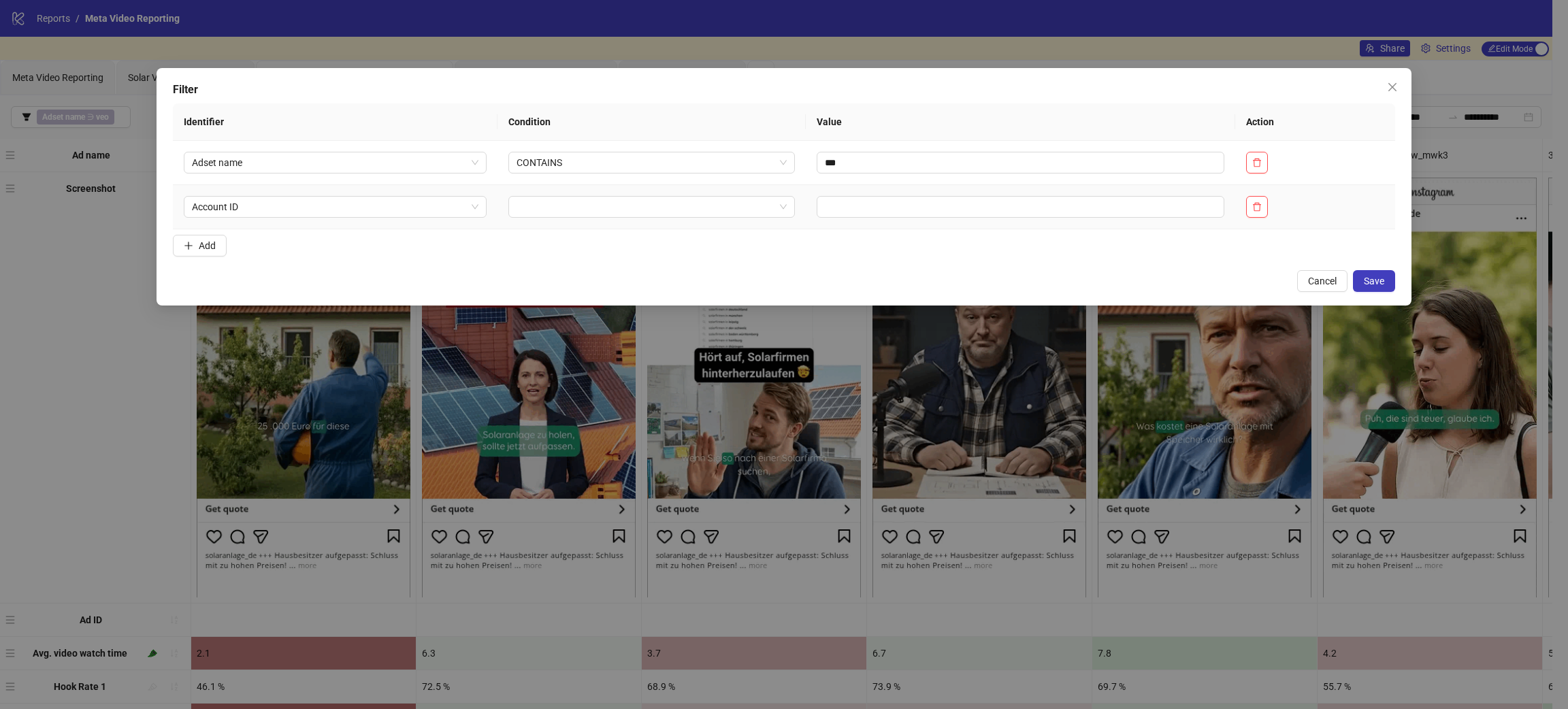
click at [661, 223] on td at bounding box center [652, 208] width 309 height 45
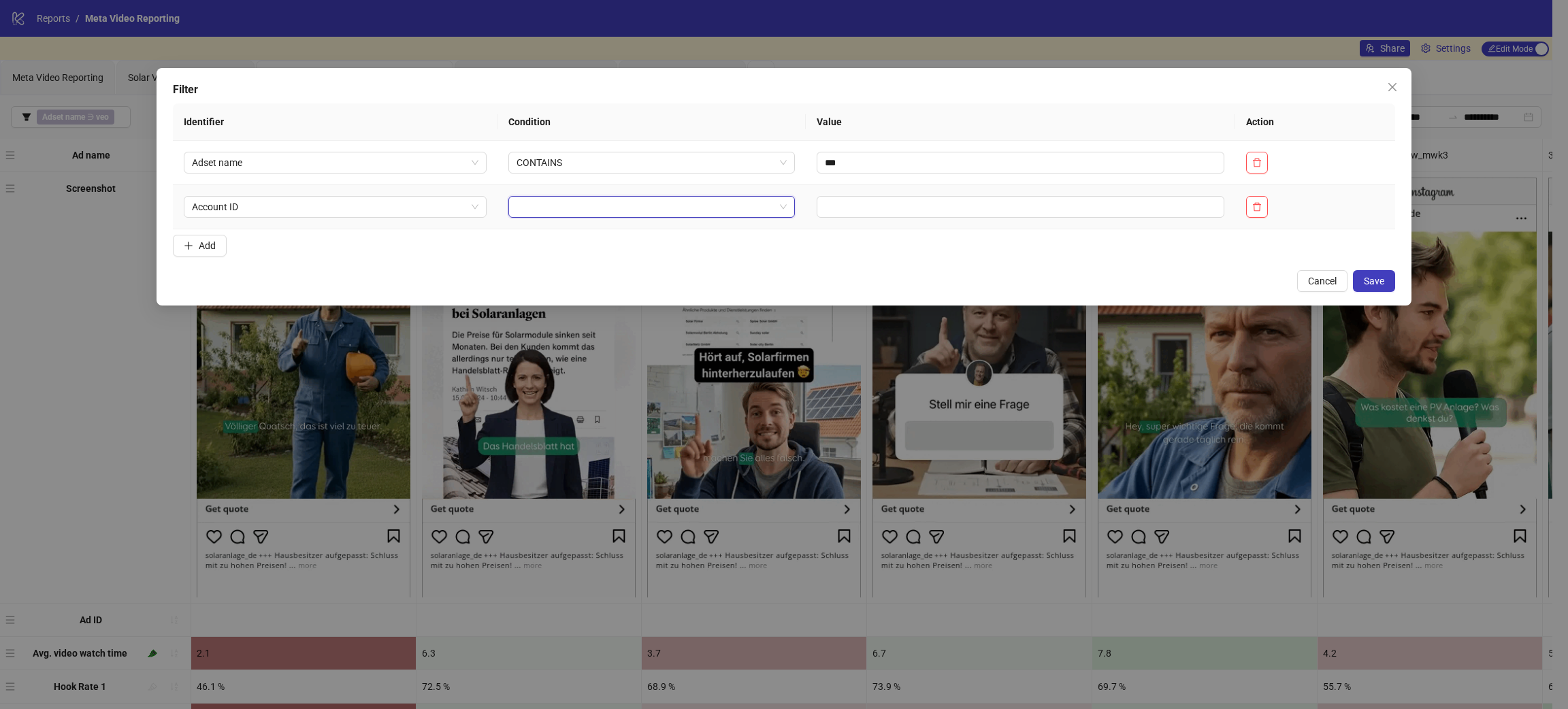
click at [662, 212] on input "search" at bounding box center [646, 207] width 258 height 21
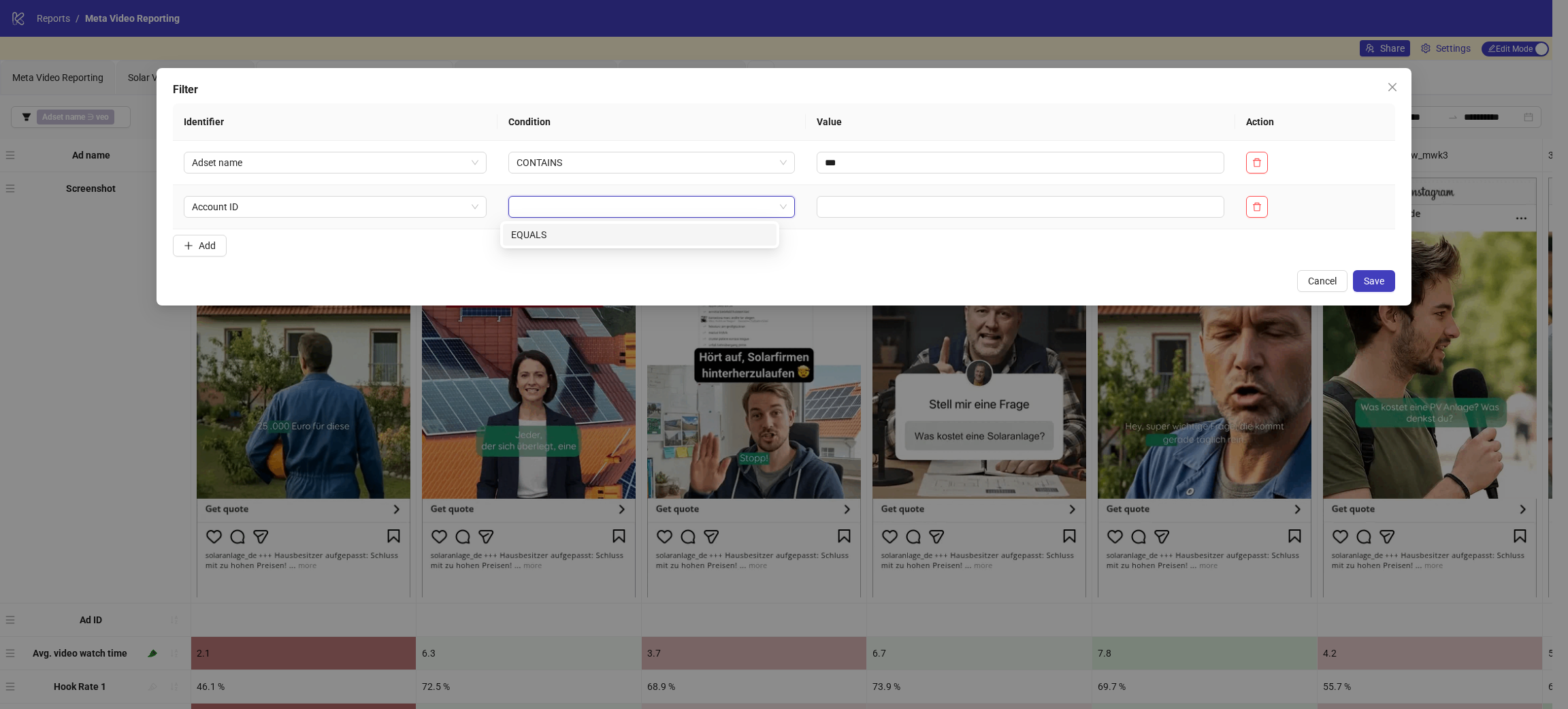
click at [545, 242] on div "EQUALS" at bounding box center [640, 234] width 274 height 21
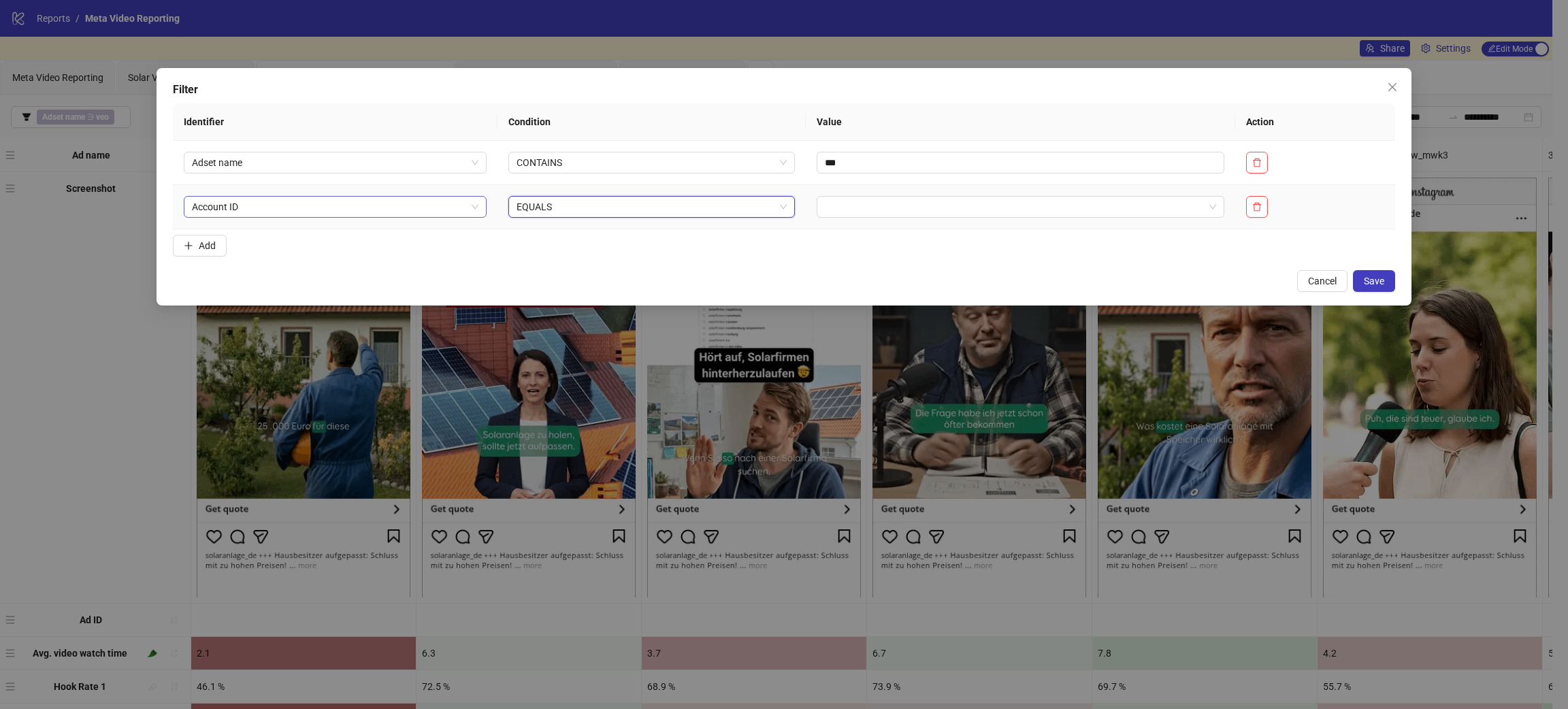
click at [353, 202] on span "Account ID" at bounding box center [335, 207] width 286 height 21
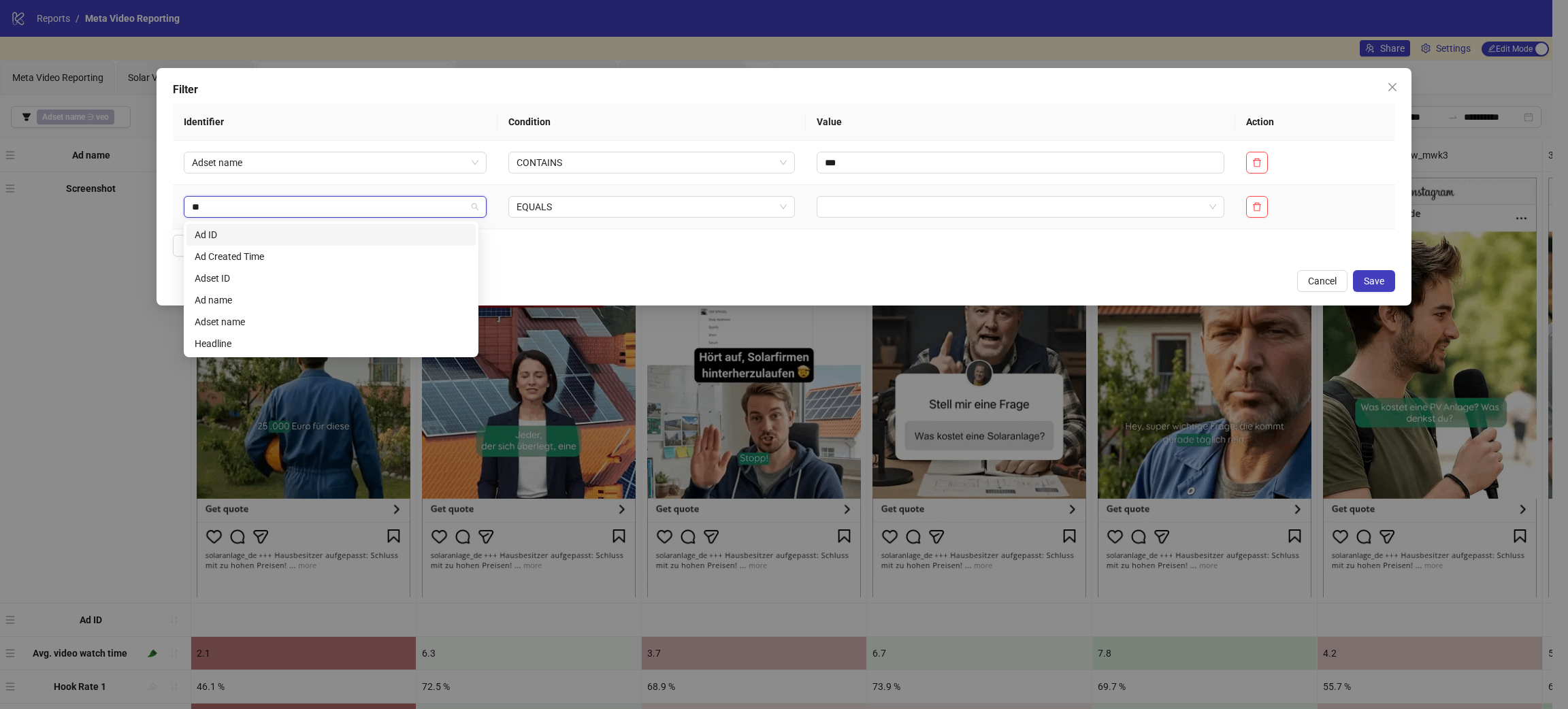
type input "***"
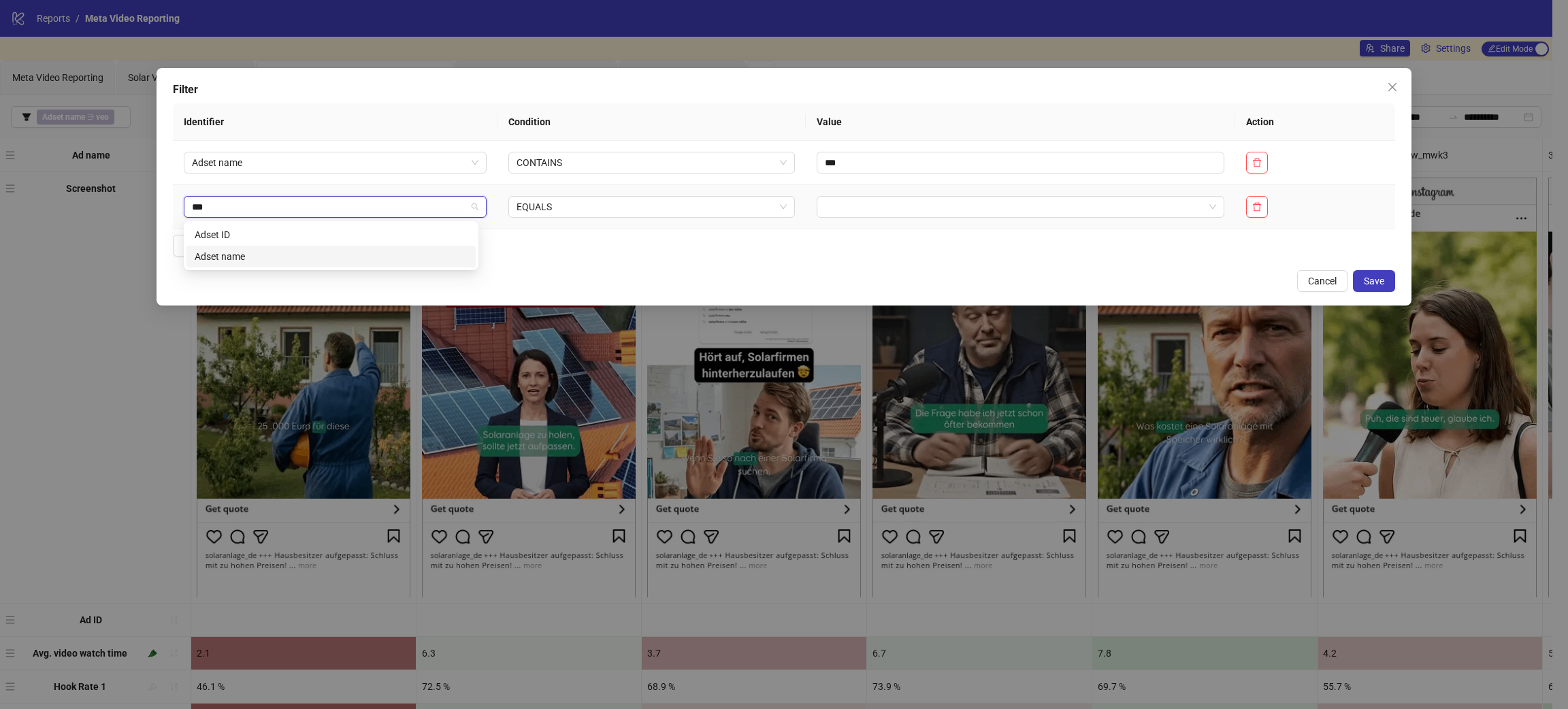
click at [277, 251] on div "Adset name" at bounding box center [331, 256] width 273 height 15
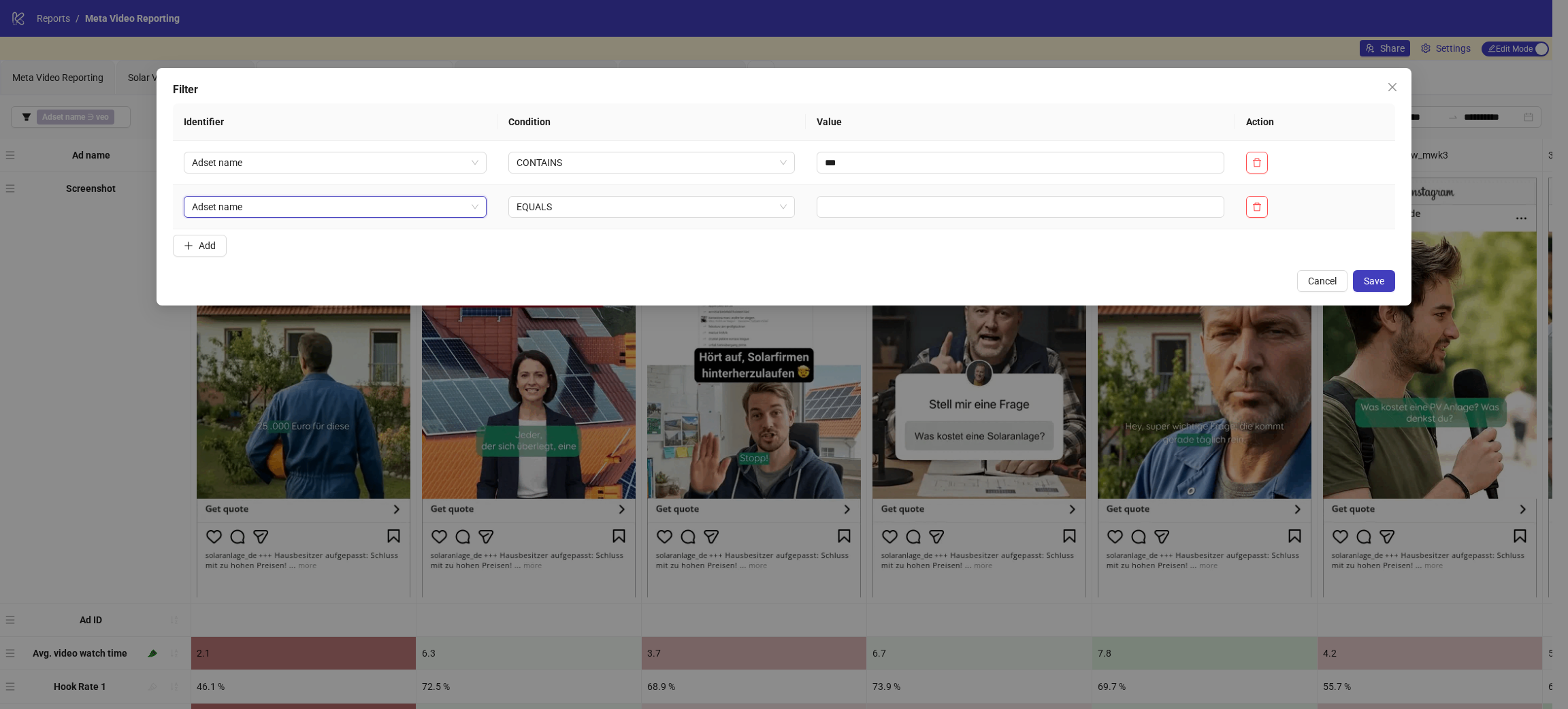
click at [806, 211] on td at bounding box center [1021, 208] width 429 height 45
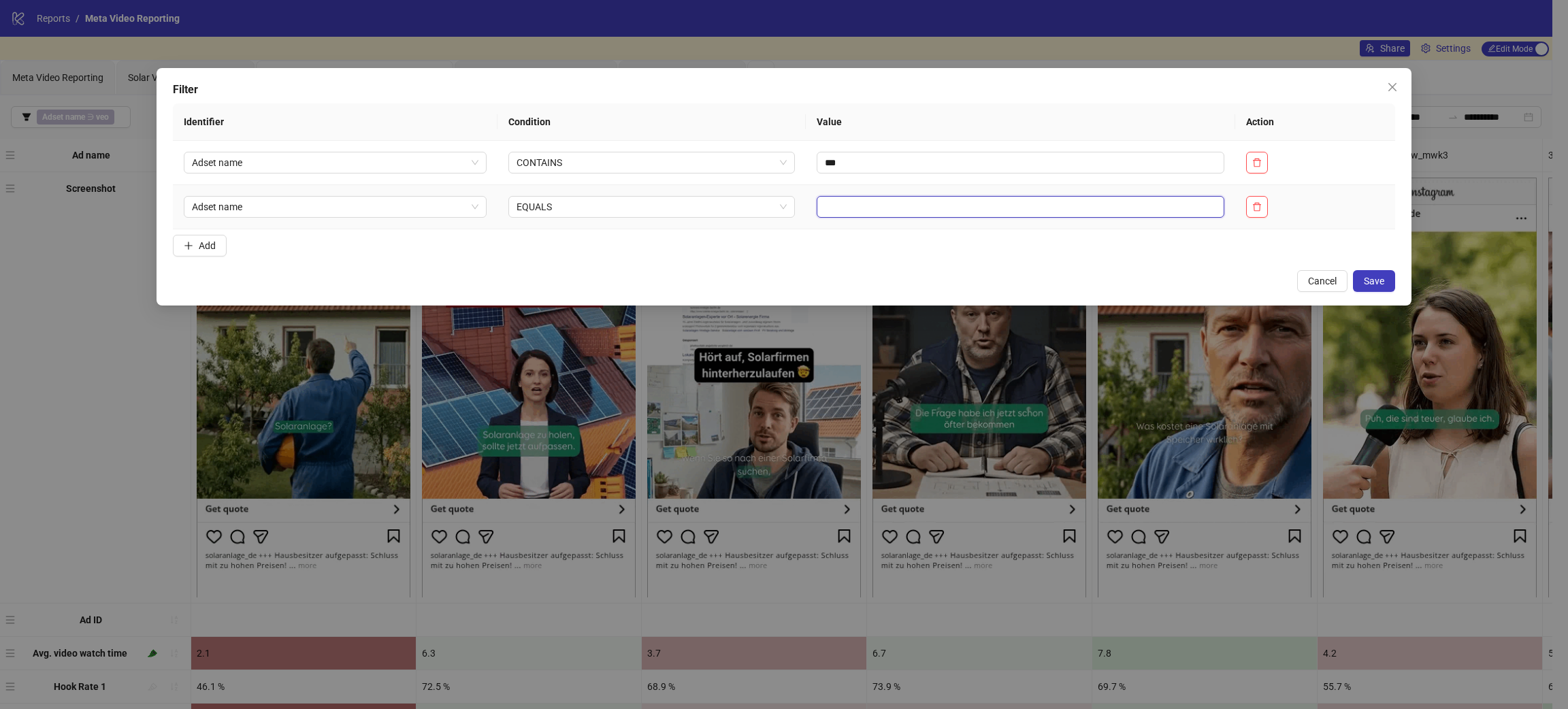
click at [830, 203] on input "text" at bounding box center [1020, 206] width 408 height 21
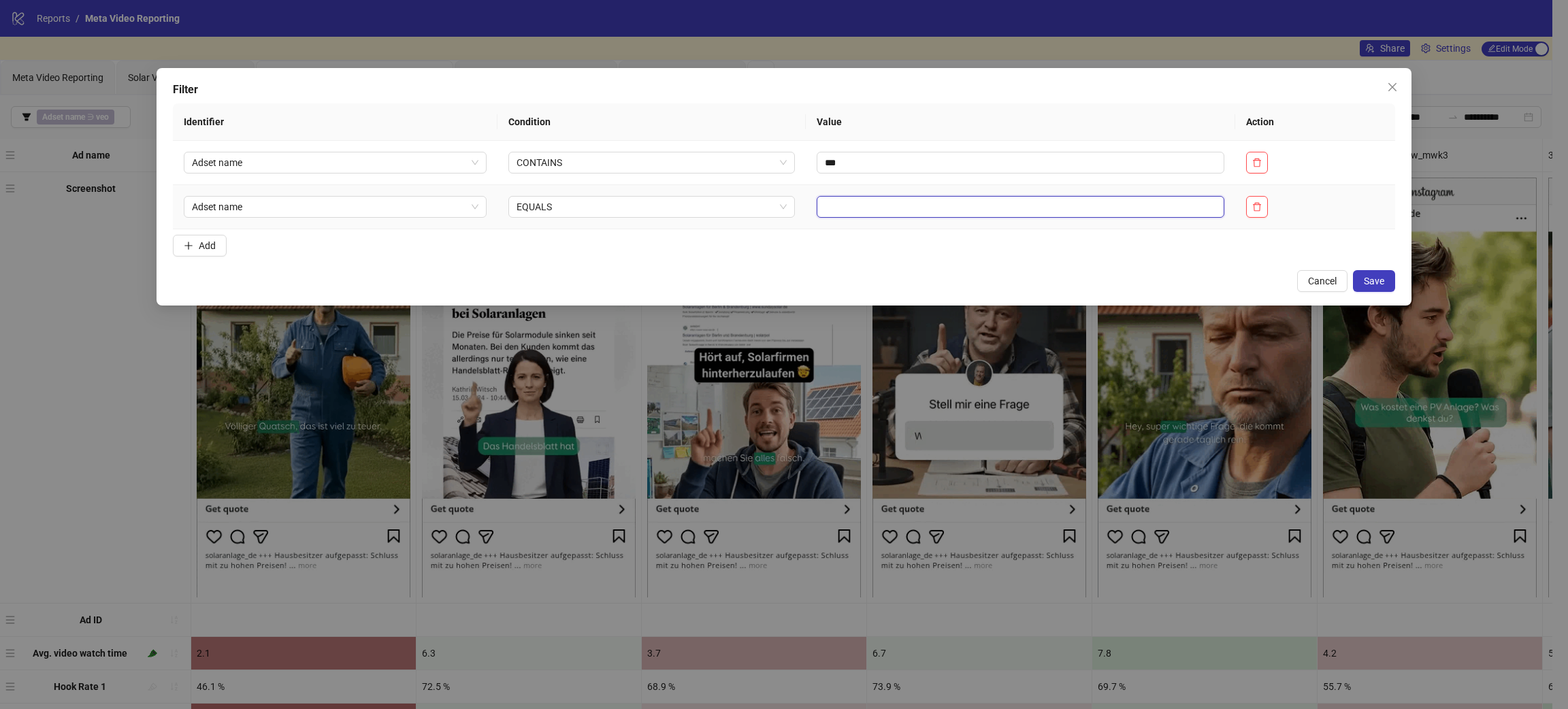
click at [958, 202] on input "text" at bounding box center [1020, 206] width 408 height 21
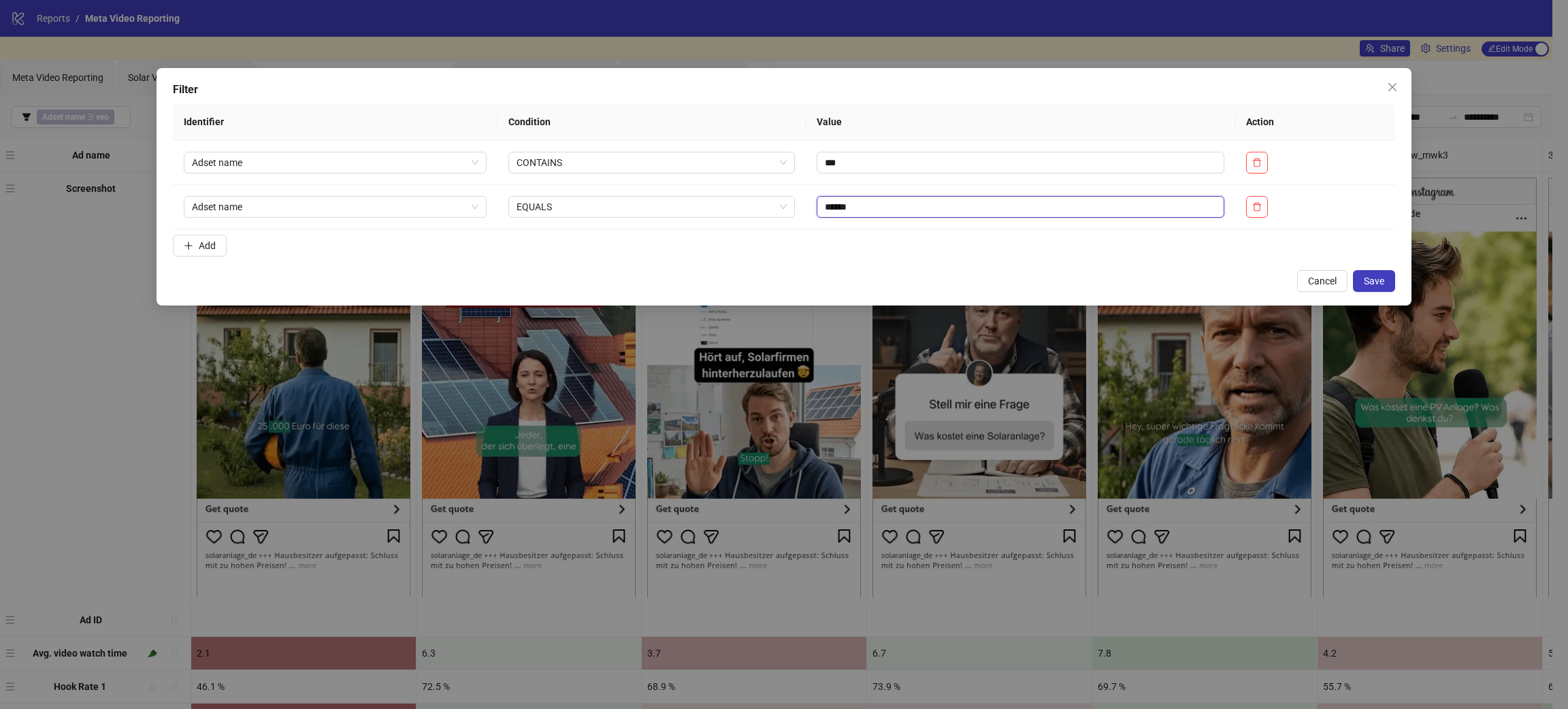
type input "******"
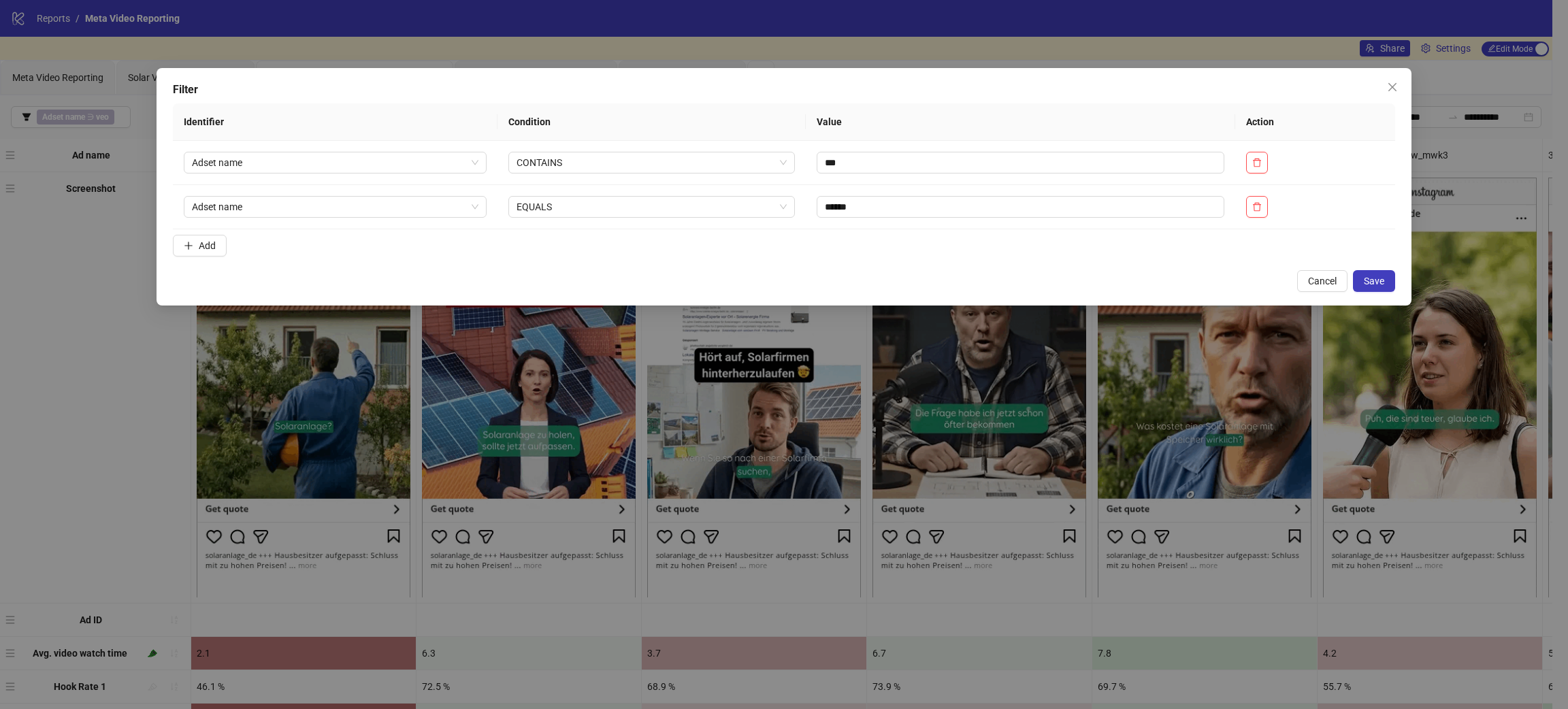
click at [1400, 275] on div "Filter Identifier Condition Value Action Adset name CONTAINS *** Adset name EQU…" at bounding box center [783, 186] width 1255 height 238
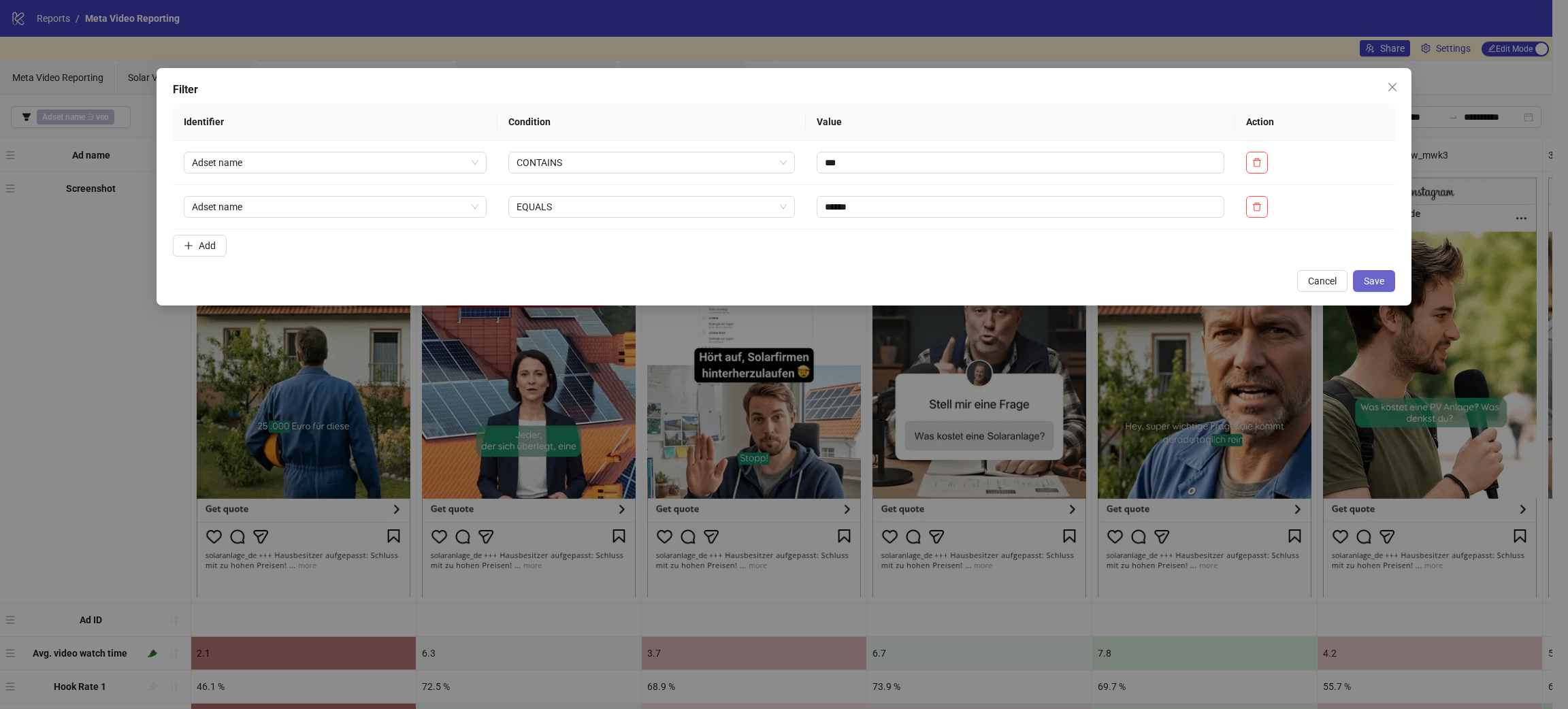
click at [1381, 276] on span "Save" at bounding box center [1375, 281] width 21 height 11
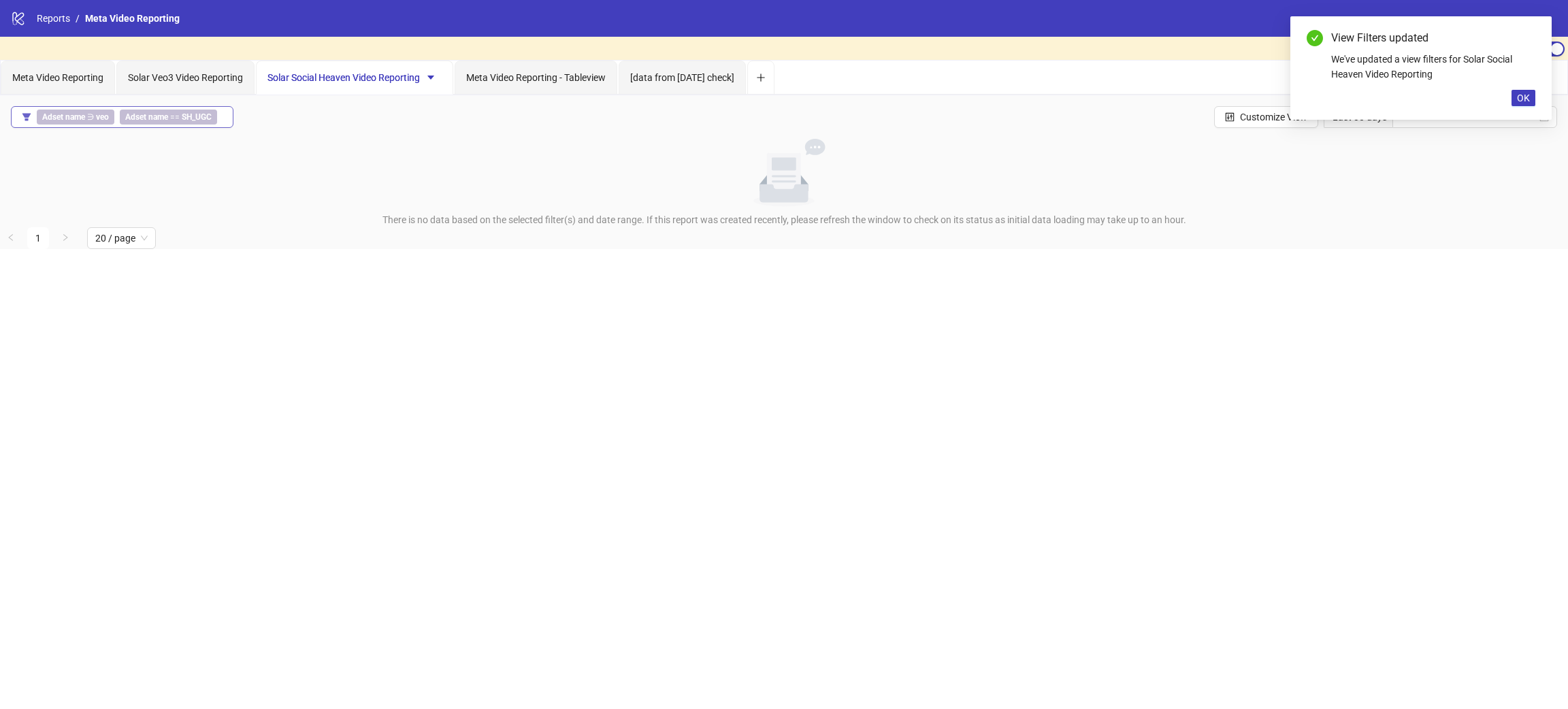
click at [190, 120] on b "SH_UGC" at bounding box center [197, 117] width 30 height 9
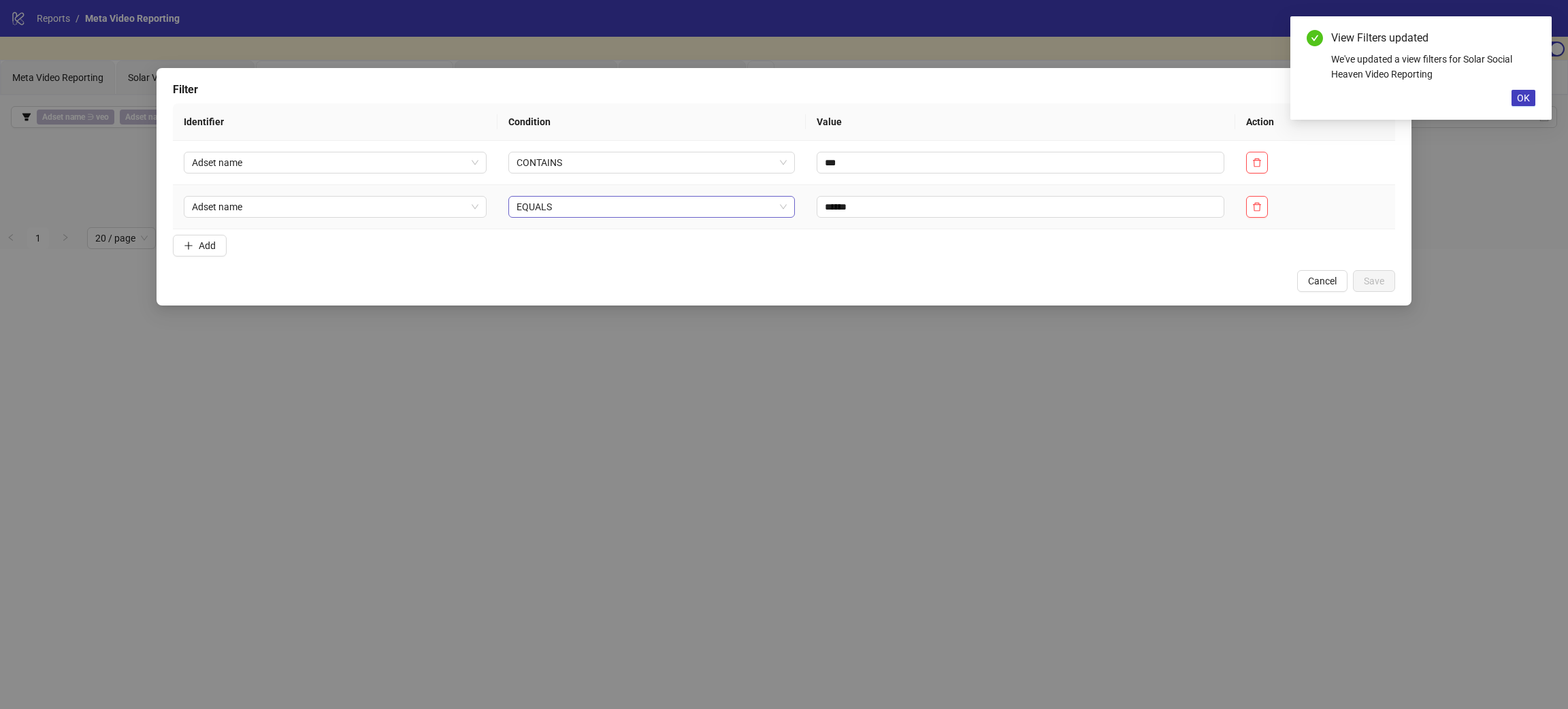
click at [597, 218] on div "EQUALS" at bounding box center [652, 206] width 288 height 21
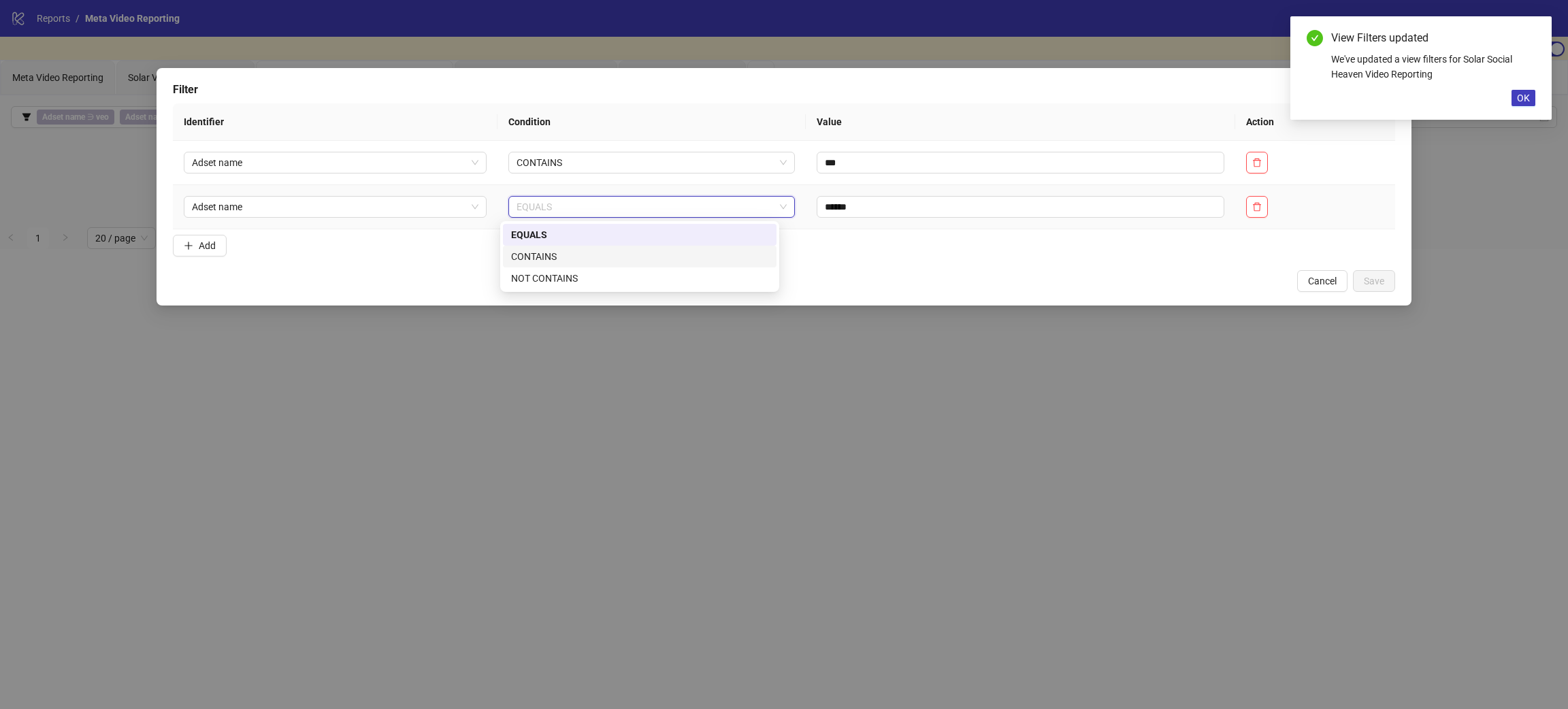
click at [579, 257] on div "CONTAINS" at bounding box center [640, 256] width 258 height 15
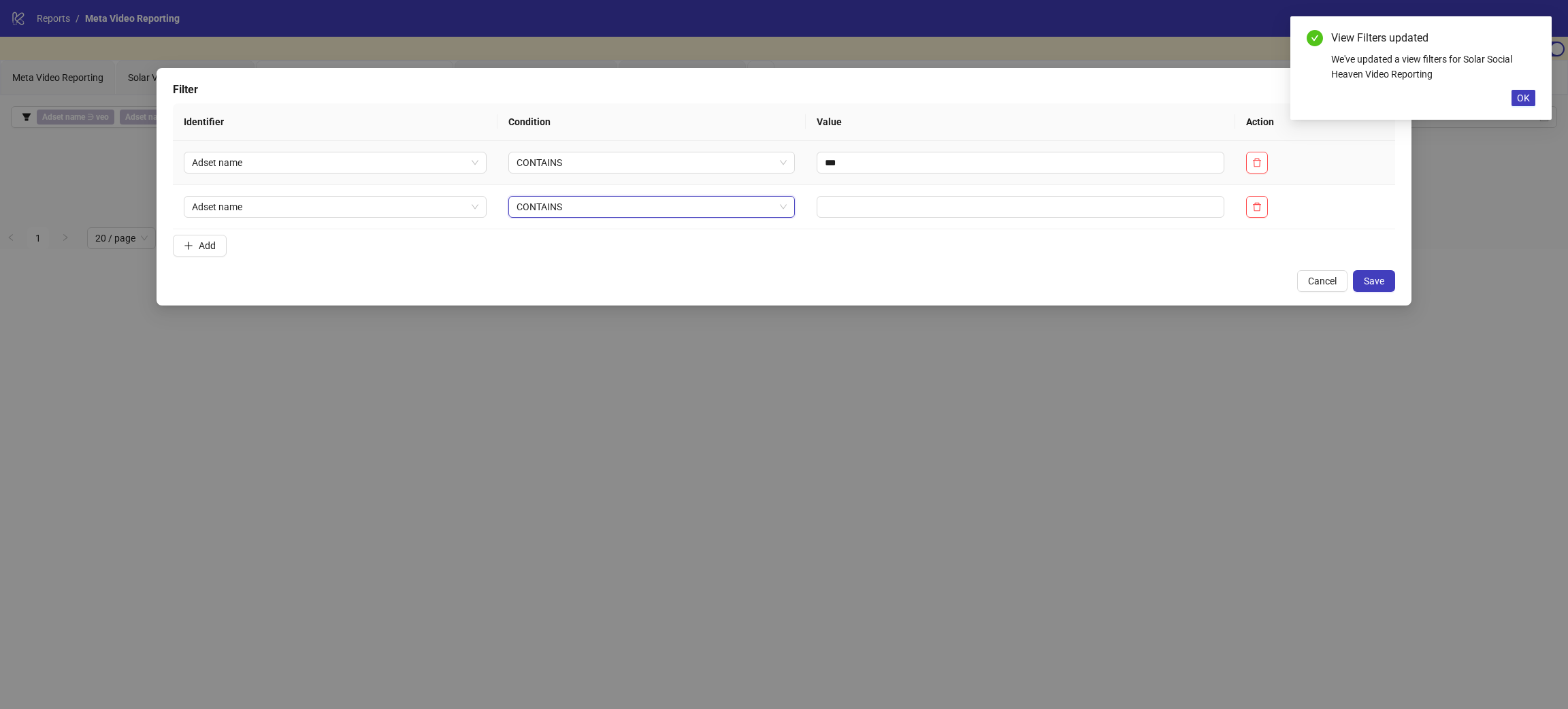
click at [869, 179] on td "***" at bounding box center [1021, 163] width 429 height 45
click at [872, 209] on input "text" at bounding box center [1020, 206] width 408 height 21
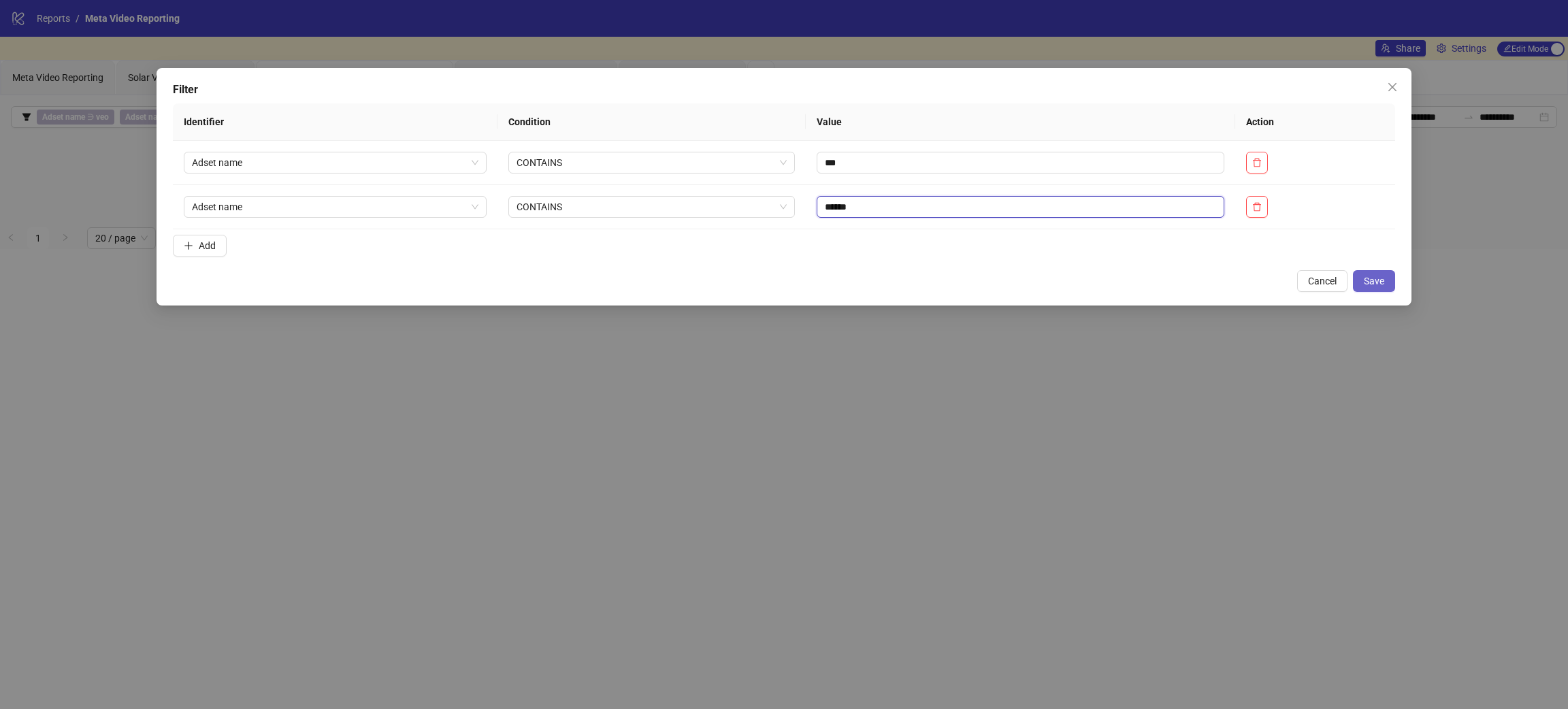
type input "******"
click at [1377, 282] on span "Save" at bounding box center [1375, 281] width 21 height 11
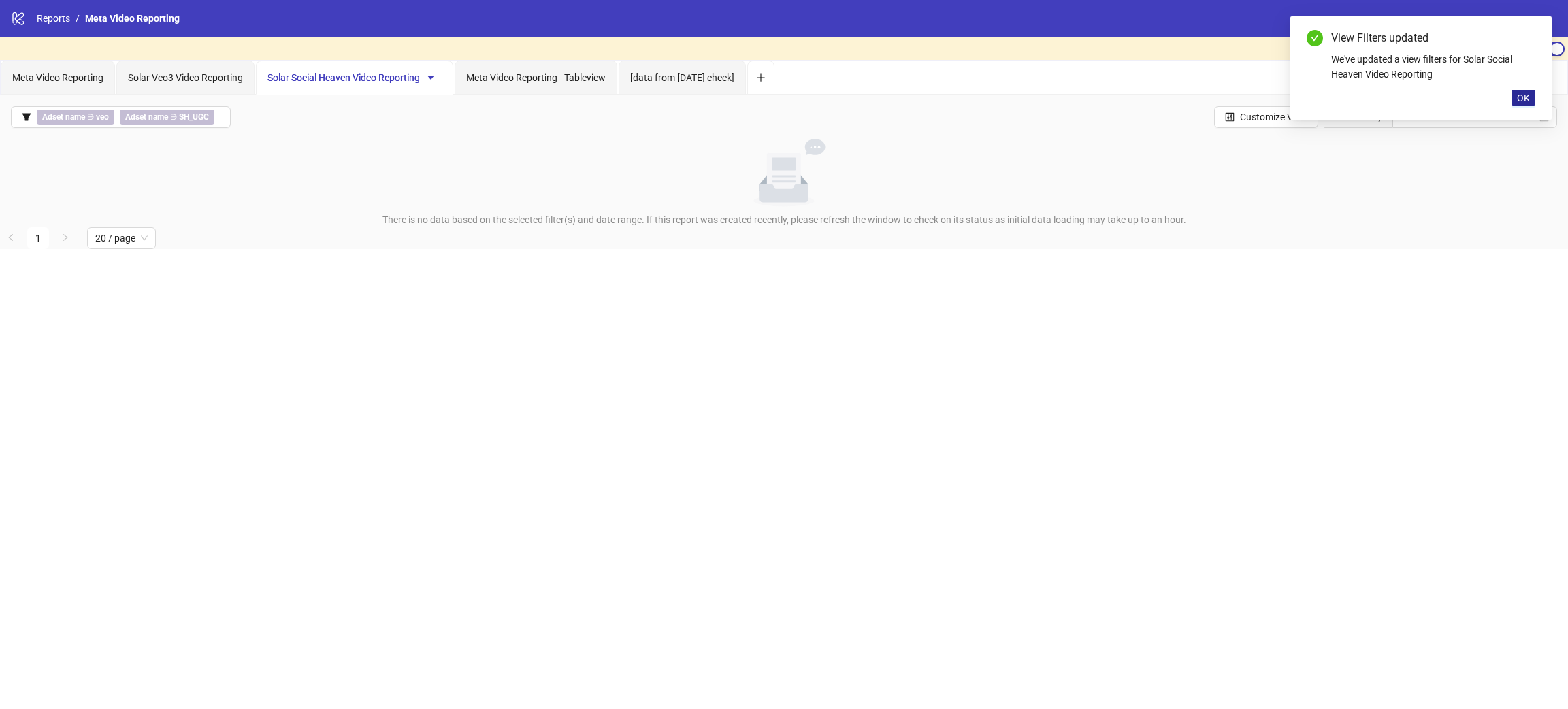
click at [1529, 90] on button "OK" at bounding box center [1524, 98] width 24 height 16
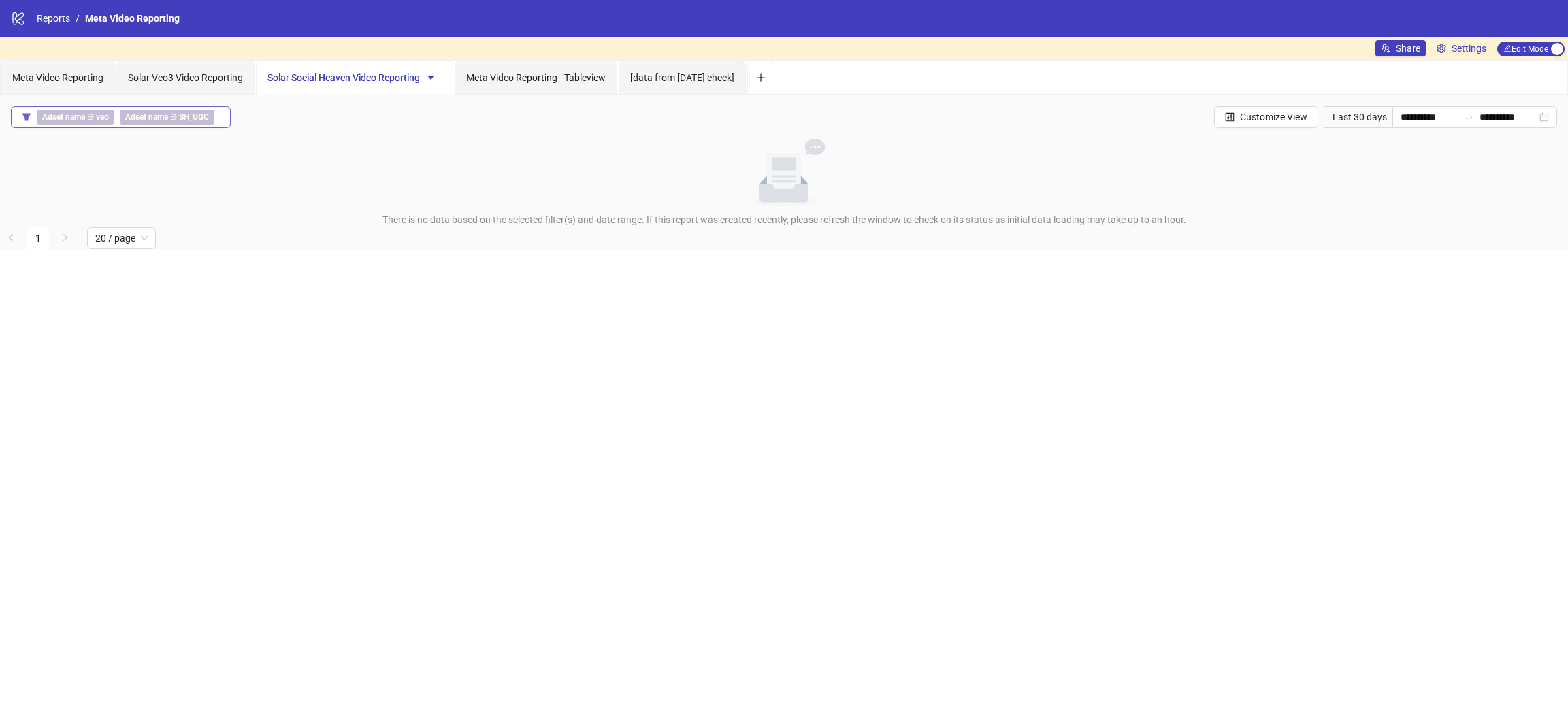
click at [179, 117] on b "SH_UGC" at bounding box center [193, 117] width 30 height 9
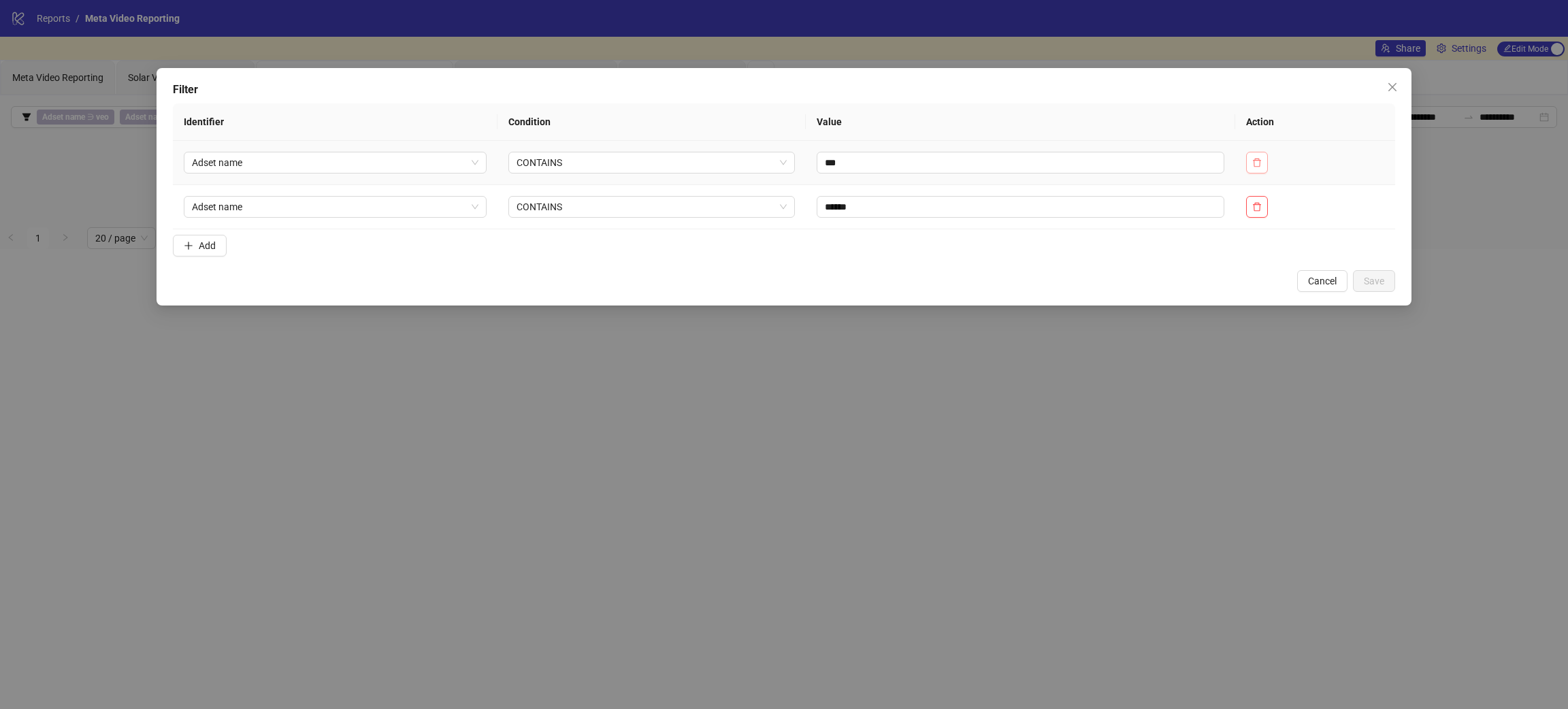
click at [1261, 162] on icon "delete" at bounding box center [1257, 162] width 9 height 9
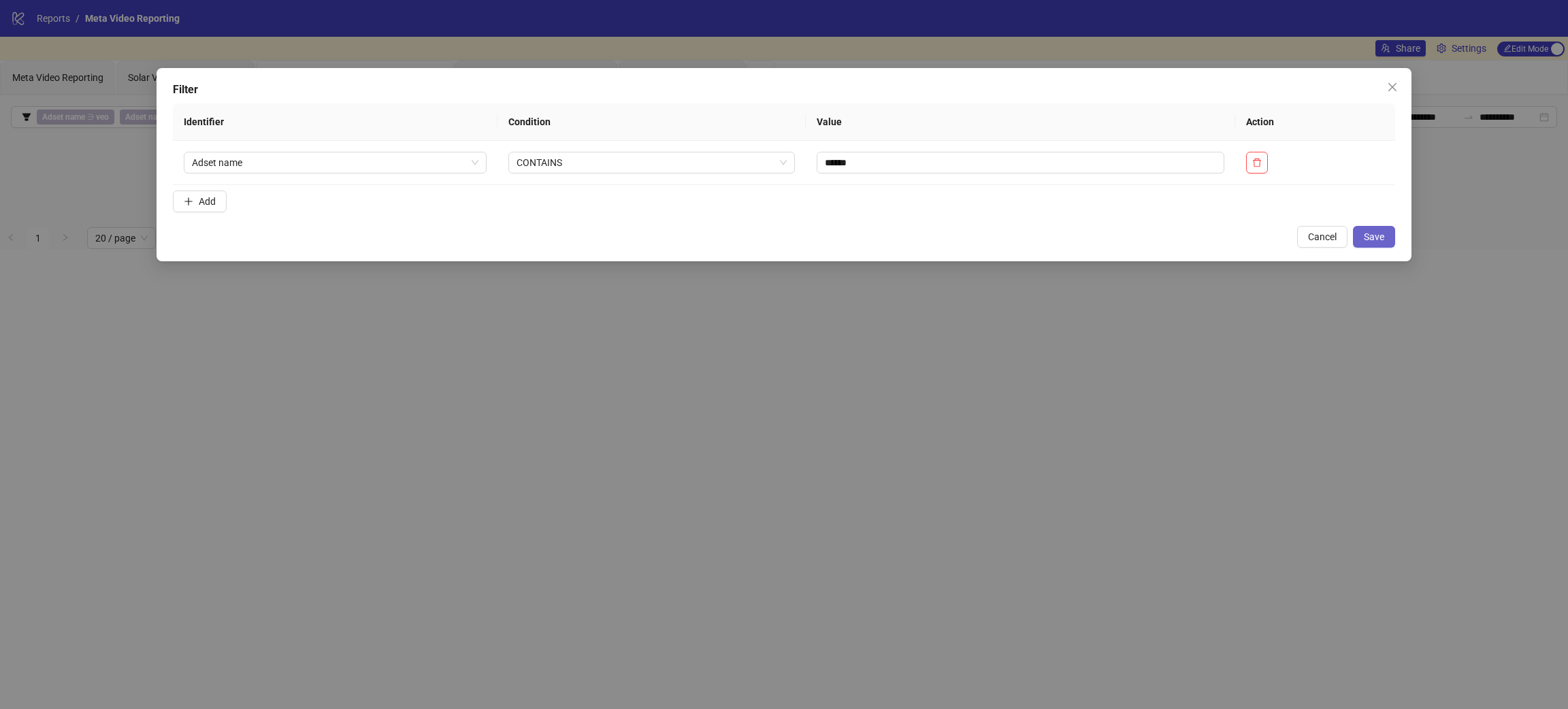
click at [1383, 244] on button "Save" at bounding box center [1374, 236] width 42 height 21
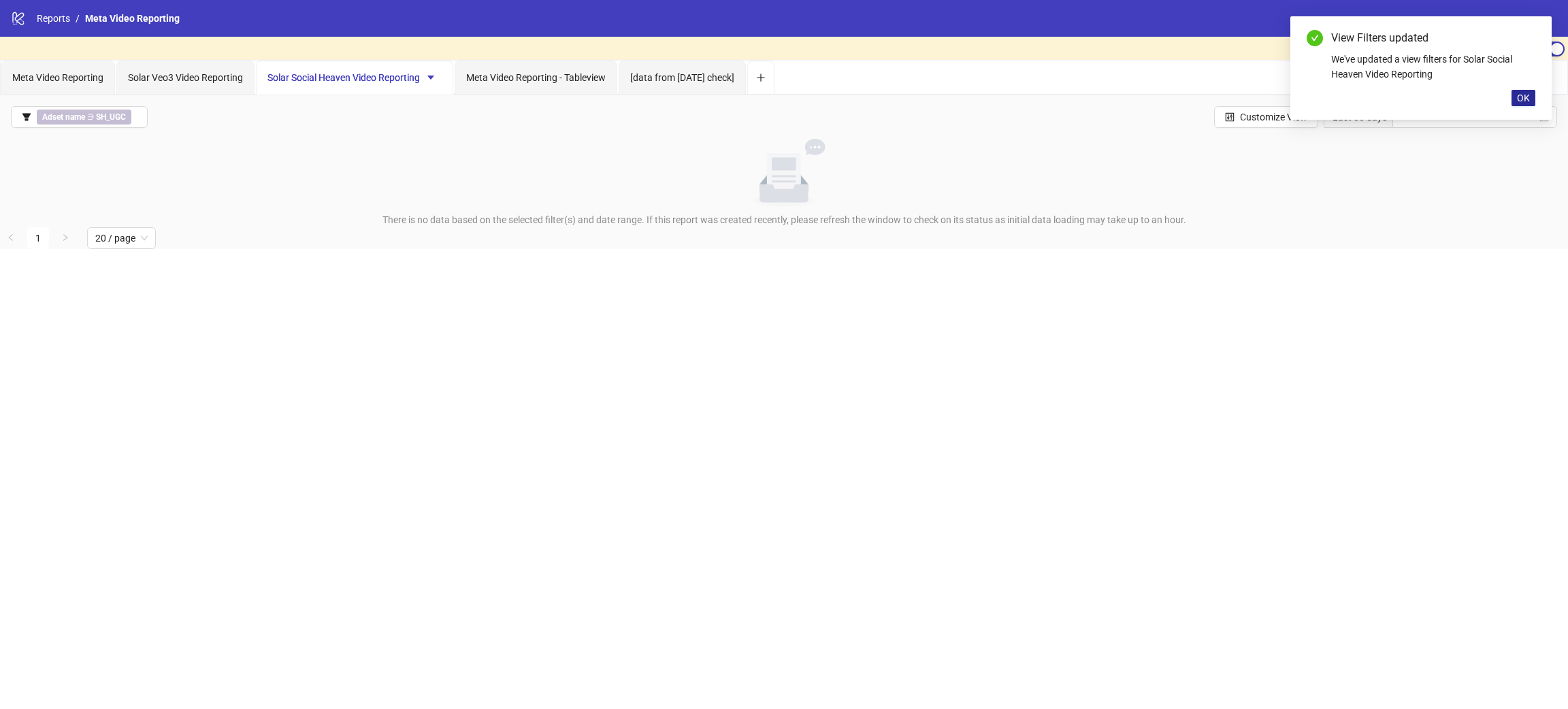
click at [1534, 97] on button "OK" at bounding box center [1524, 98] width 24 height 16
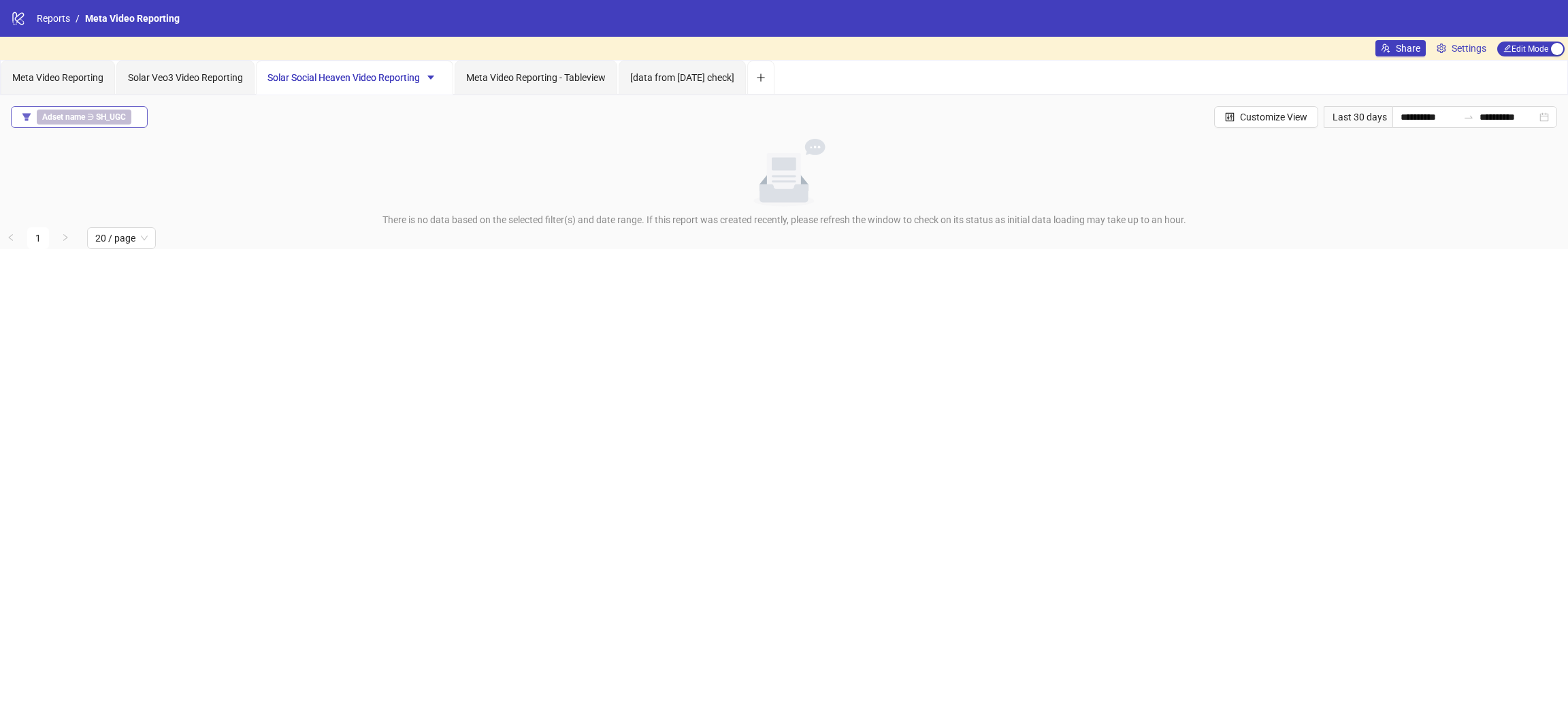
click at [103, 113] on b "SH_UGC" at bounding box center [111, 117] width 30 height 9
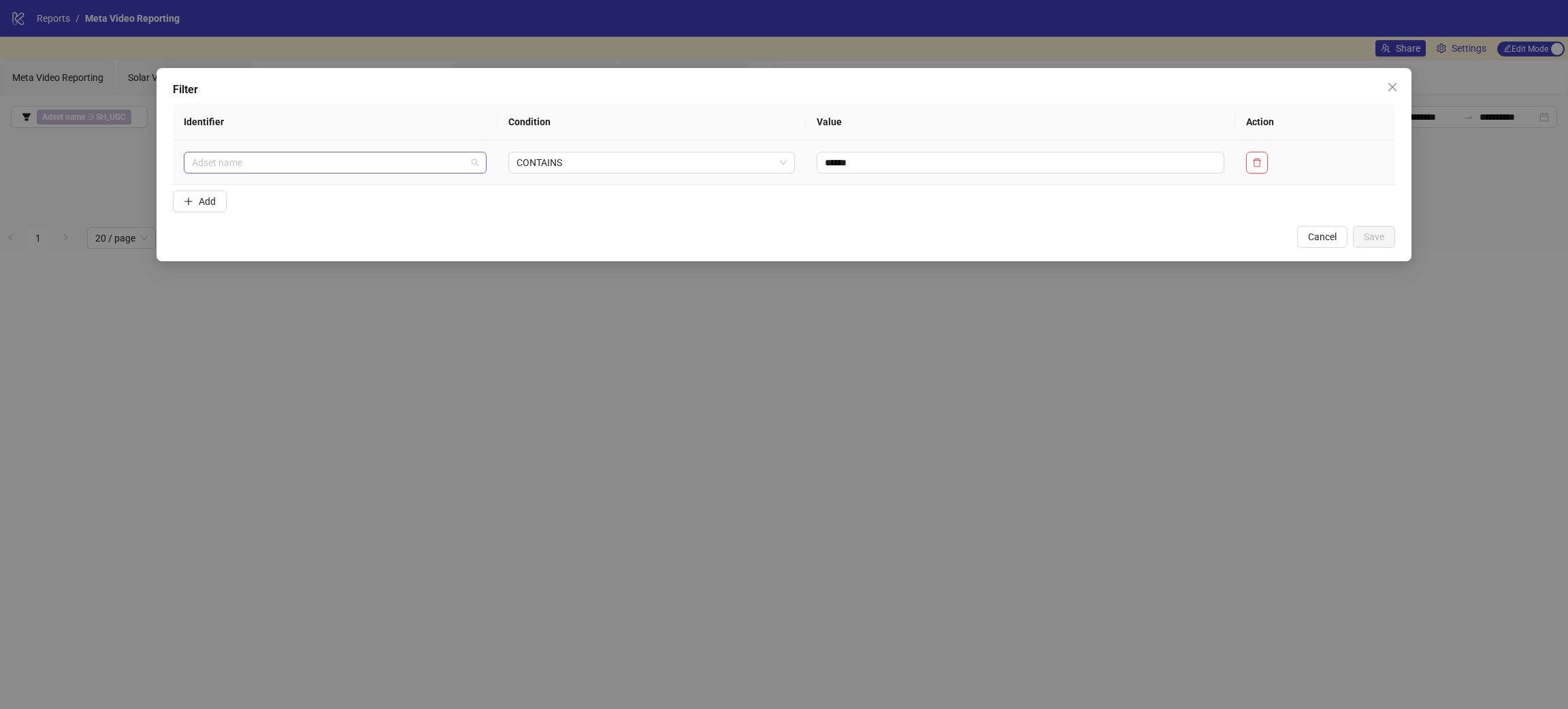
click at [281, 165] on span "Adset name" at bounding box center [335, 163] width 286 height 21
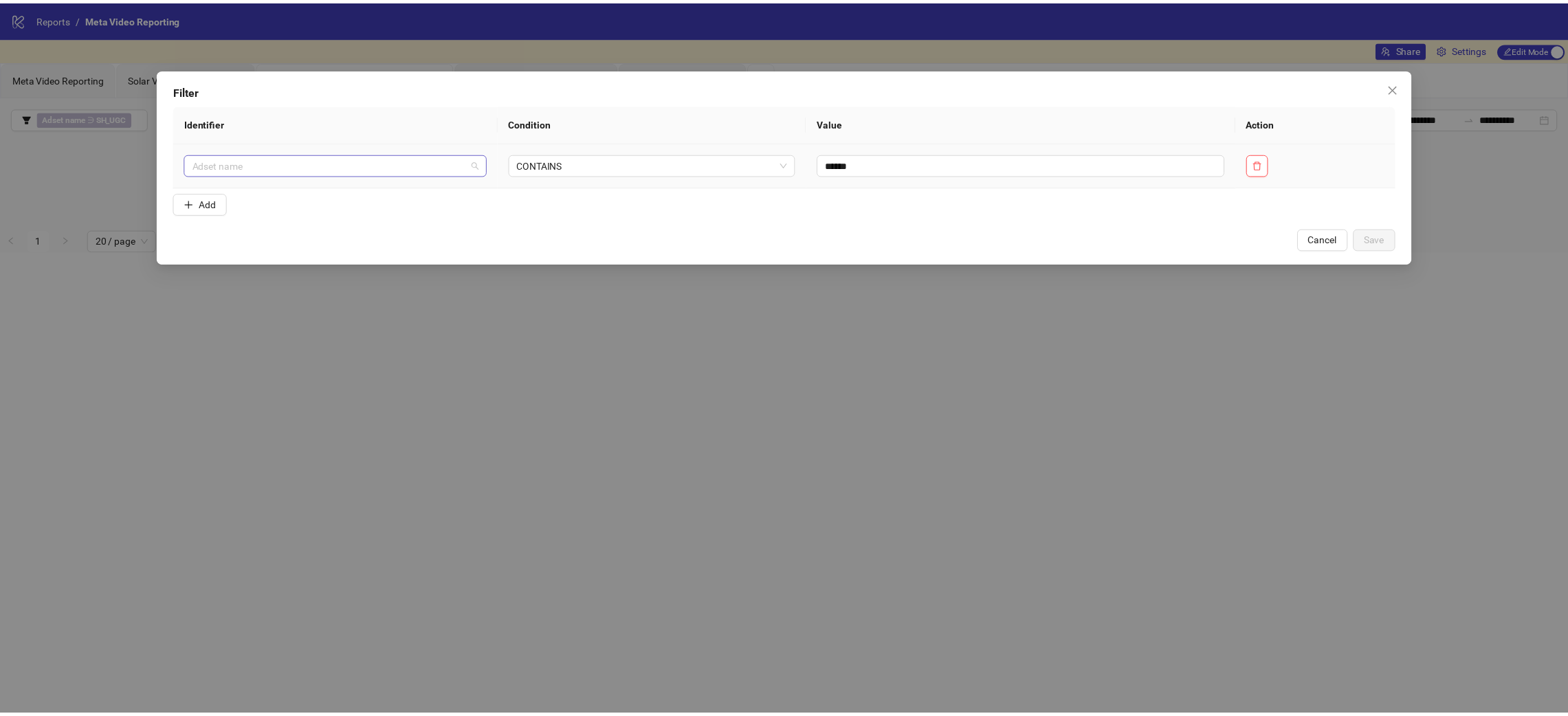
scroll to position [615, 0]
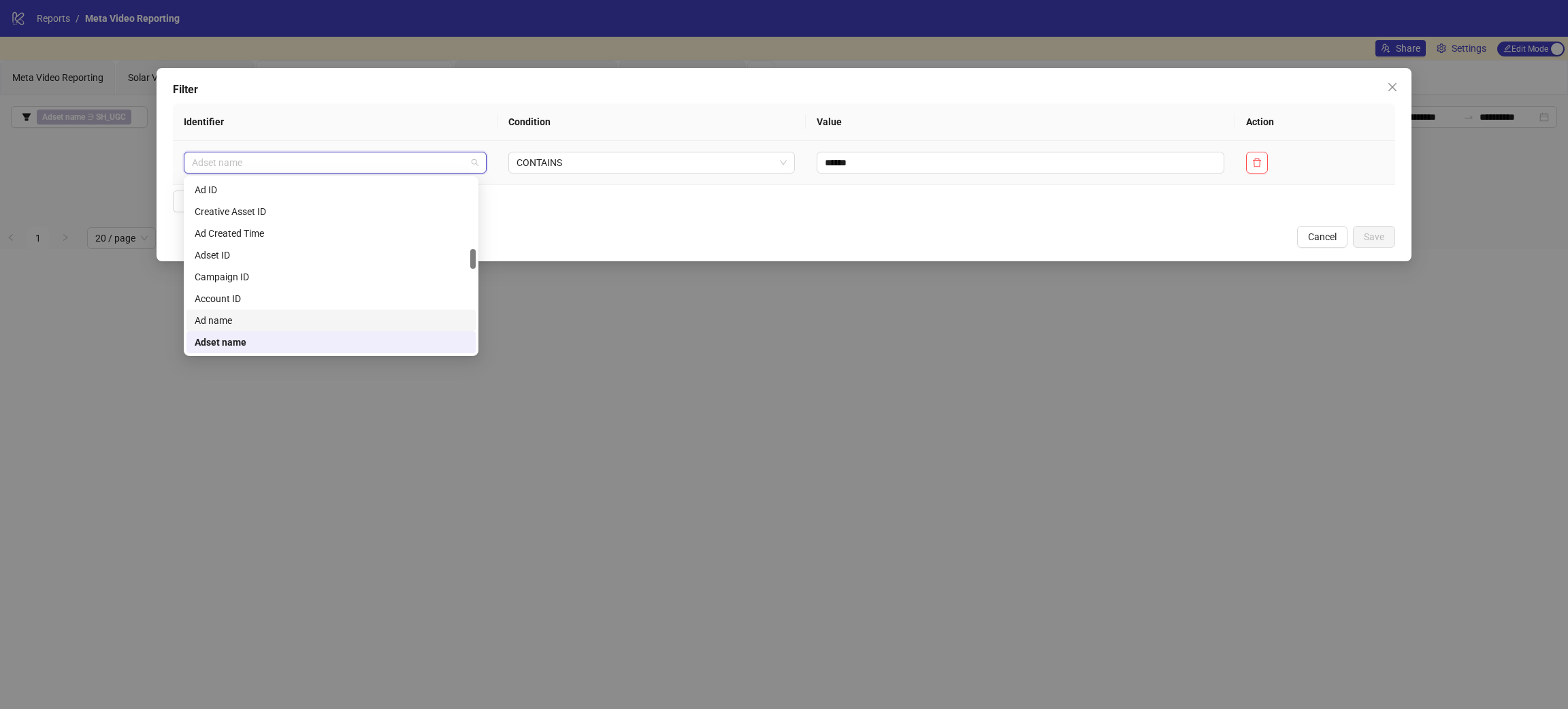
click at [248, 321] on div "Ad name" at bounding box center [331, 320] width 273 height 15
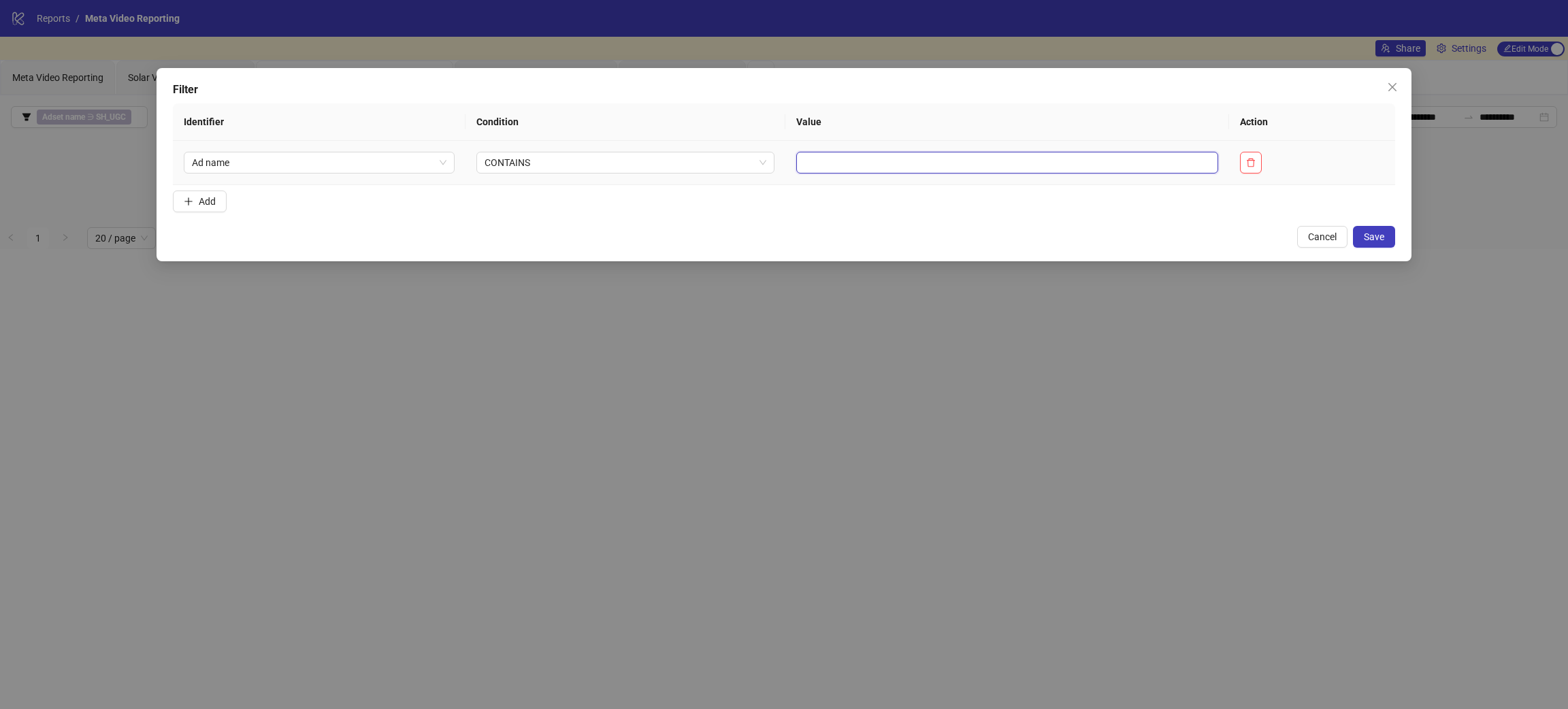
click at [802, 157] on input "text" at bounding box center [1007, 162] width 422 height 21
type input "**"
click at [260, 142] on td "Ad name" at bounding box center [319, 163] width 293 height 45
click at [259, 173] on td "Ad name" at bounding box center [319, 163] width 293 height 45
click at [260, 166] on span "Ad name" at bounding box center [319, 163] width 254 height 21
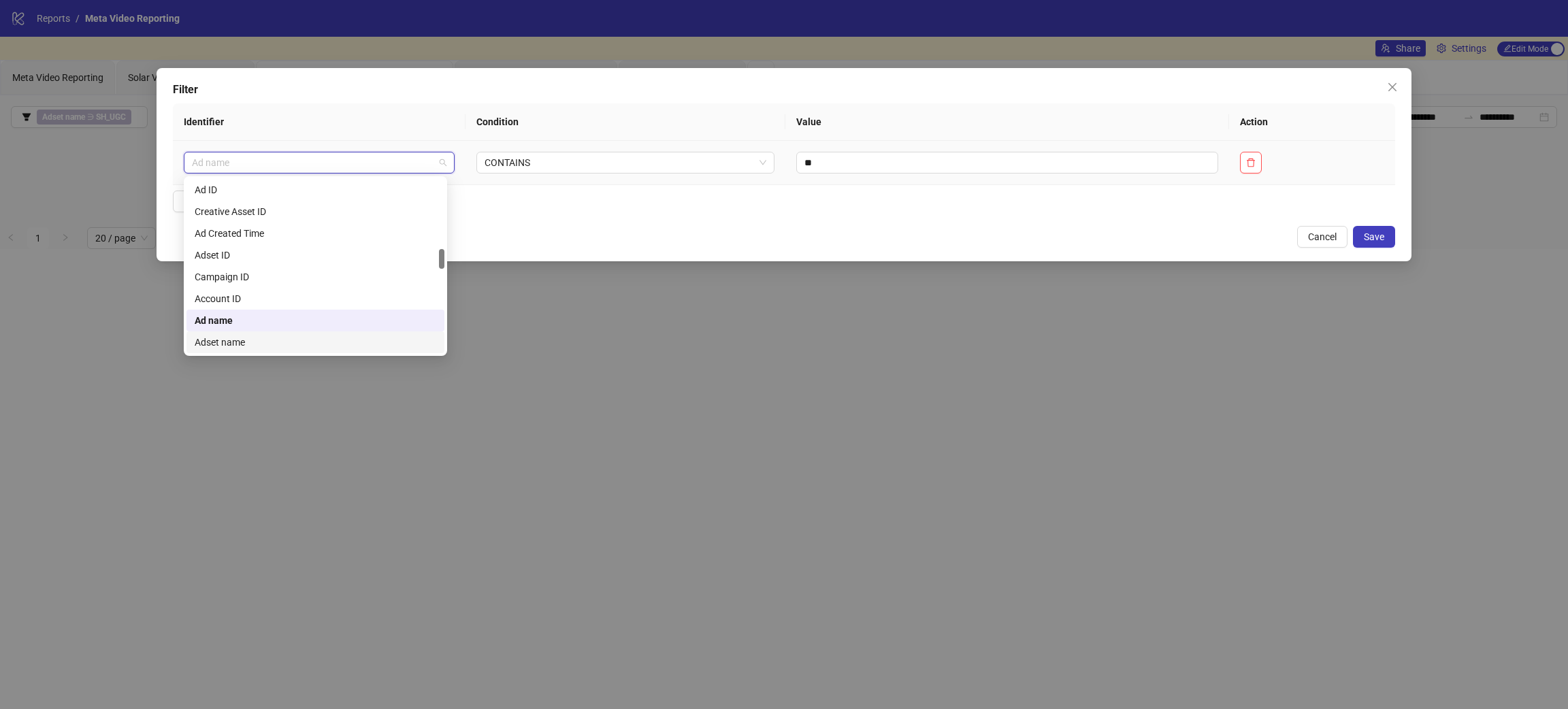
click at [252, 342] on div "Adset name" at bounding box center [315, 342] width 241 height 15
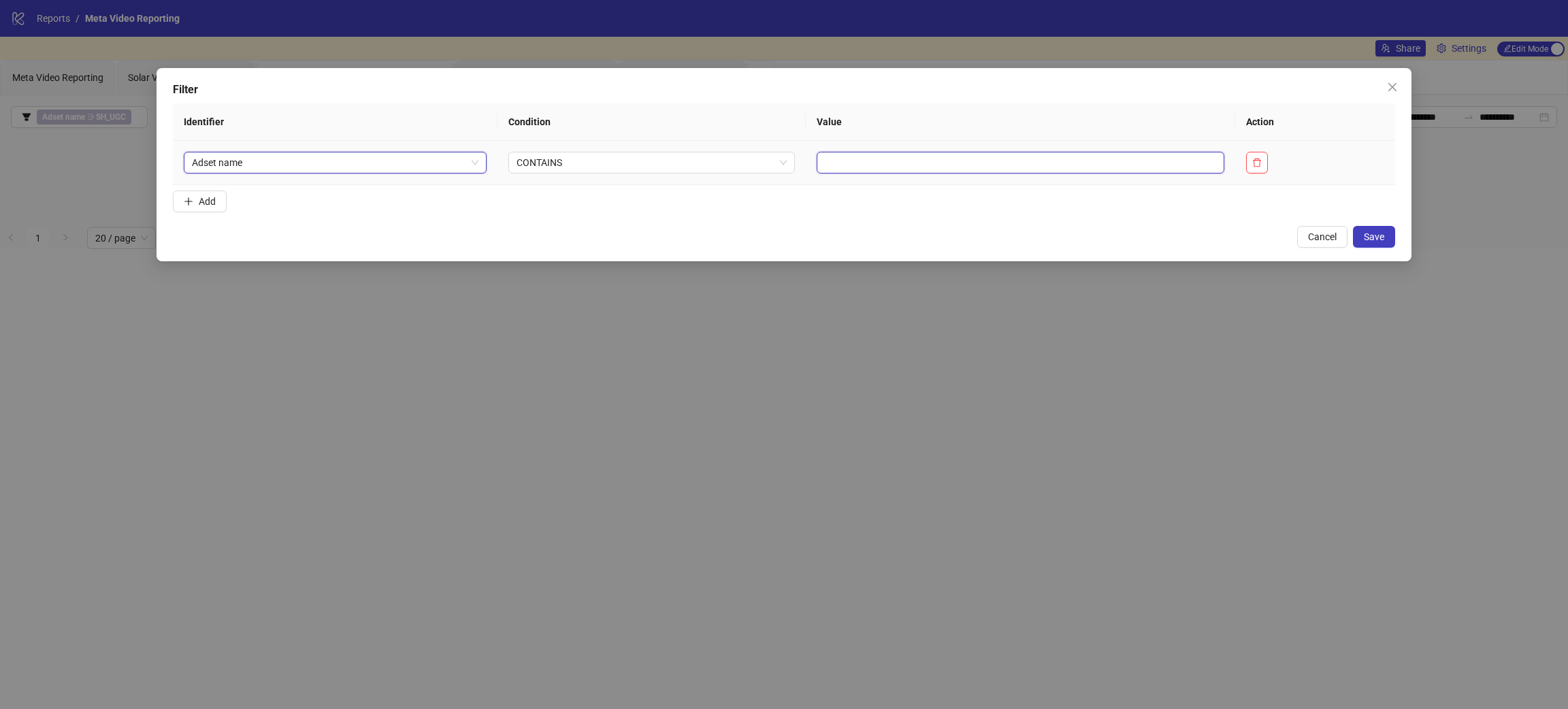
click at [856, 167] on input "text" at bounding box center [1020, 162] width 408 height 21
type input "**********"
click at [1374, 228] on button "Save" at bounding box center [1374, 236] width 42 height 21
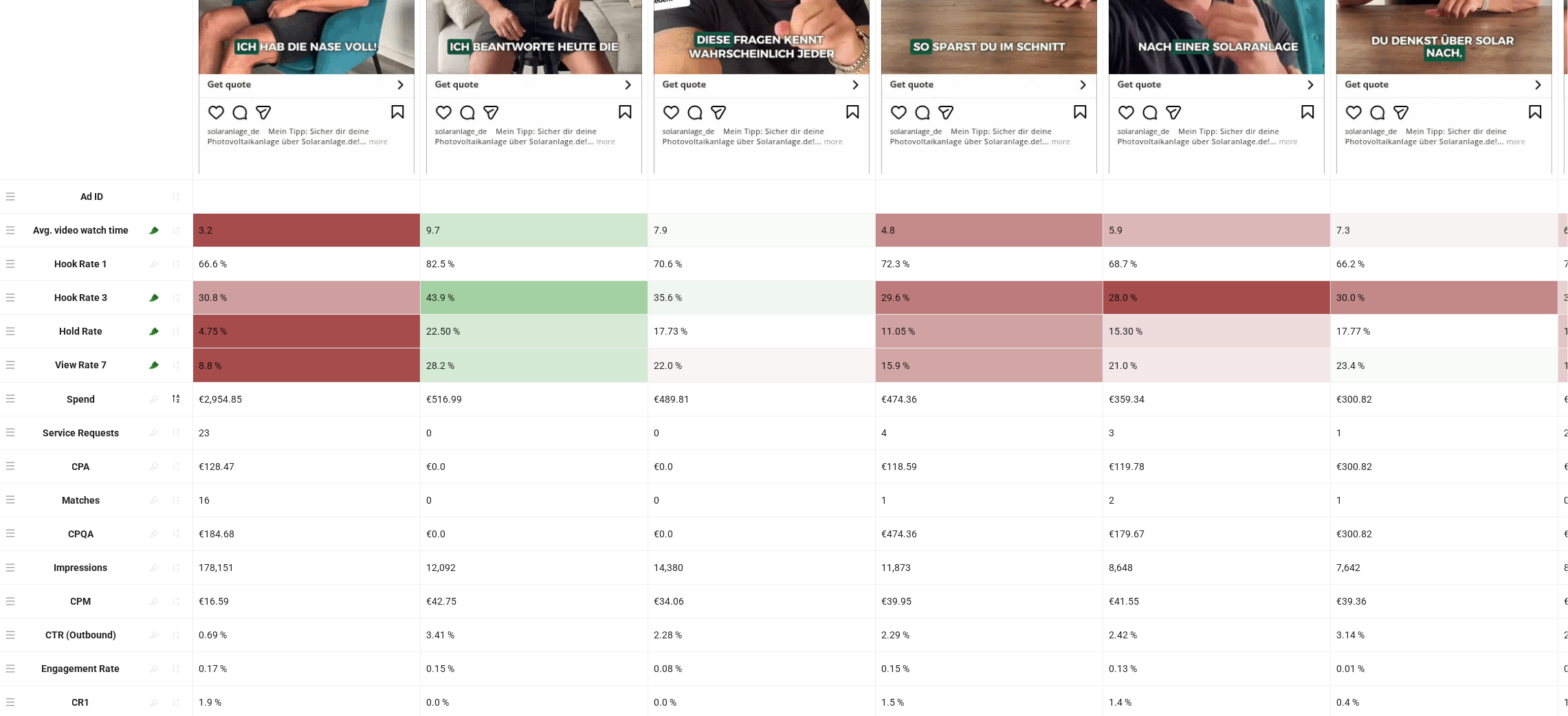
scroll to position [320, 0]
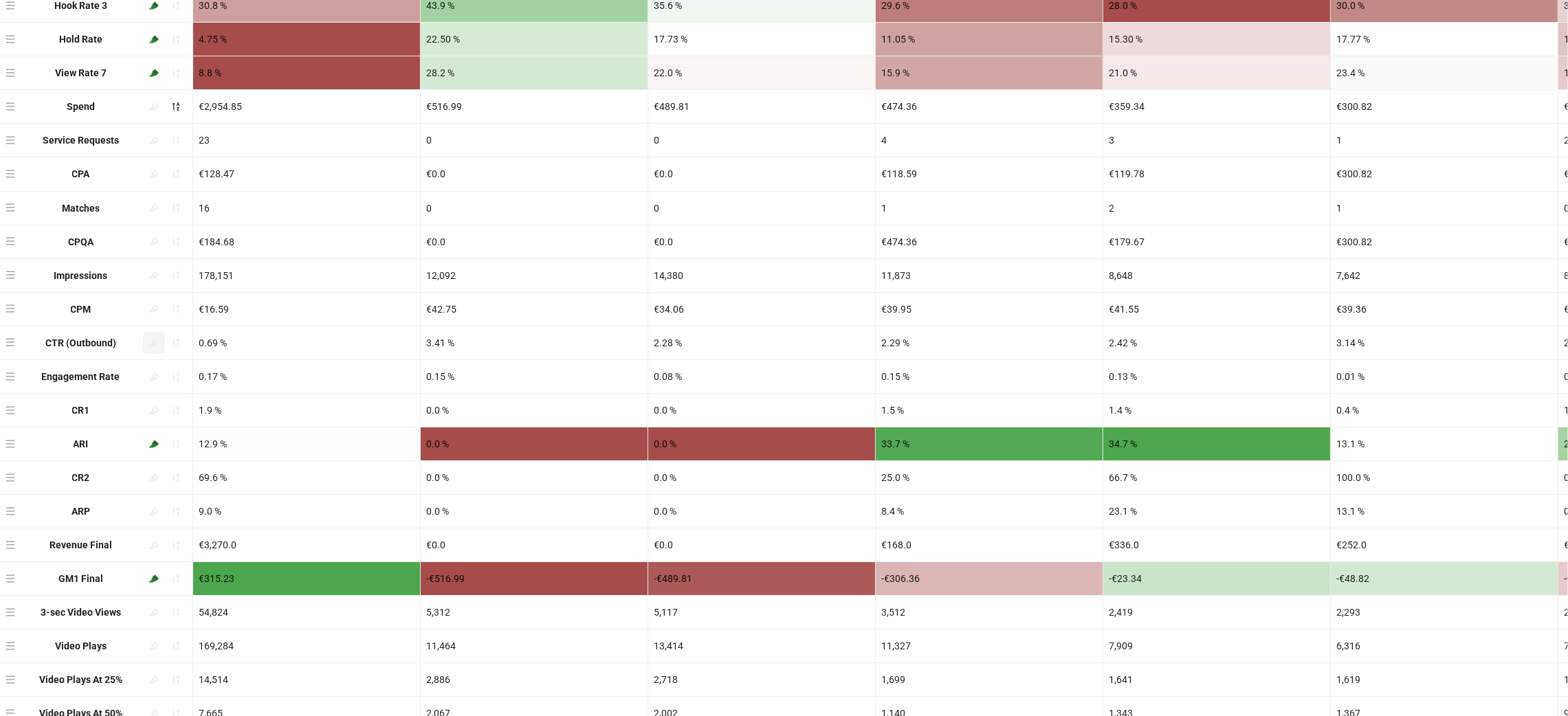
click at [154, 347] on icon "highlight" at bounding box center [154, 342] width 10 height 8
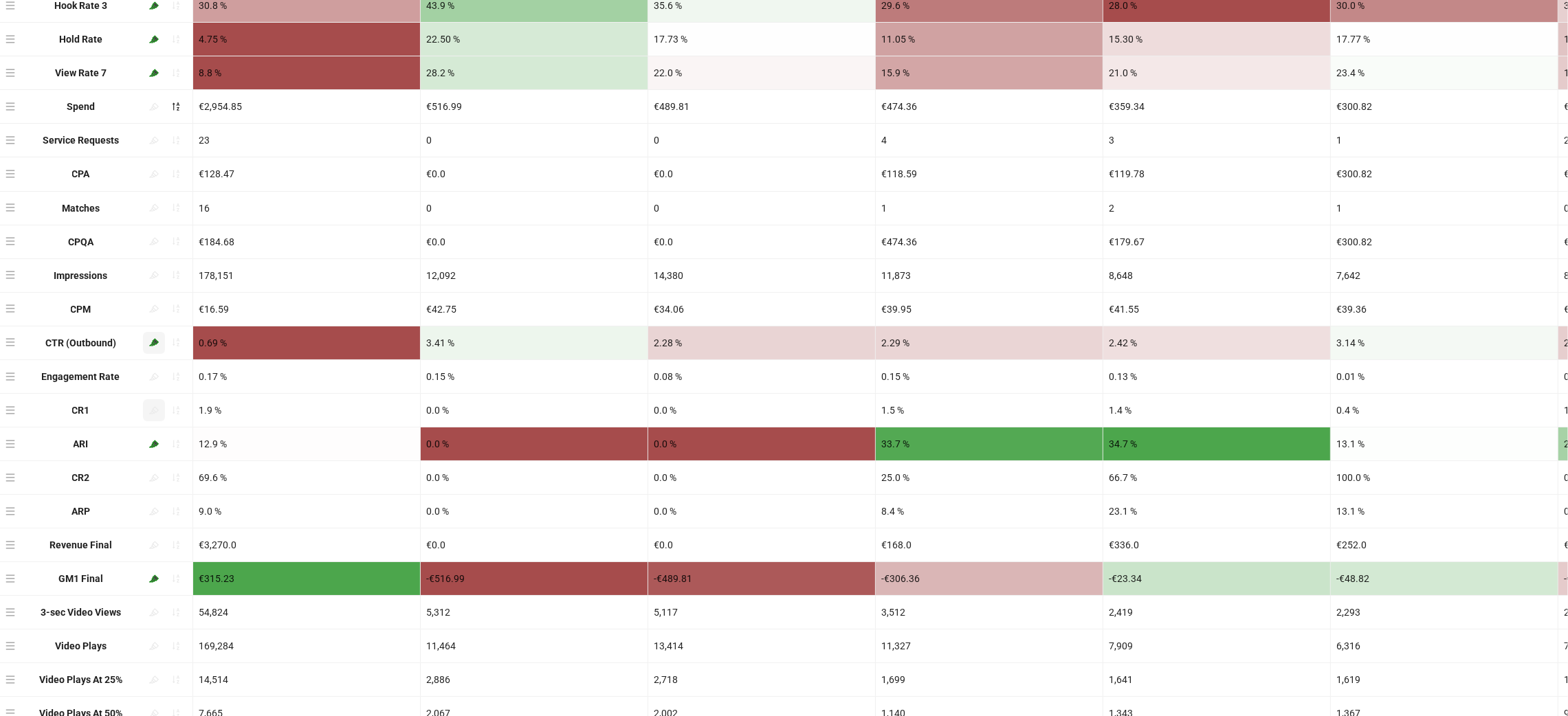
click at [154, 413] on icon "highlight" at bounding box center [154, 410] width 10 height 8
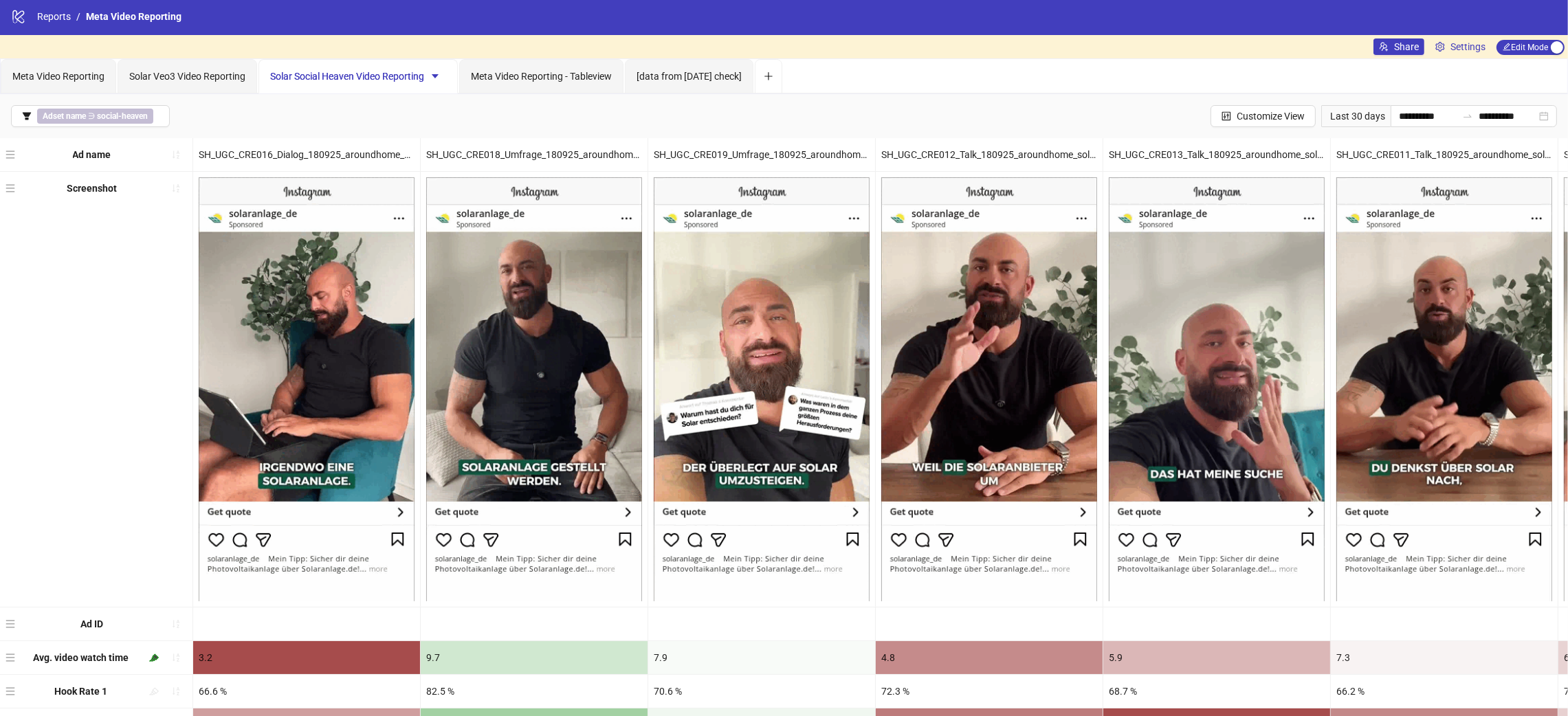
scroll to position [0, 0]
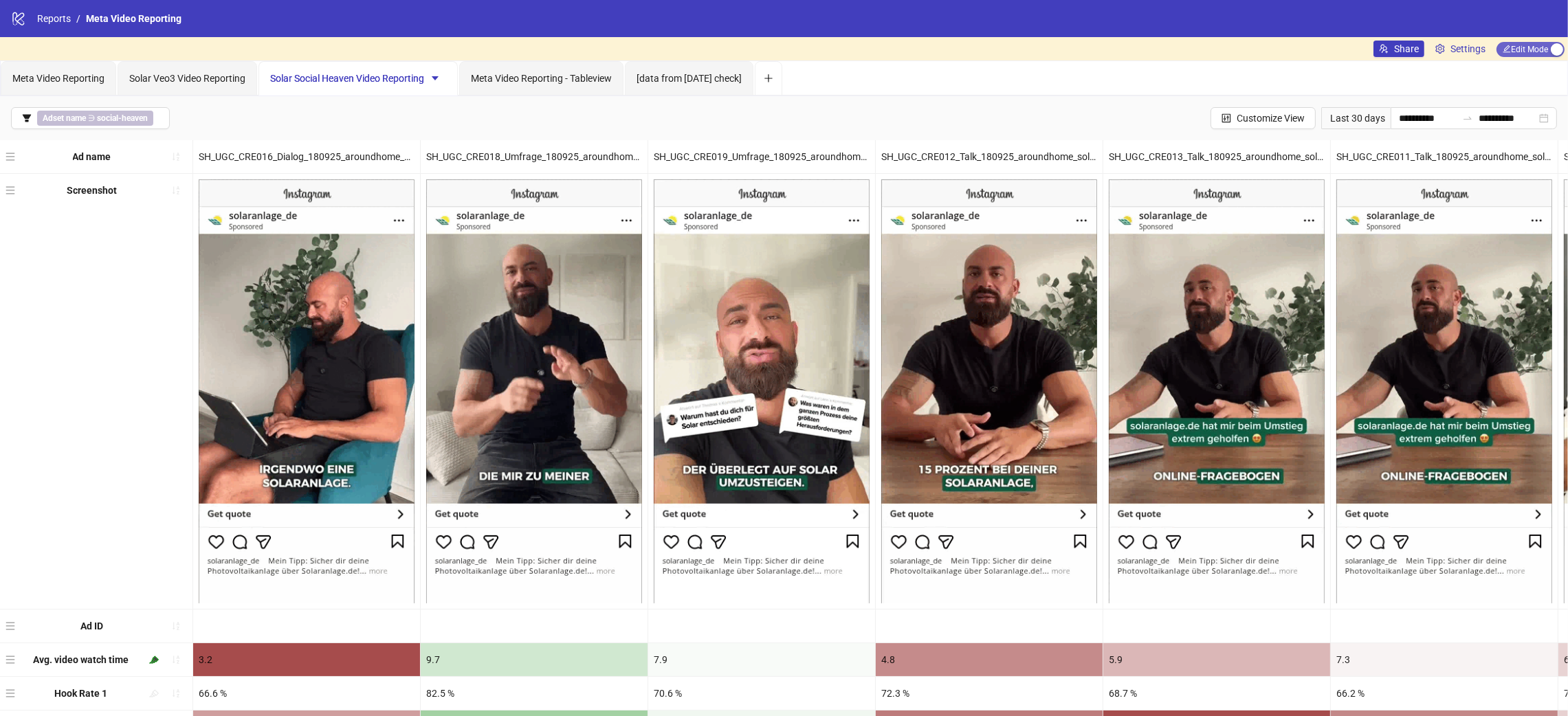
click at [1529, 48] on span "Edit Mode Edit Mode" at bounding box center [1531, 49] width 68 height 15
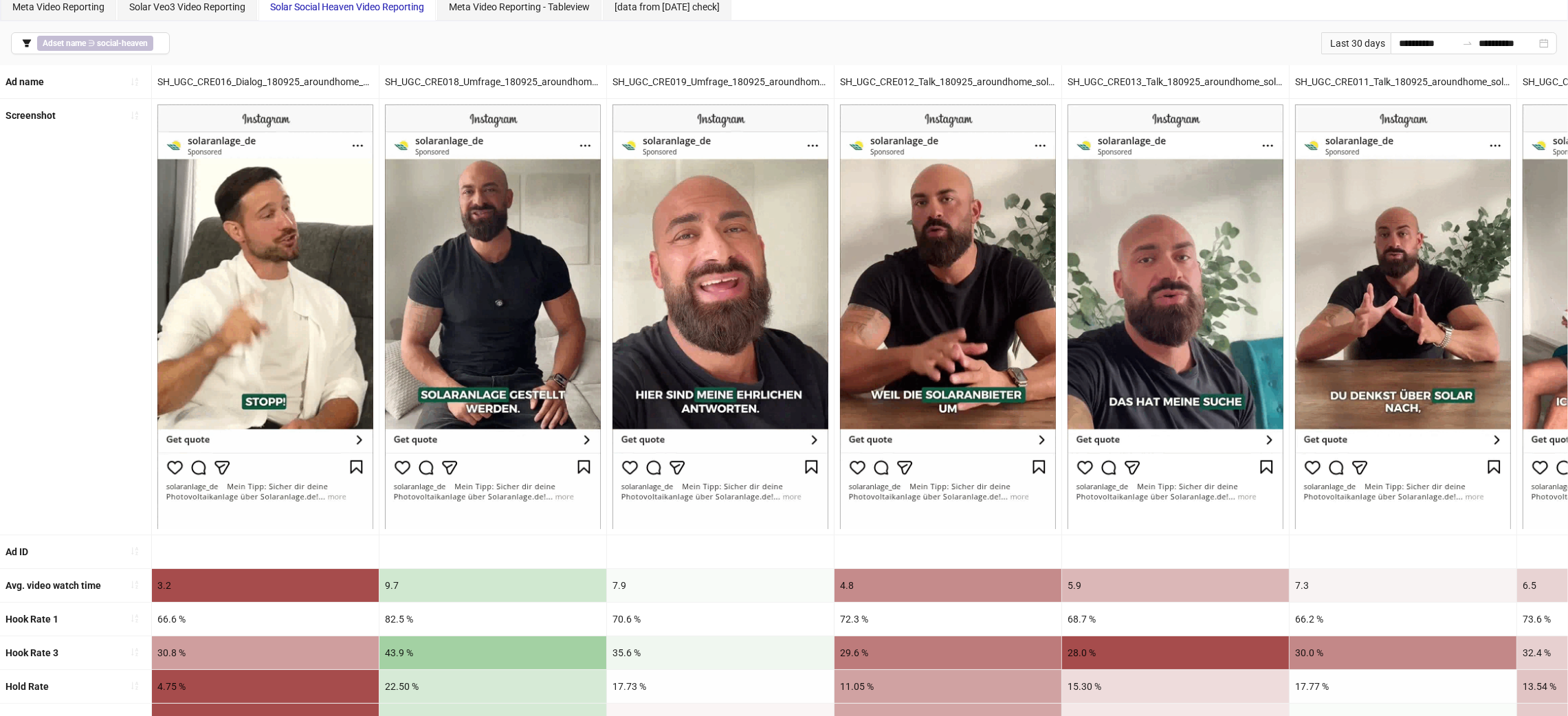
scroll to position [413, 0]
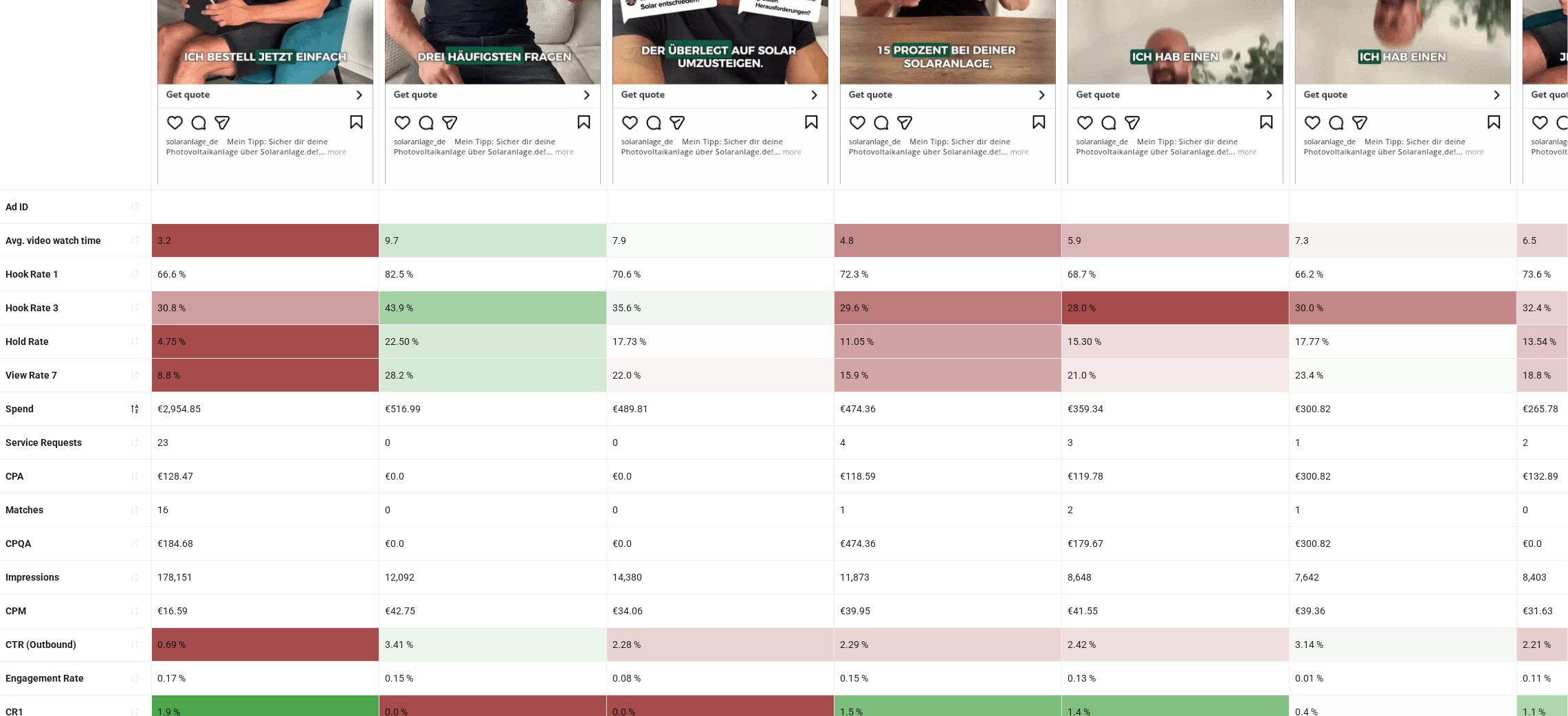
click at [486, 303] on div "43.9 %" at bounding box center [493, 308] width 227 height 33
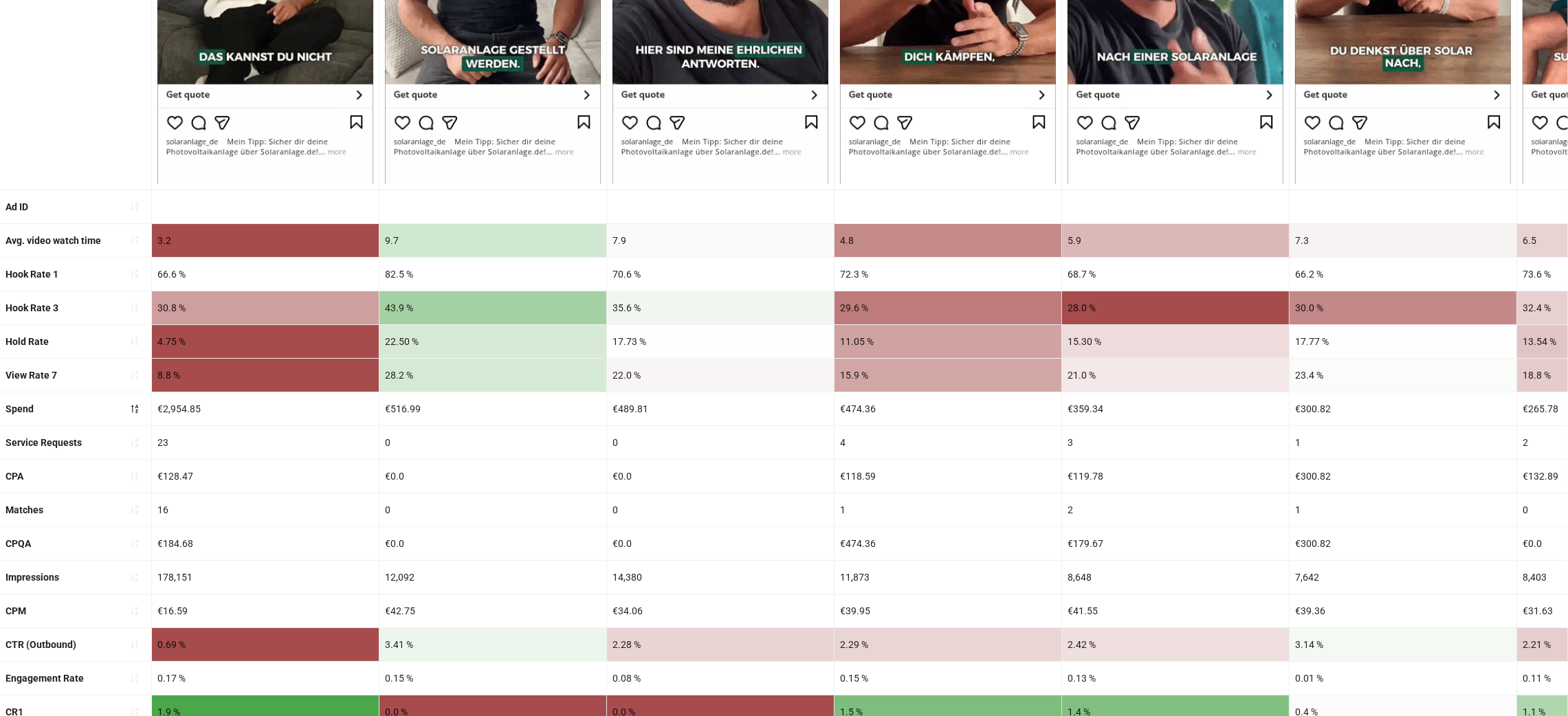
click at [240, 234] on div "3.2" at bounding box center [265, 240] width 227 height 33
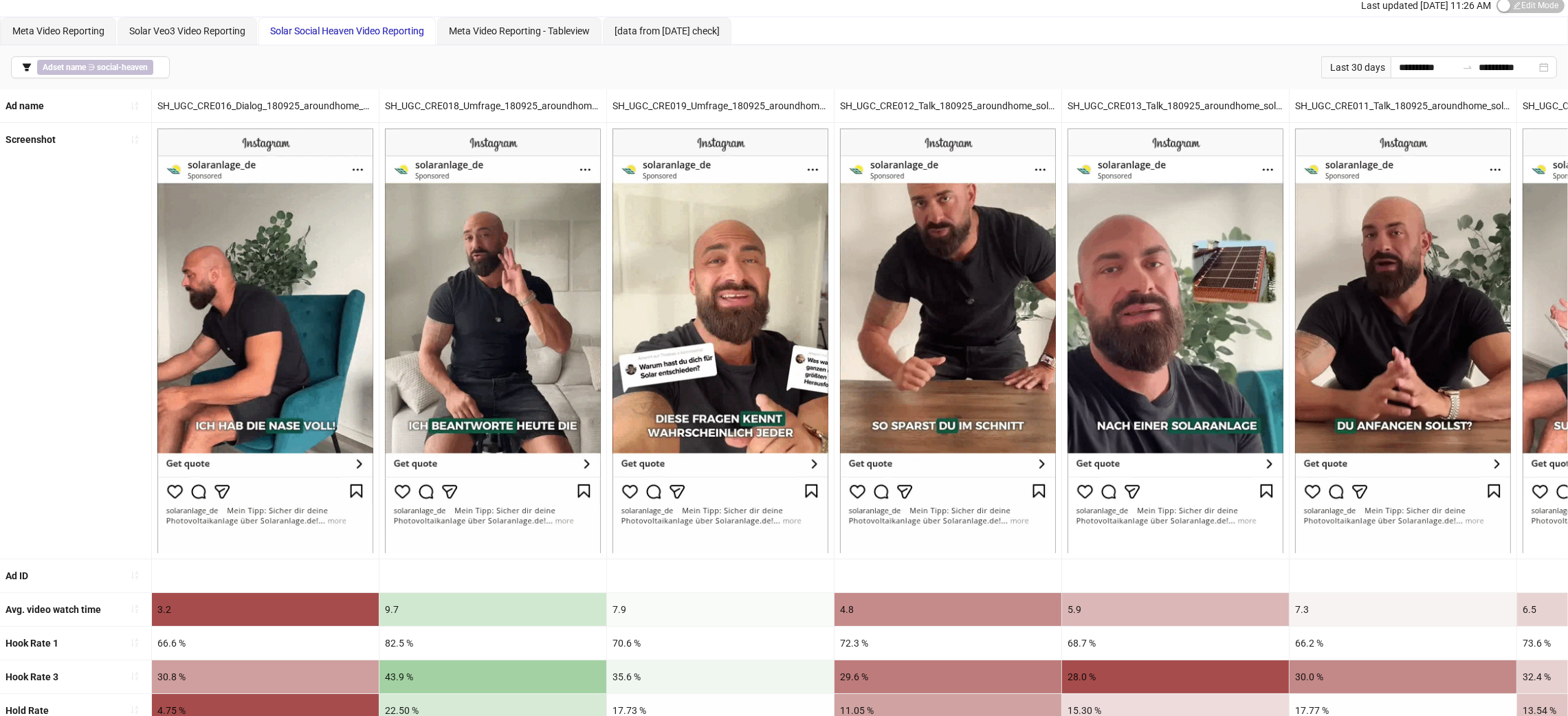
scroll to position [0, 0]
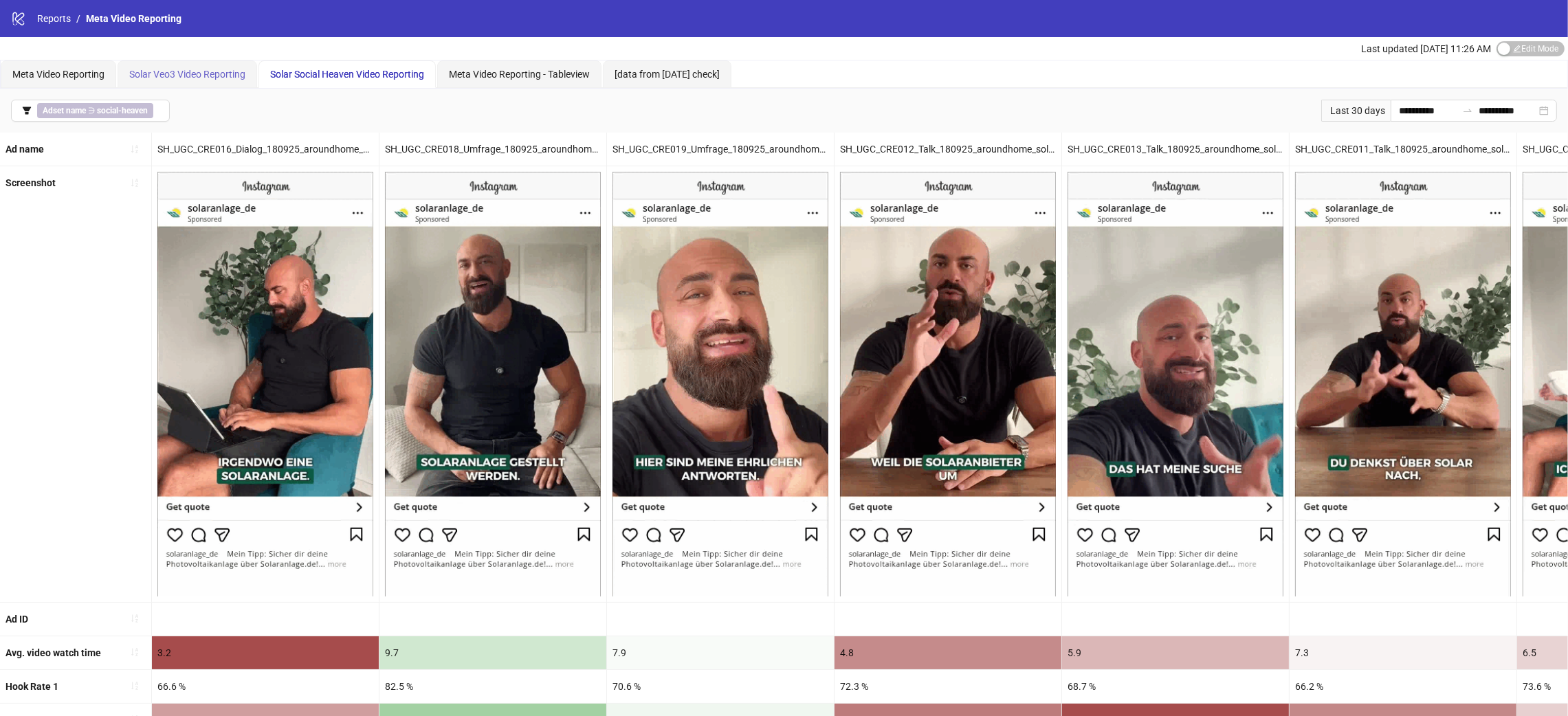
click at [213, 65] on div "Solar Veo3 Video Reporting" at bounding box center [187, 75] width 140 height 28
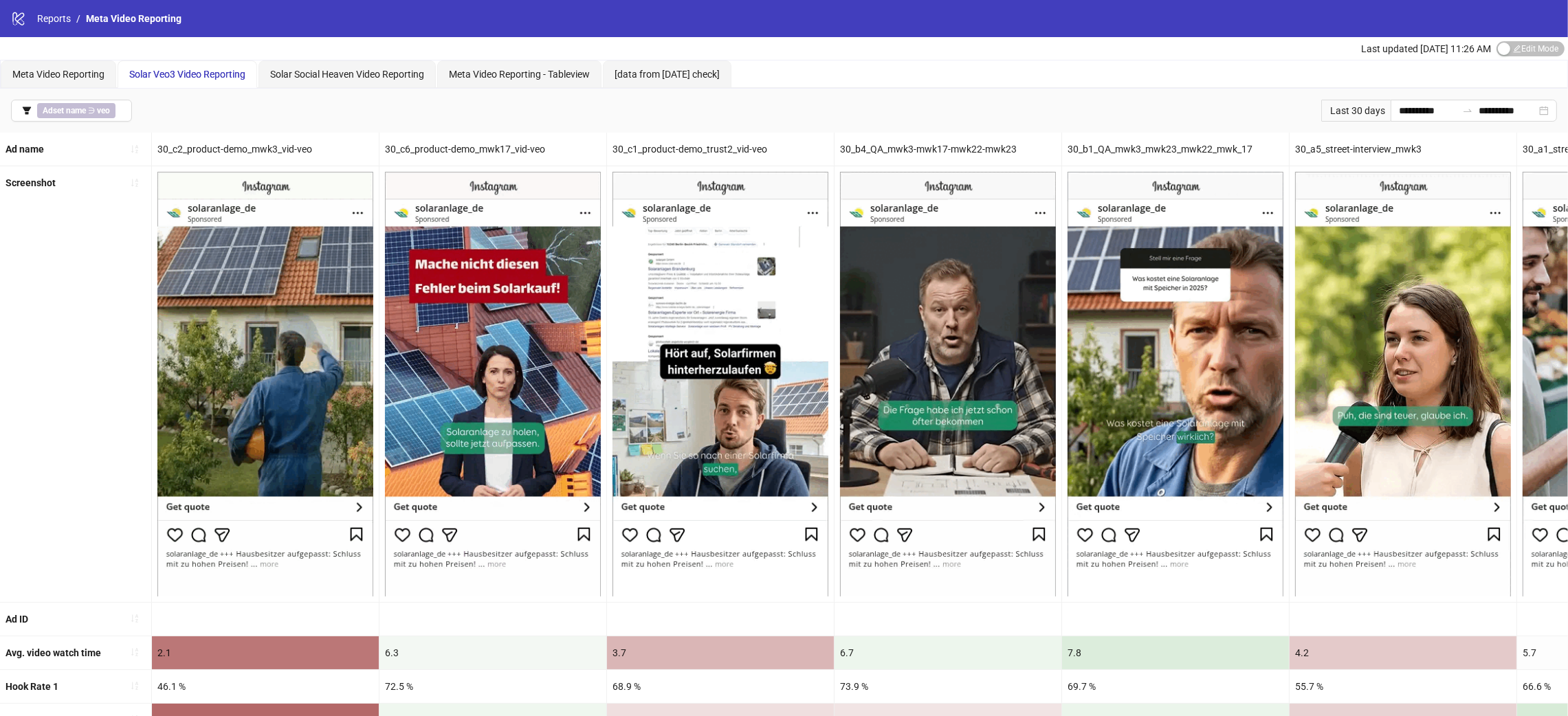
click at [274, 151] on div "30_c2_product-demo_mwk3_vid-veo" at bounding box center [265, 149] width 227 height 33
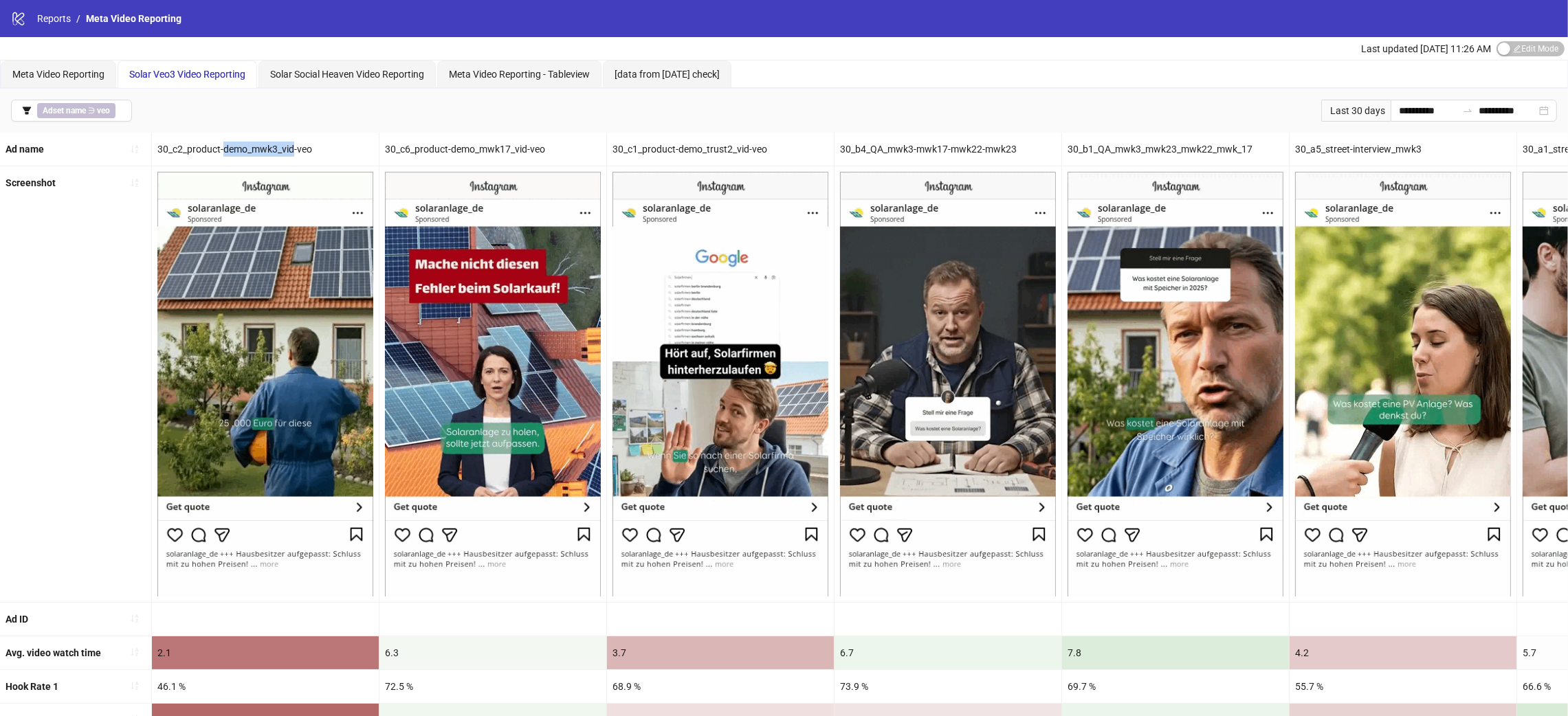
click at [274, 151] on div "30_c2_product-demo_mwk3_vid-veo" at bounding box center [265, 149] width 227 height 33
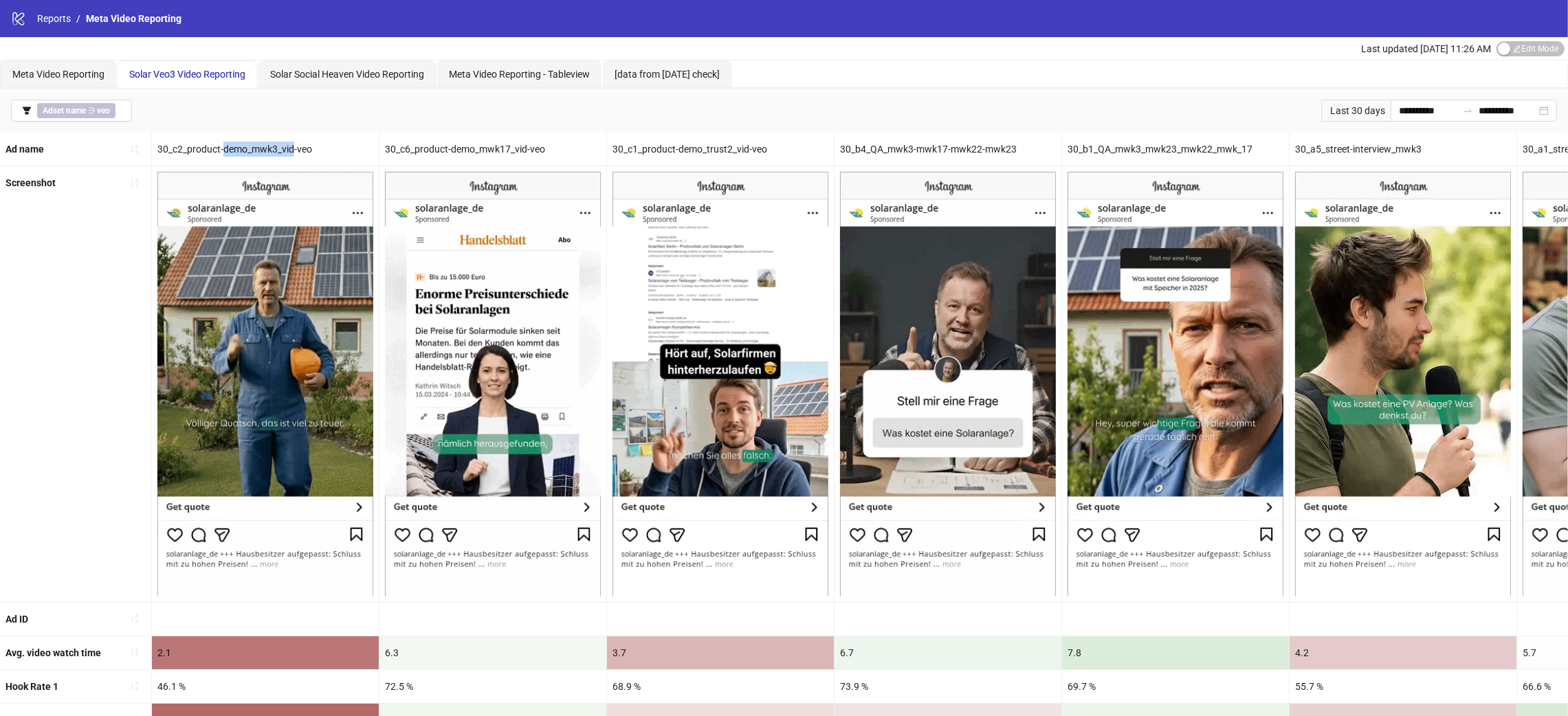
click at [274, 151] on div "30_c2_product-demo_mwk3_vid-veo" at bounding box center [265, 149] width 227 height 33
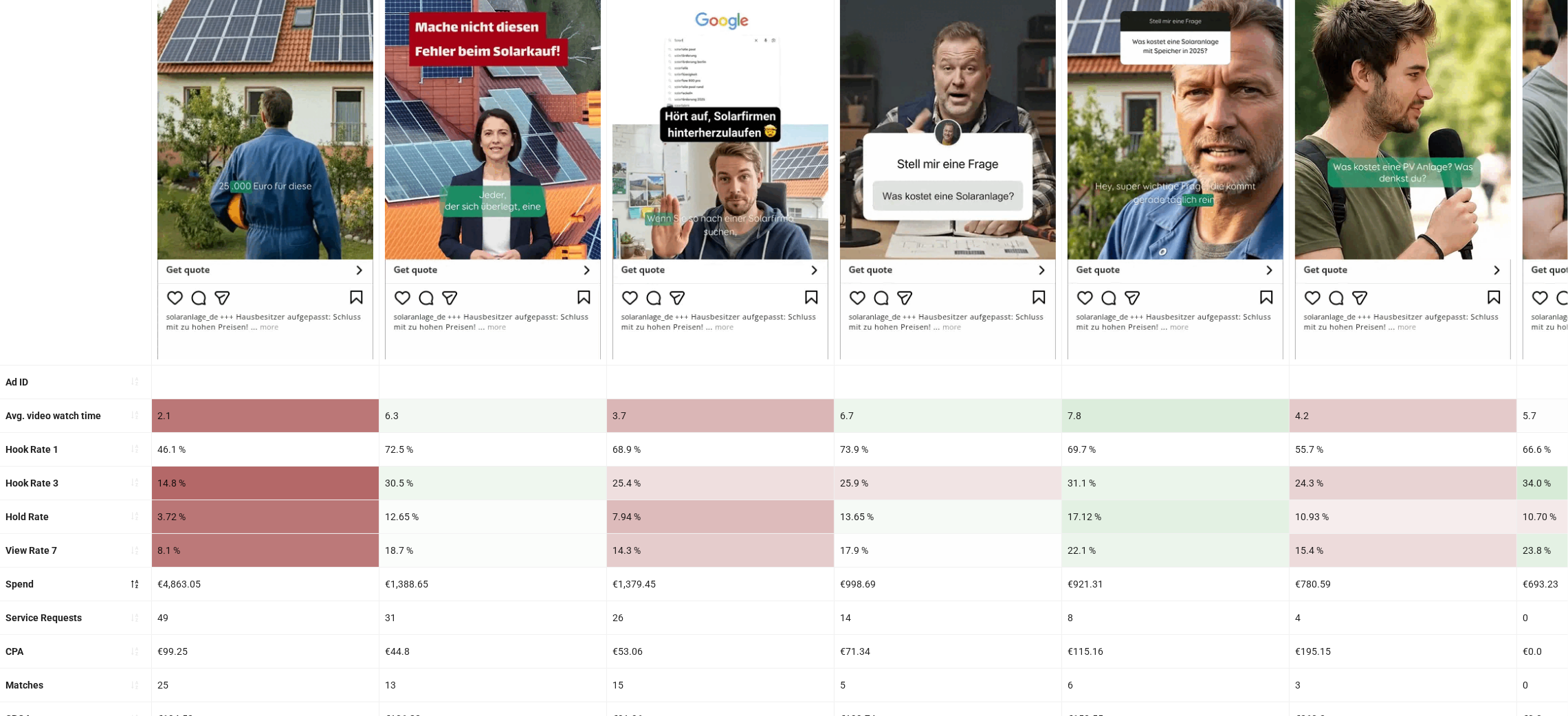
scroll to position [238, 0]
